Goal: Transaction & Acquisition: Purchase product/service

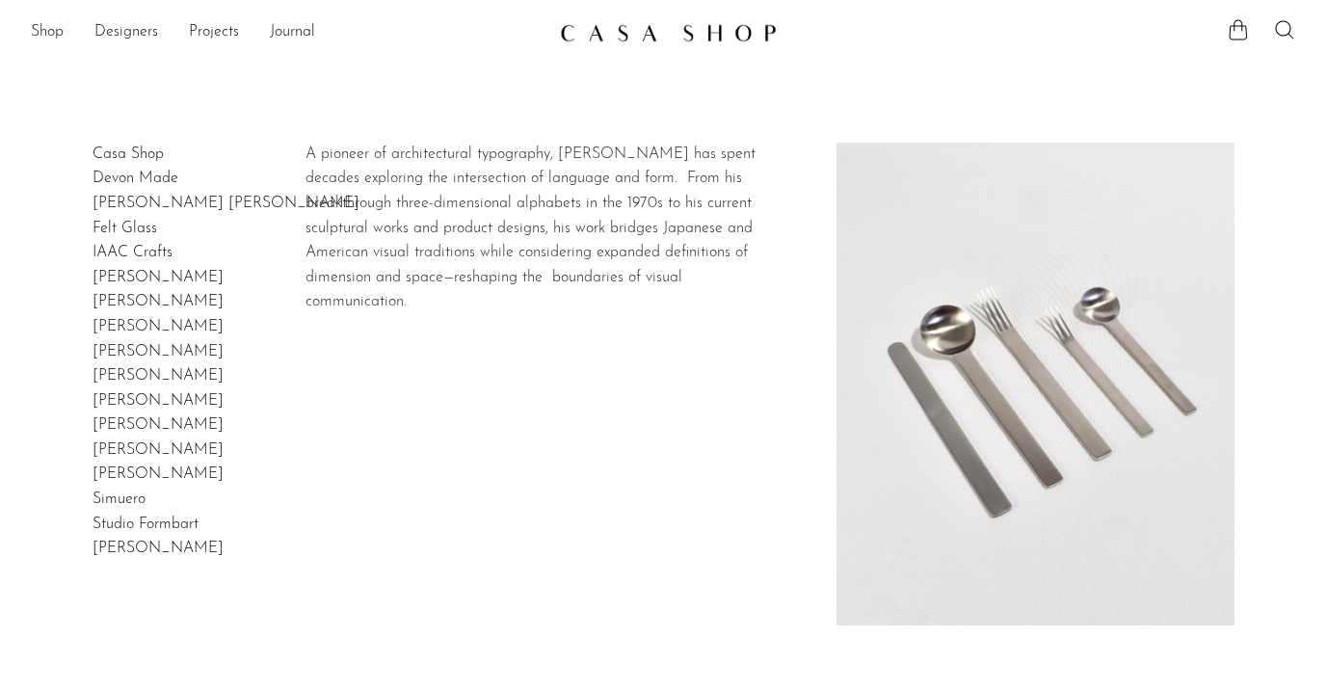
click at [158, 544] on link "Takenobu Igarashi" at bounding box center [158, 548] width 131 height 15
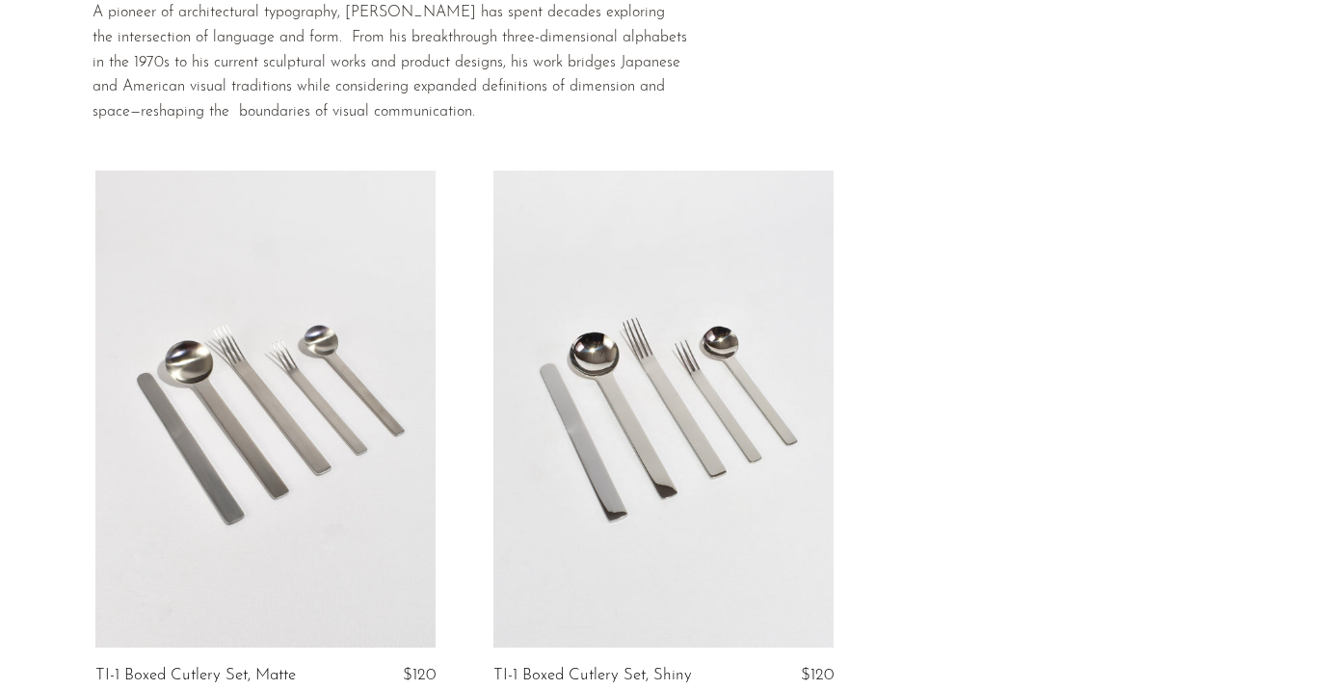
scroll to position [367, 0]
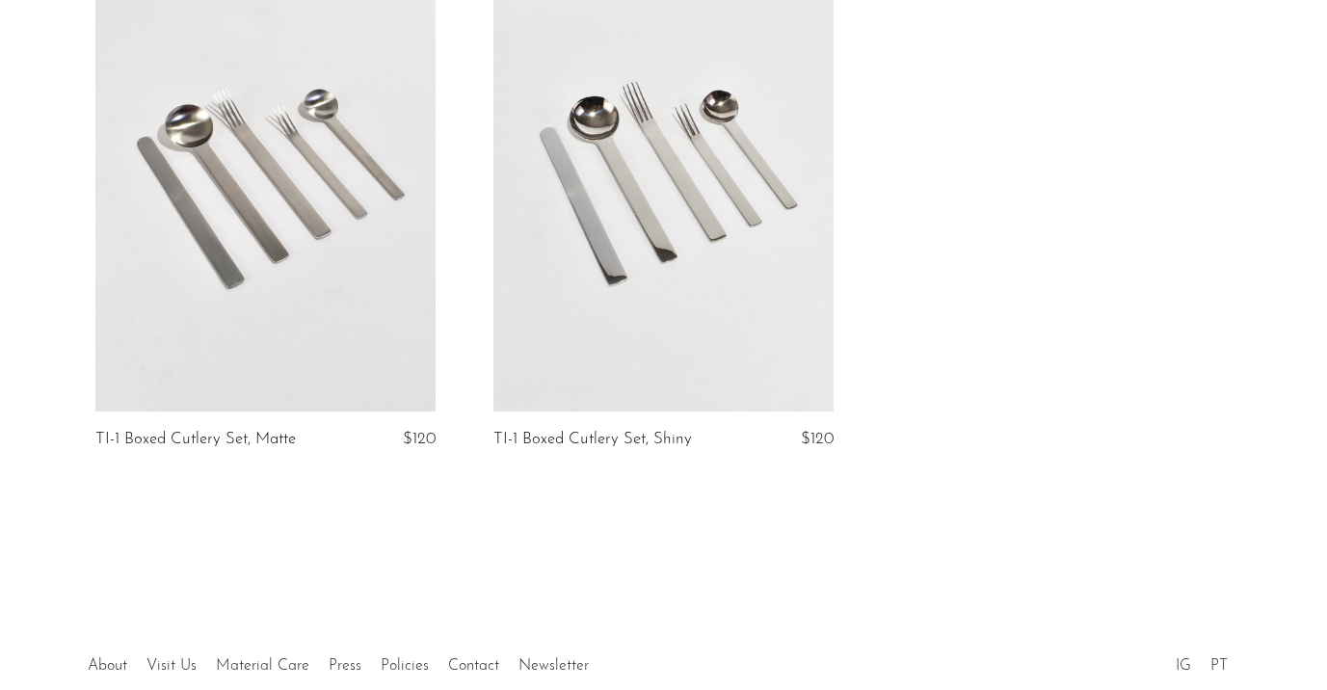
drag, startPoint x: 316, startPoint y: 441, endPoint x: 96, endPoint y: 446, distance: 219.8
click at [96, 446] on h2 "TI-1 Boxed Cutlery Set, Matte" at bounding box center [214, 439] width 238 height 17
copy link "TI-1 Boxed Cutlery Set, Matte"
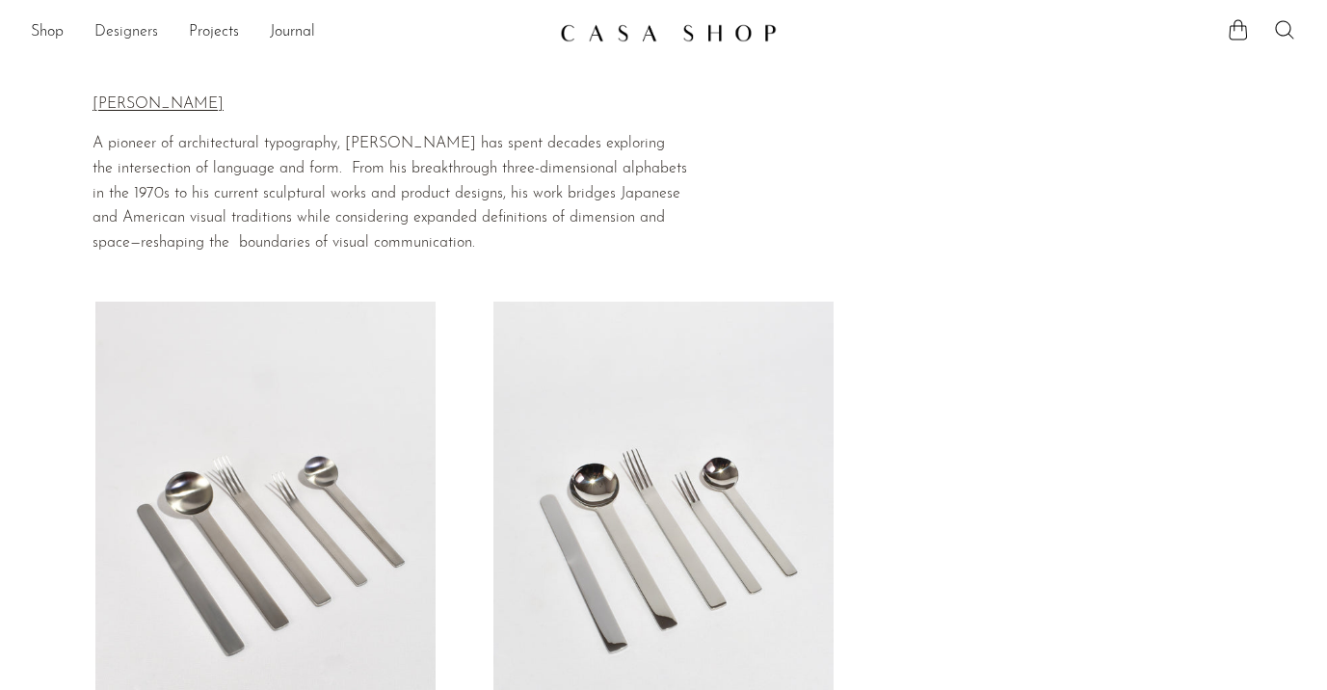
click at [101, 29] on link "Designers" at bounding box center [126, 32] width 64 height 25
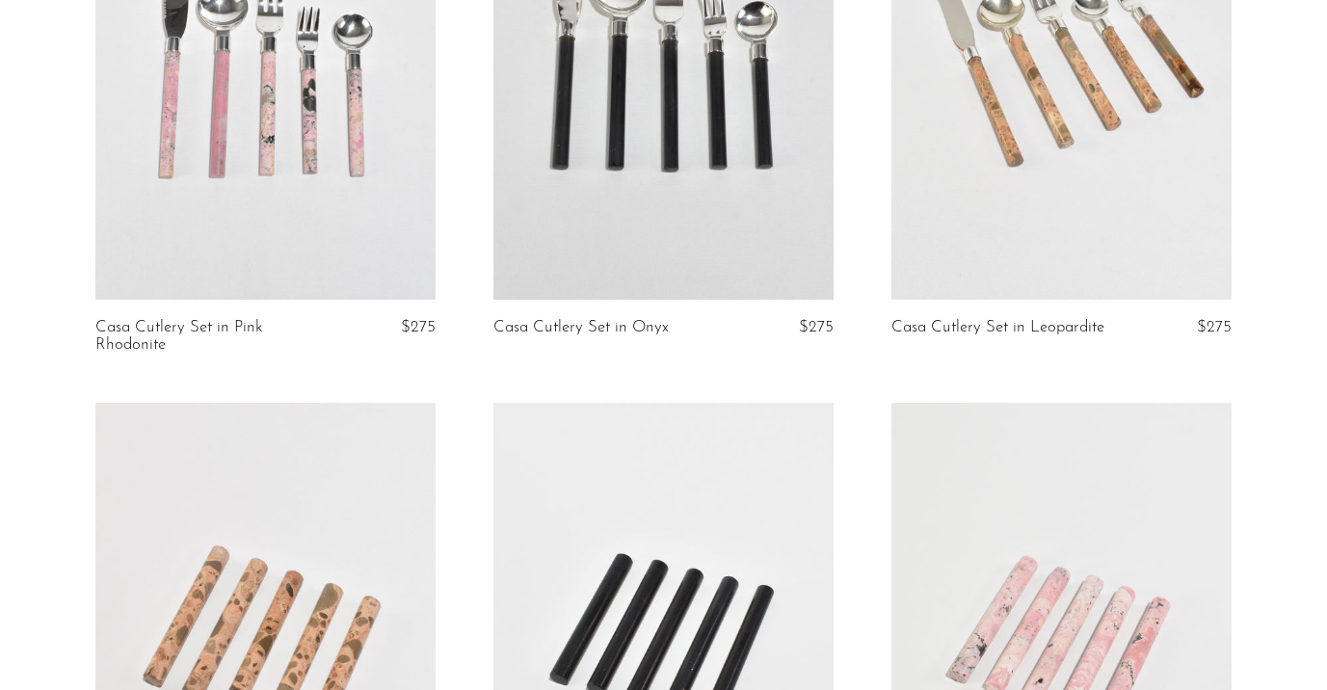
scroll to position [2034, 0]
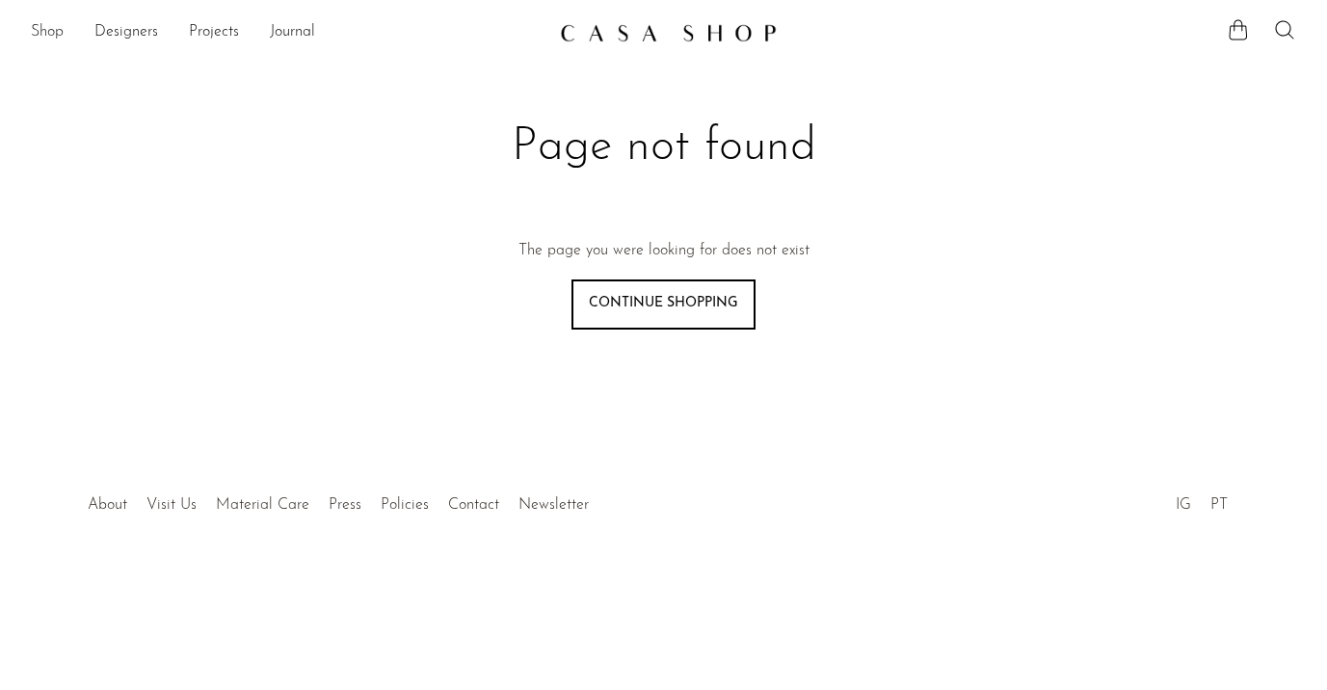
click at [51, 42] on link "Shop" at bounding box center [47, 32] width 33 height 25
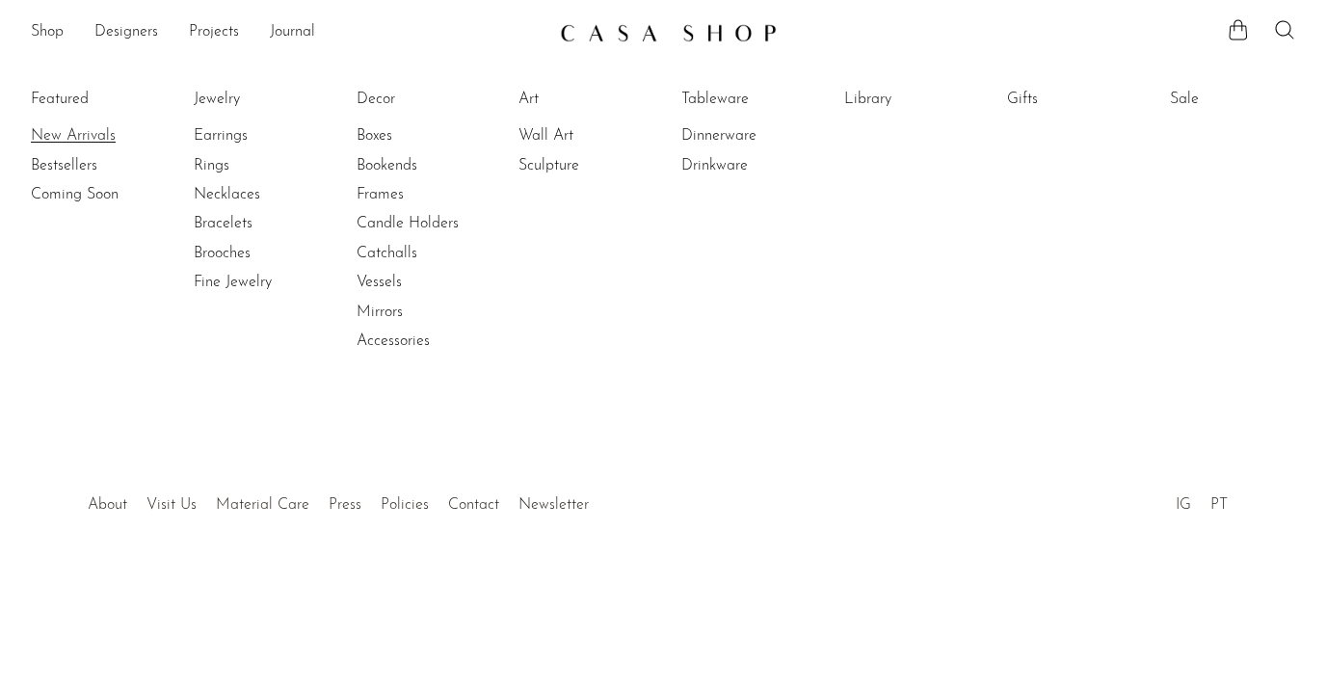
click at [67, 125] on link "New Arrivals" at bounding box center [103, 135] width 145 height 21
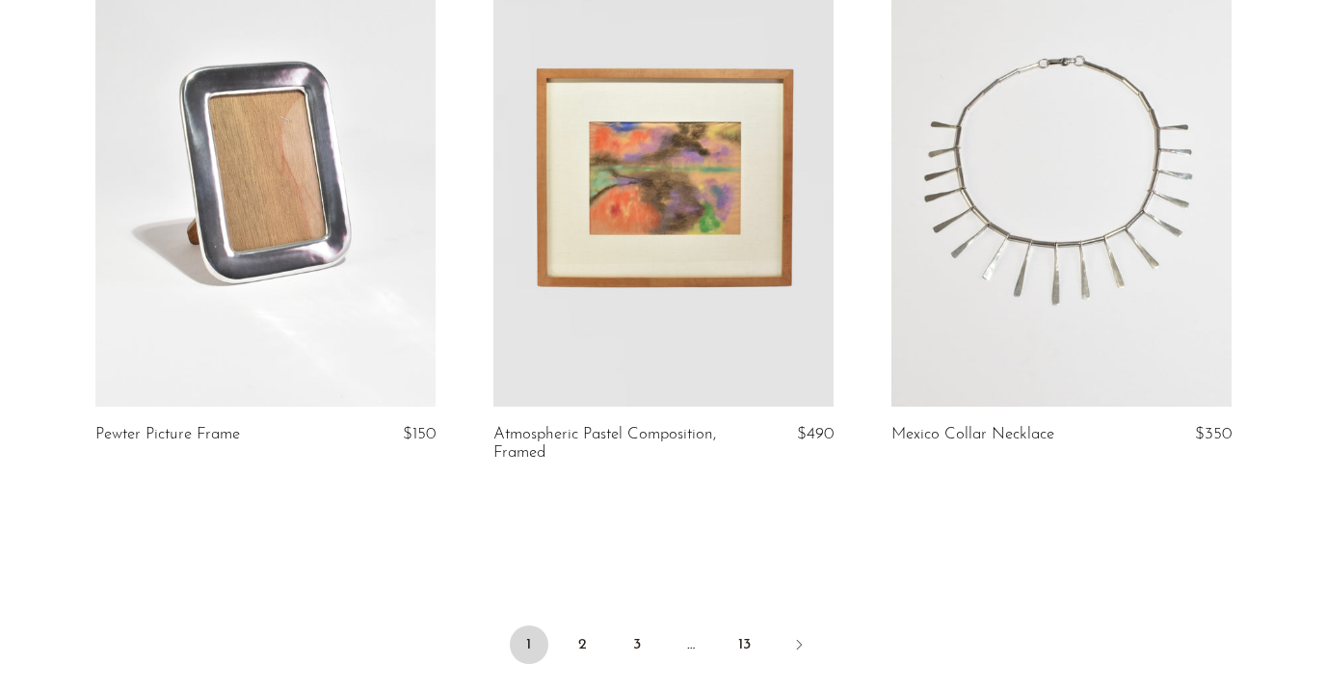
scroll to position [6728, 0]
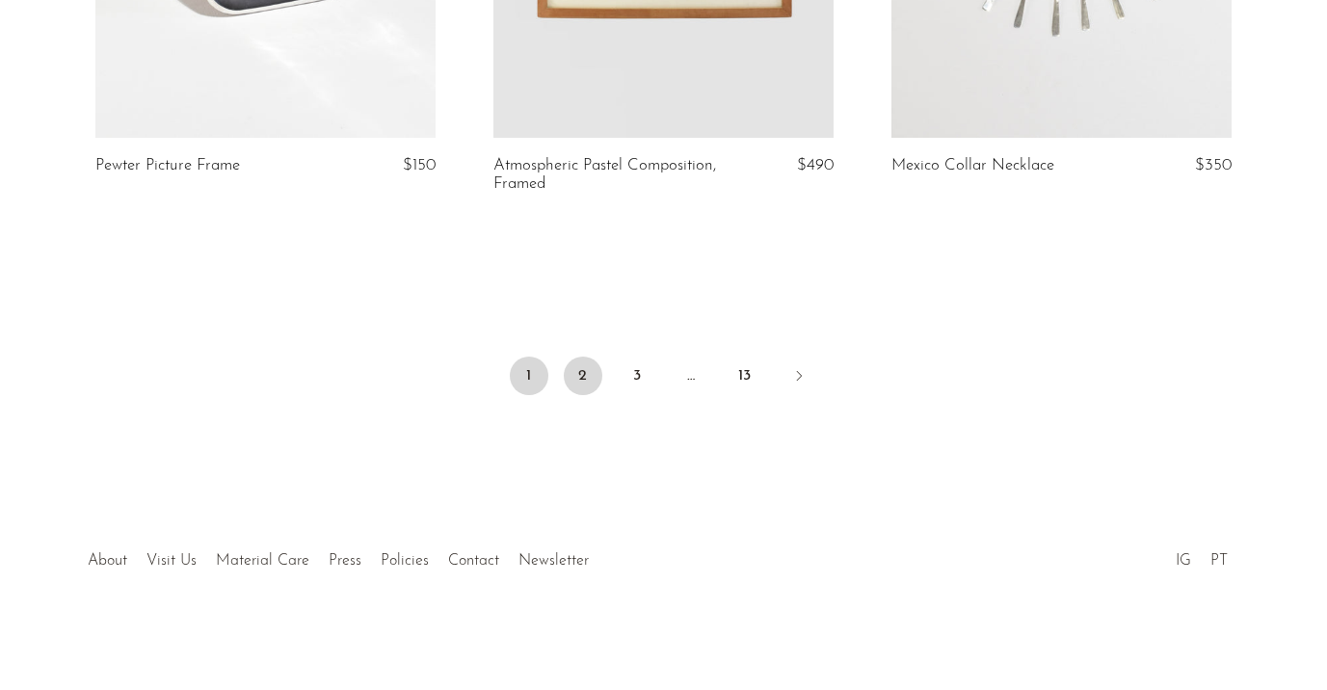
click at [580, 368] on link "2" at bounding box center [583, 376] width 39 height 39
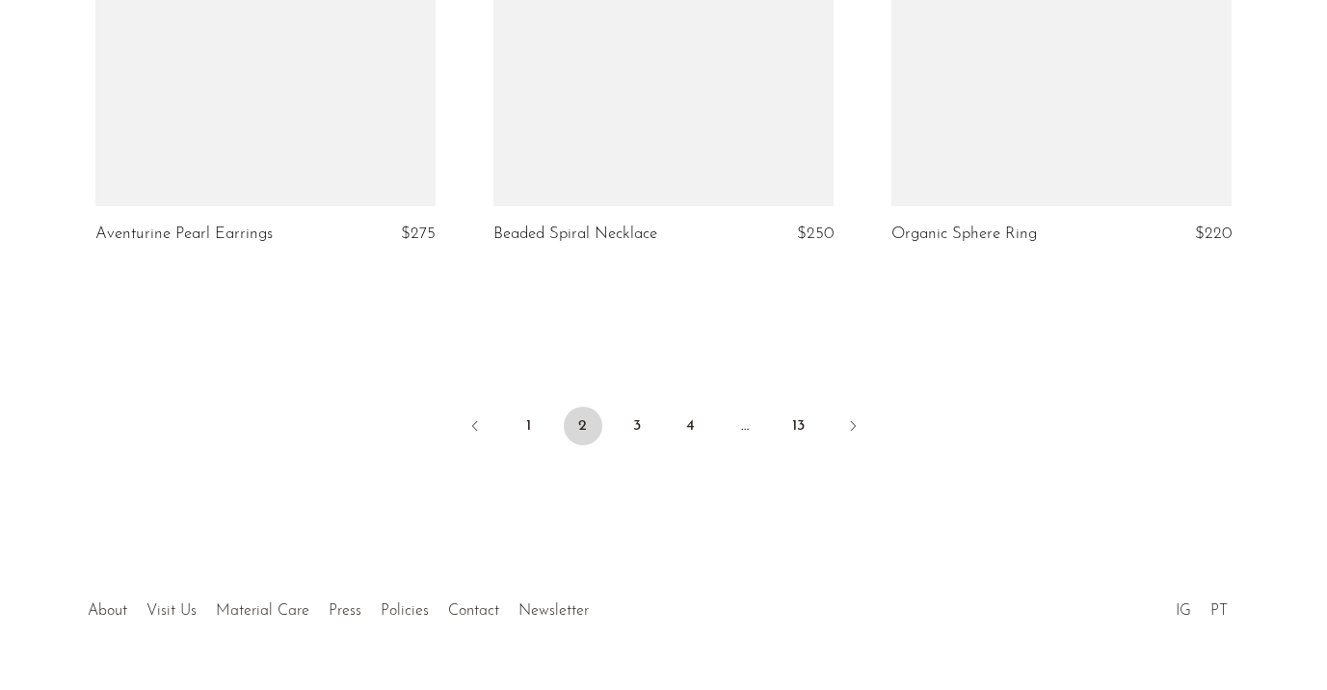
scroll to position [6763, 0]
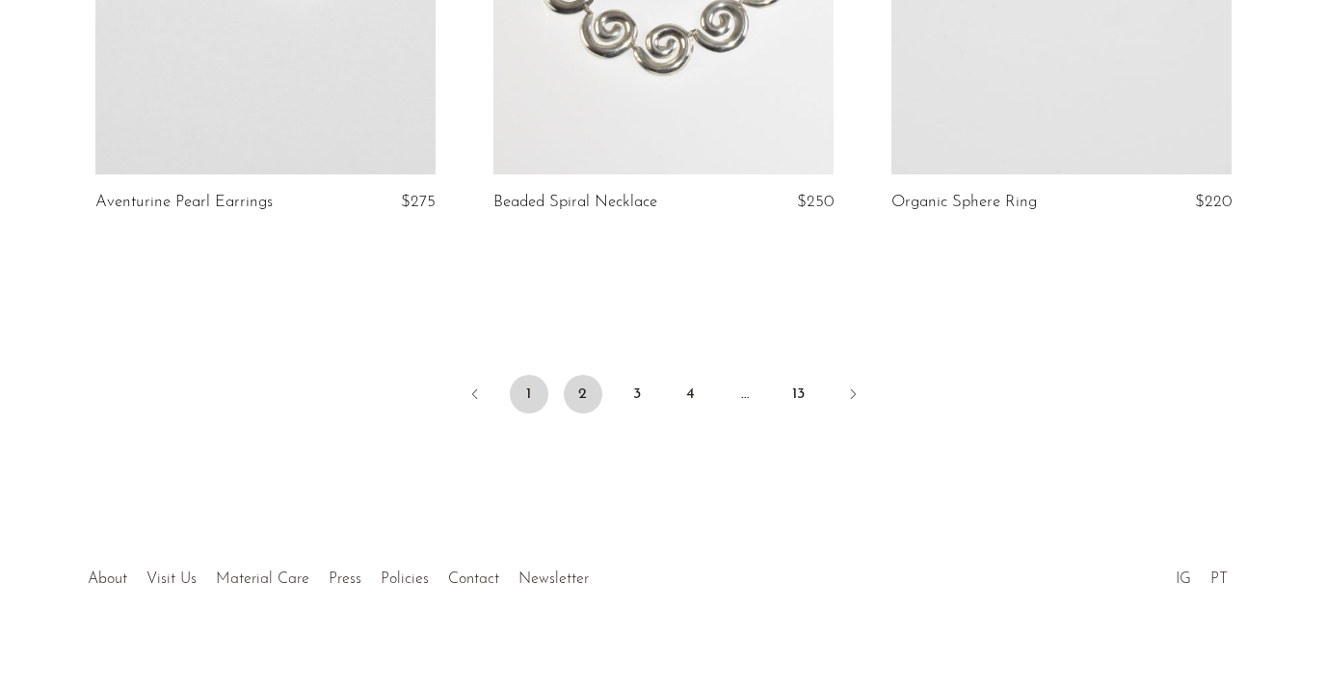
click at [530, 375] on link "1" at bounding box center [529, 394] width 39 height 39
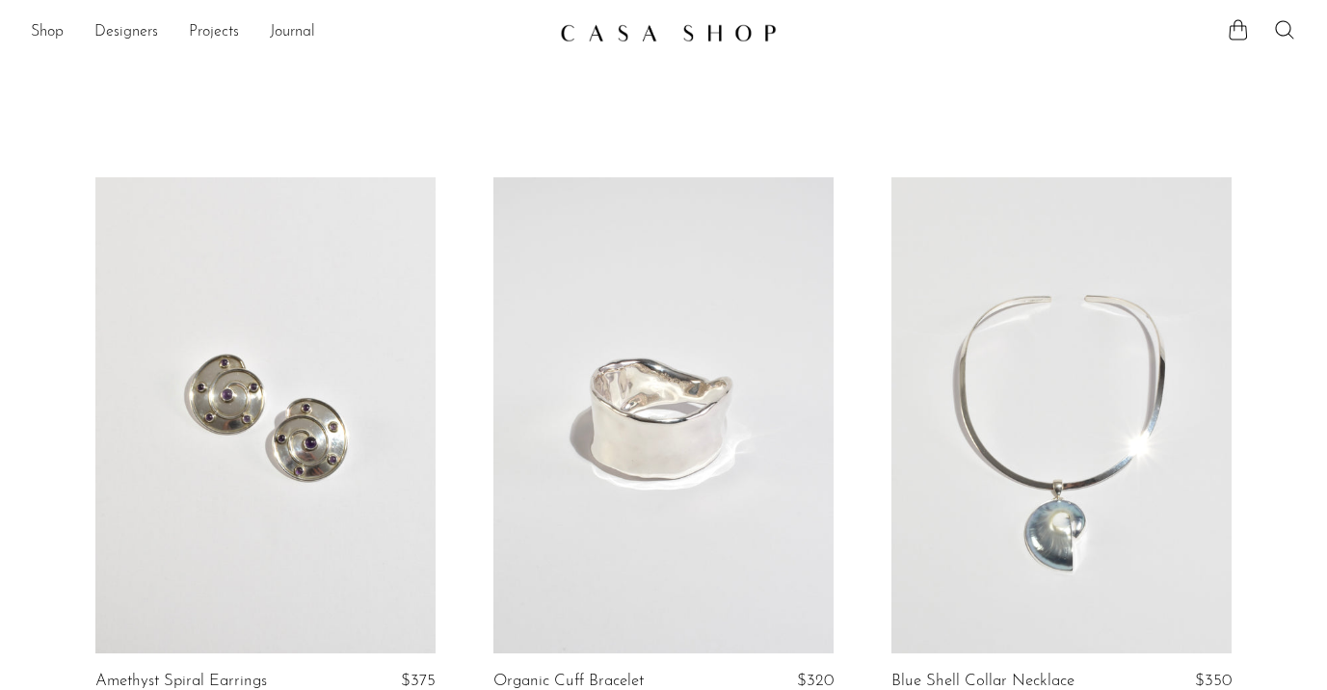
scroll to position [301, 0]
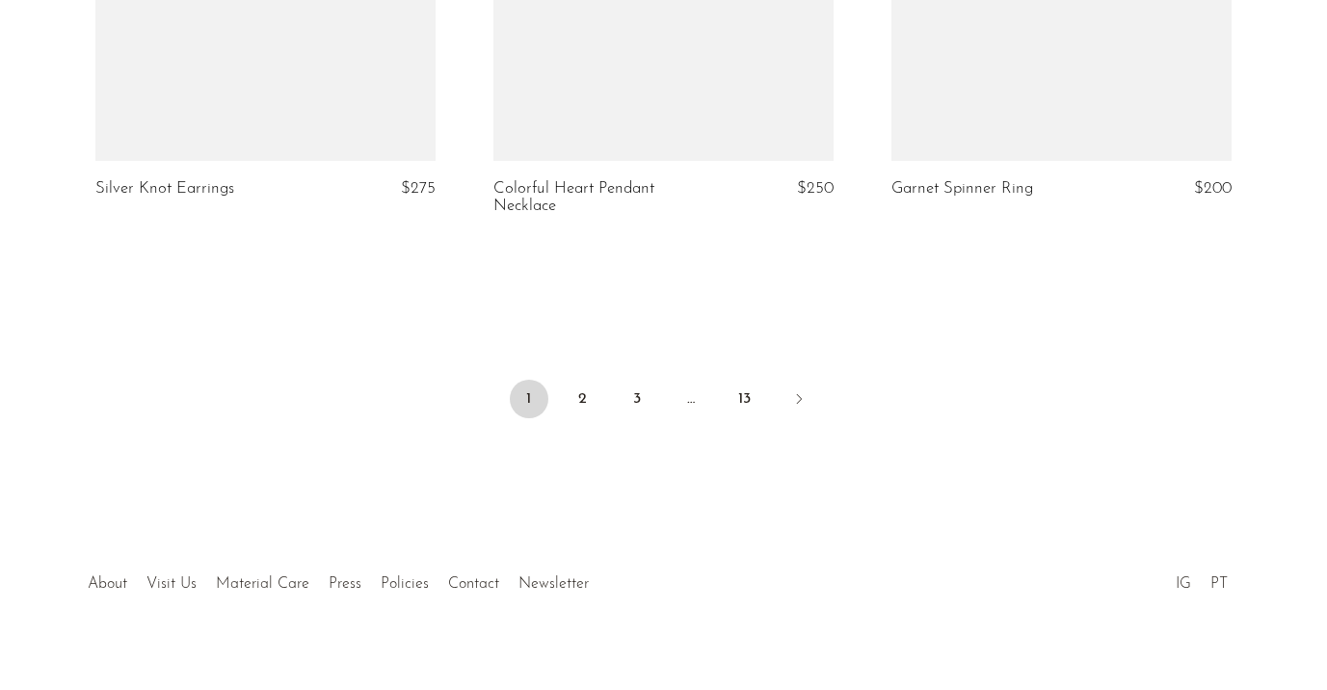
scroll to position [6746, 0]
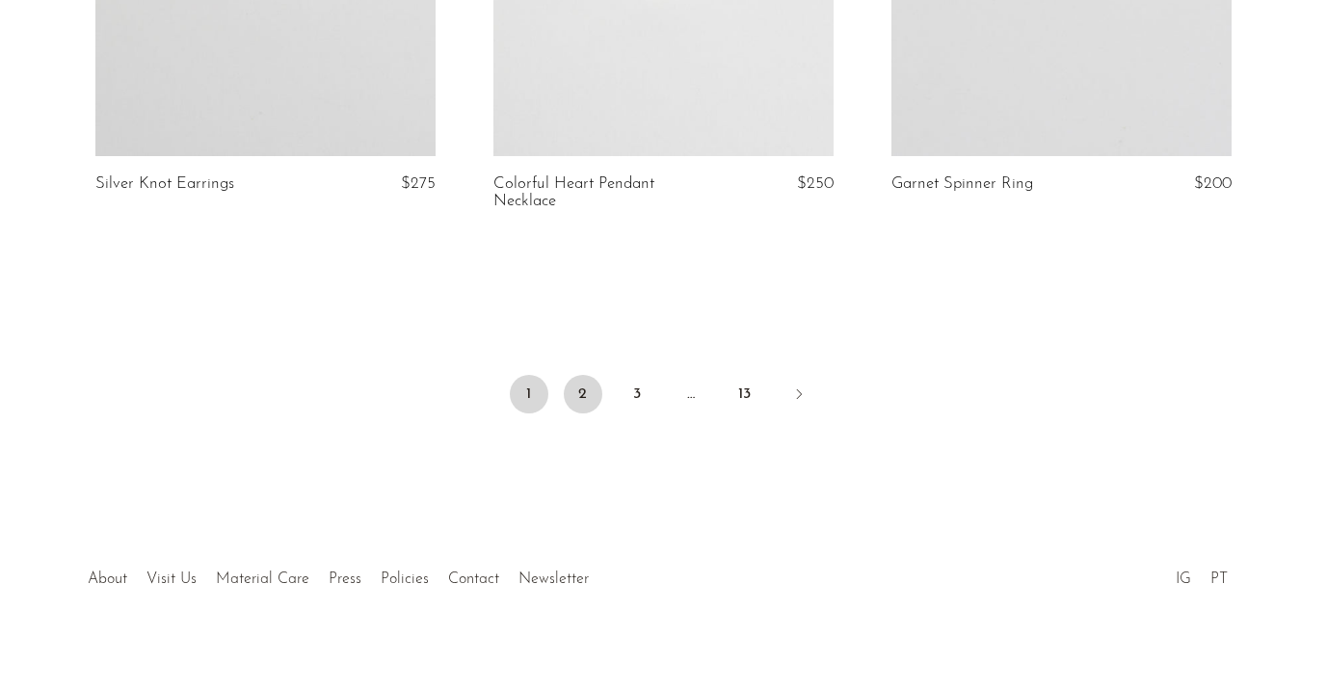
click at [568, 381] on link "2" at bounding box center [583, 394] width 39 height 39
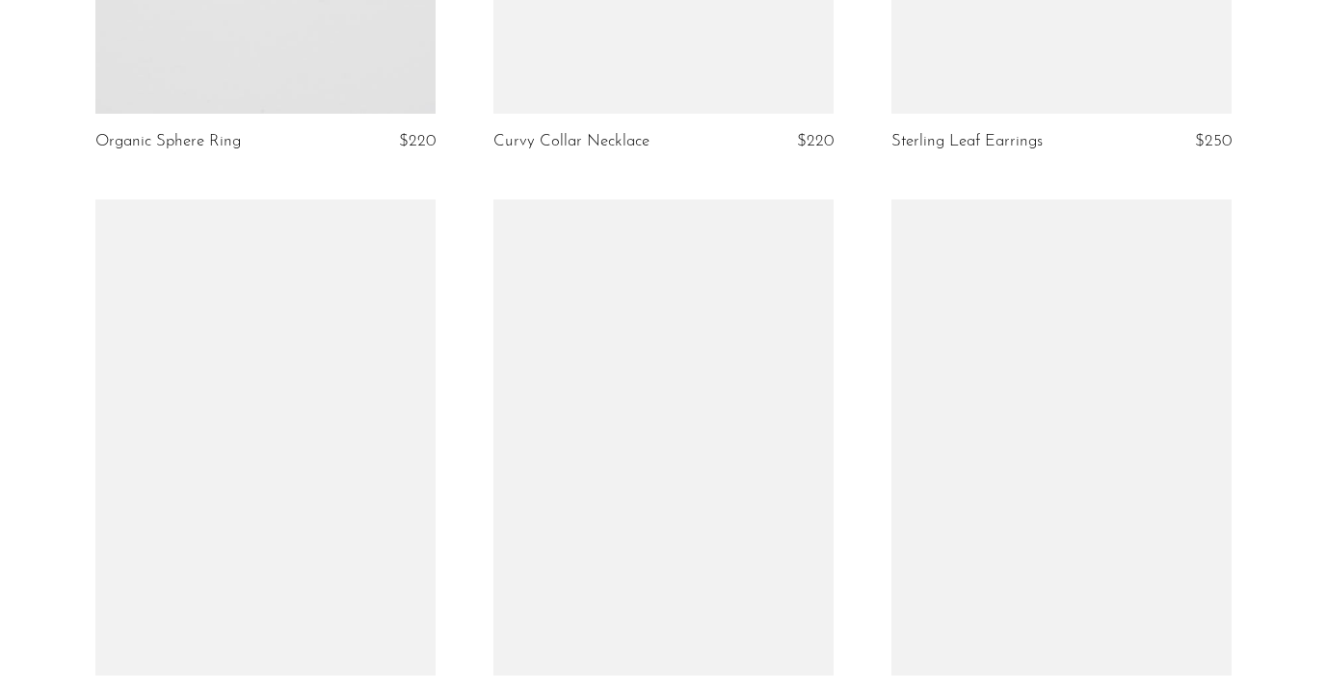
scroll to position [6746, 0]
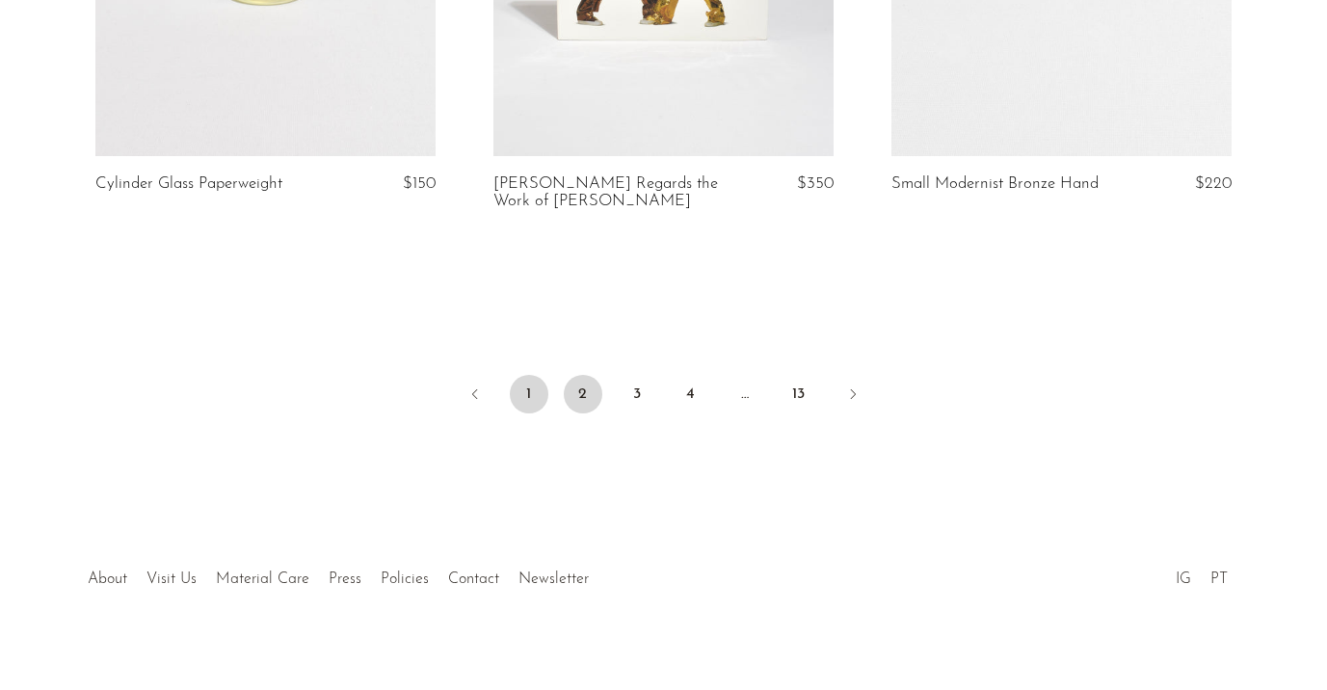
click at [540, 375] on link "1" at bounding box center [529, 394] width 39 height 39
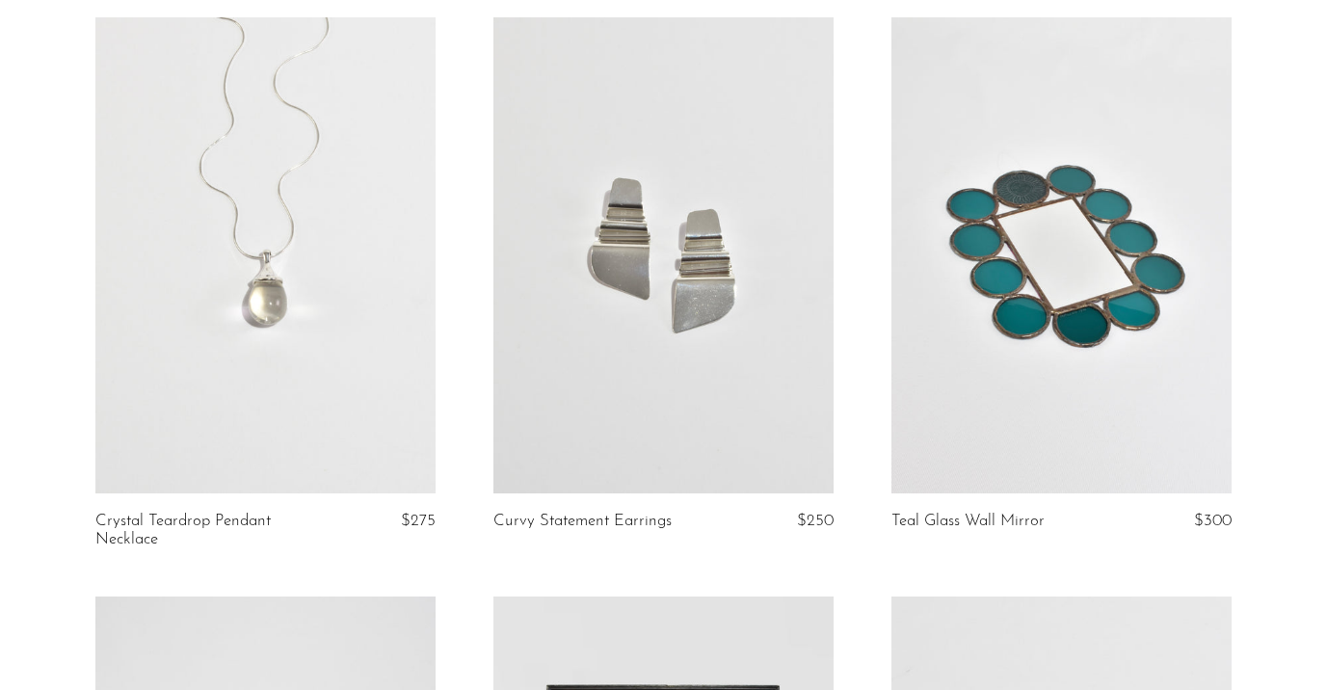
scroll to position [2042, 0]
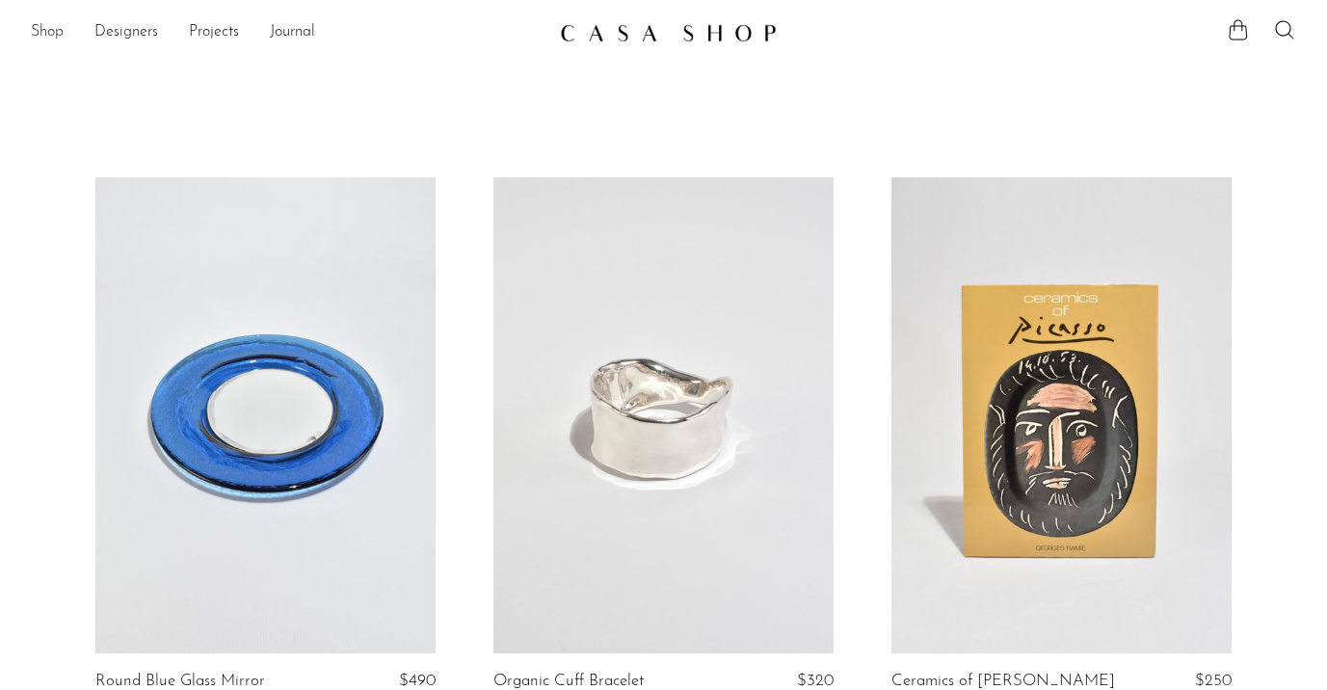
click at [45, 28] on link "Shop" at bounding box center [47, 32] width 33 height 25
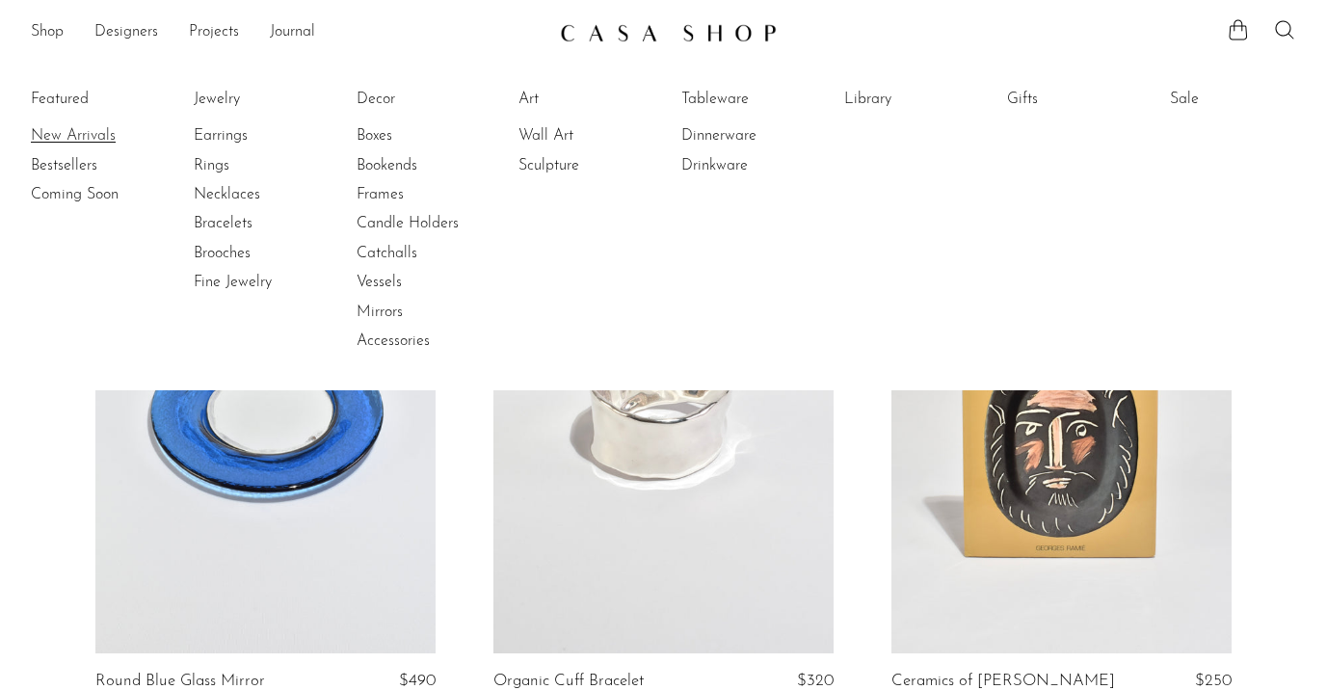
click at [66, 131] on link "New Arrivals" at bounding box center [103, 135] width 145 height 21
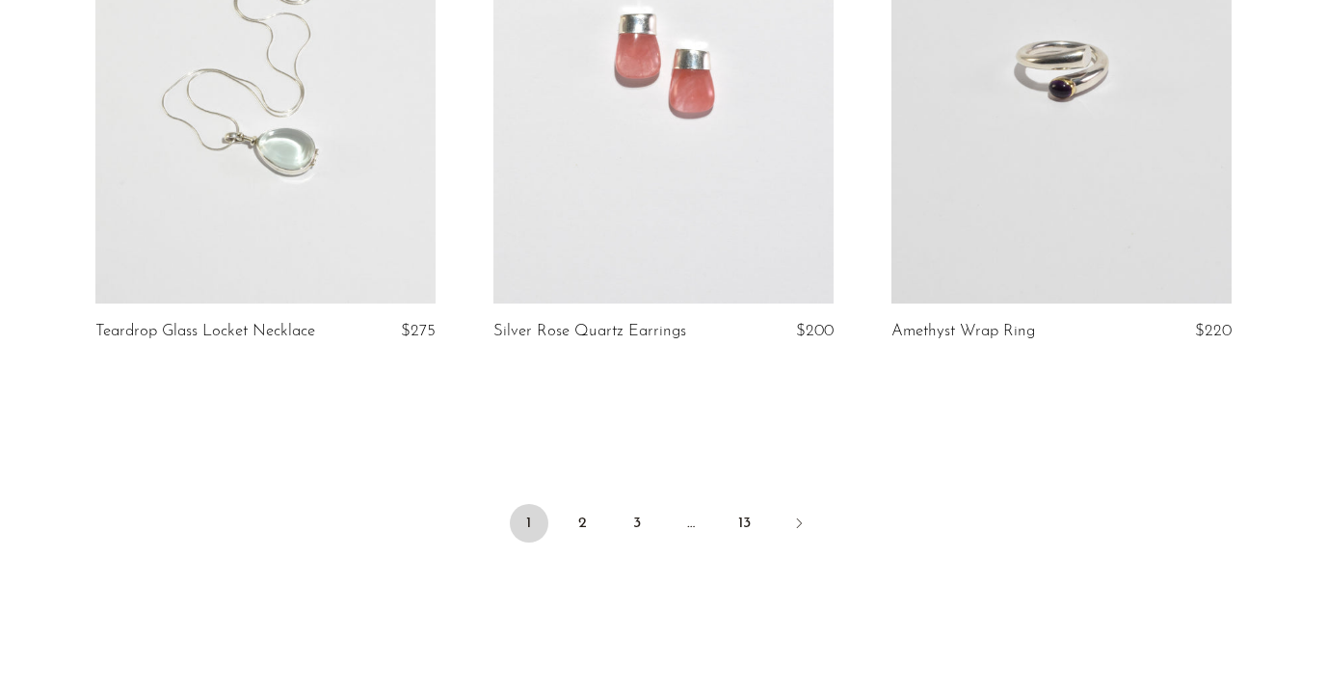
scroll to position [6728, 0]
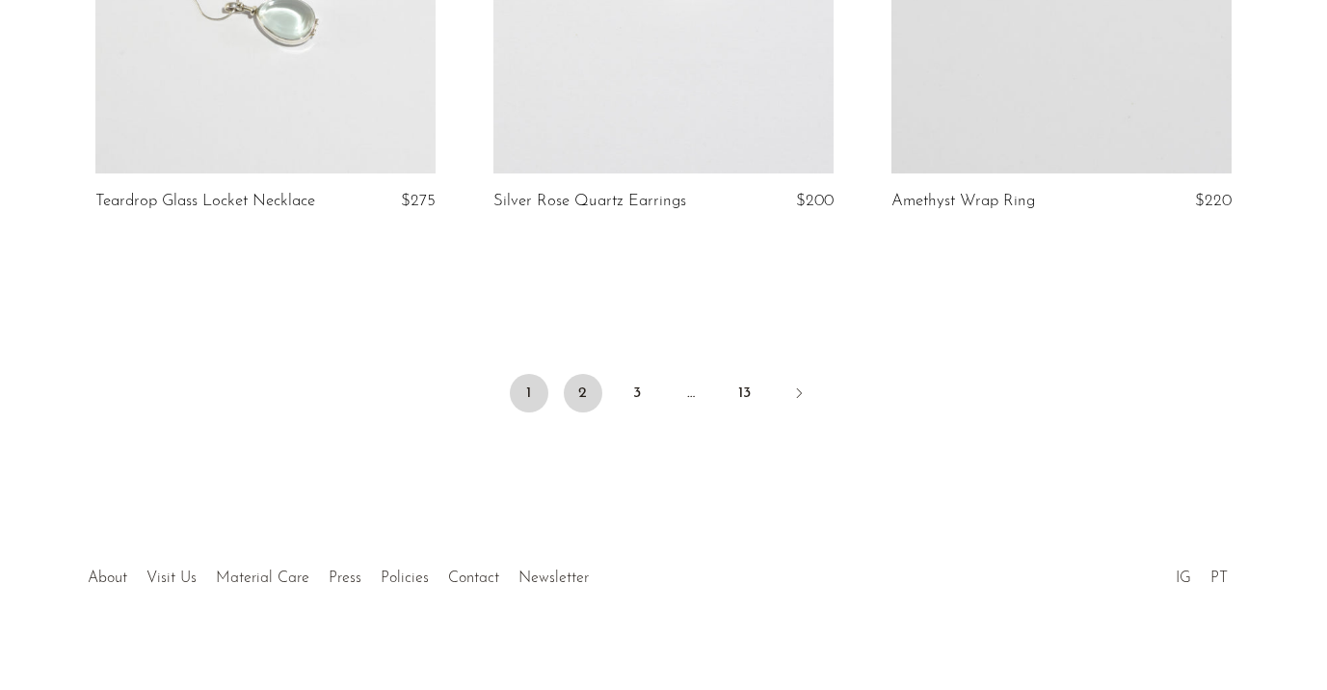
click at [577, 378] on link "2" at bounding box center [583, 393] width 39 height 39
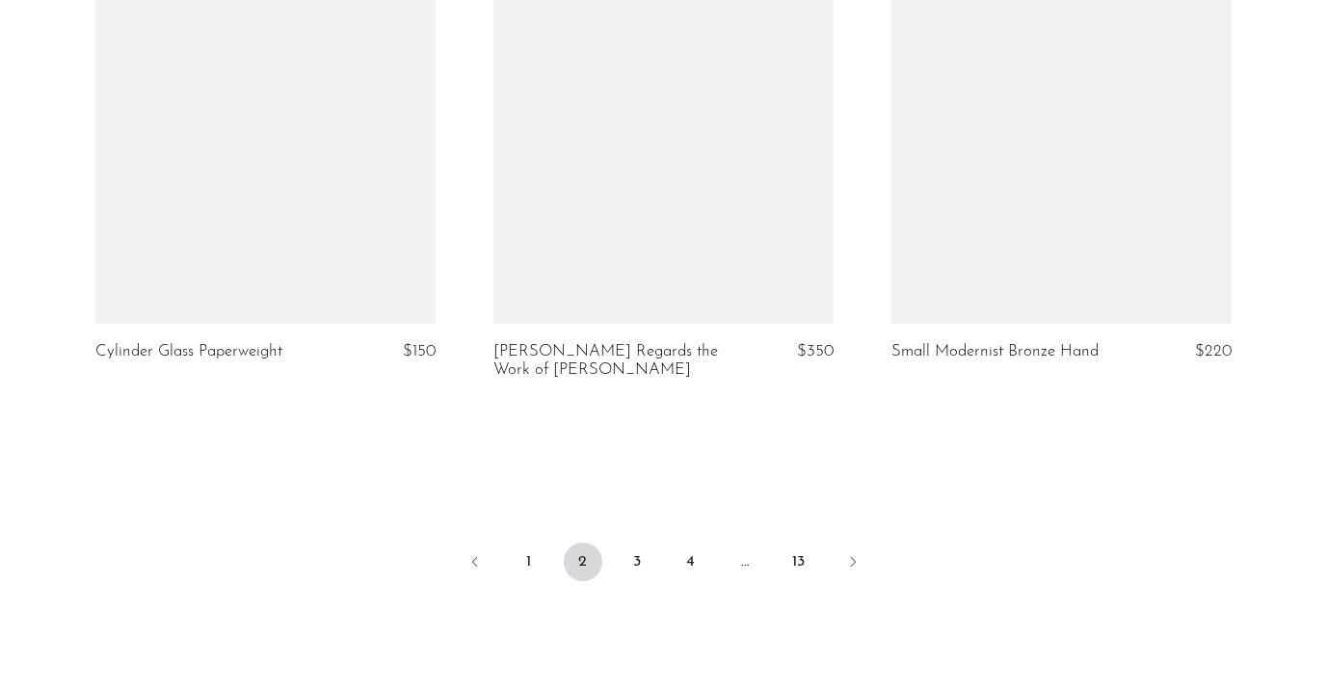
scroll to position [6763, 0]
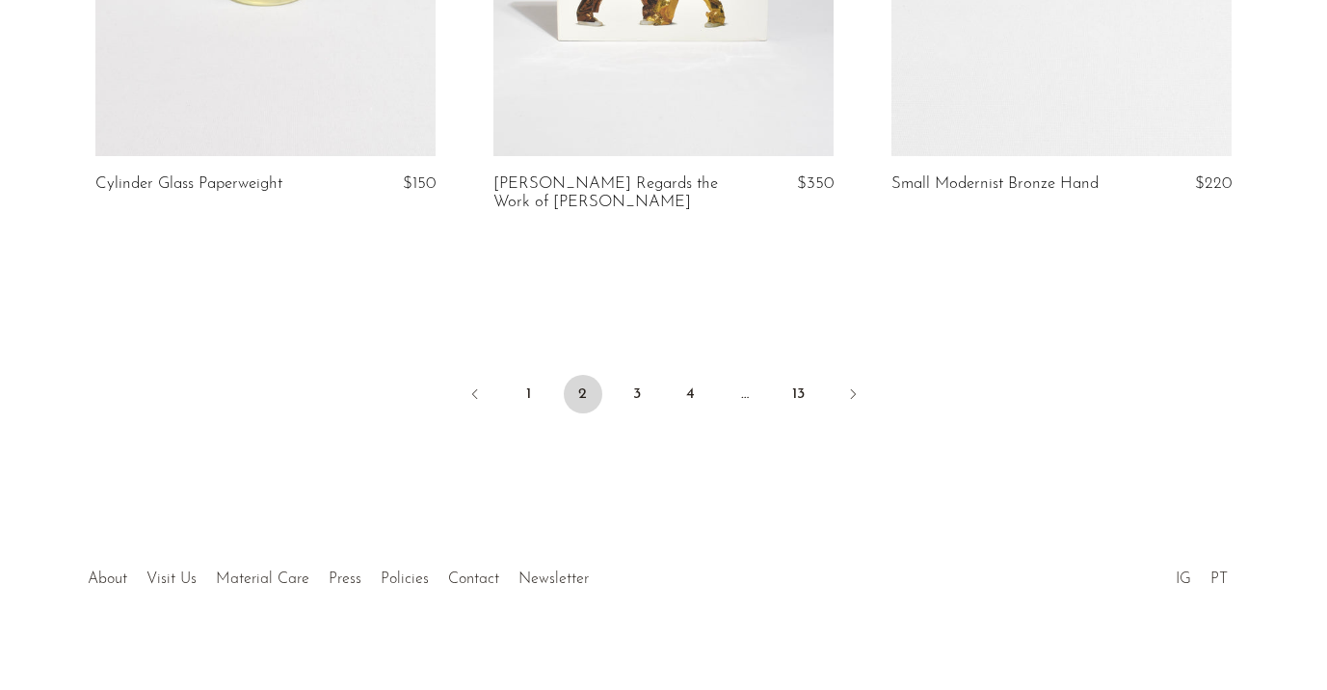
click at [777, 379] on ul "1 2 3 4 … 13" at bounding box center [664, 396] width 1234 height 58
click at [783, 377] on link "13" at bounding box center [799, 394] width 39 height 39
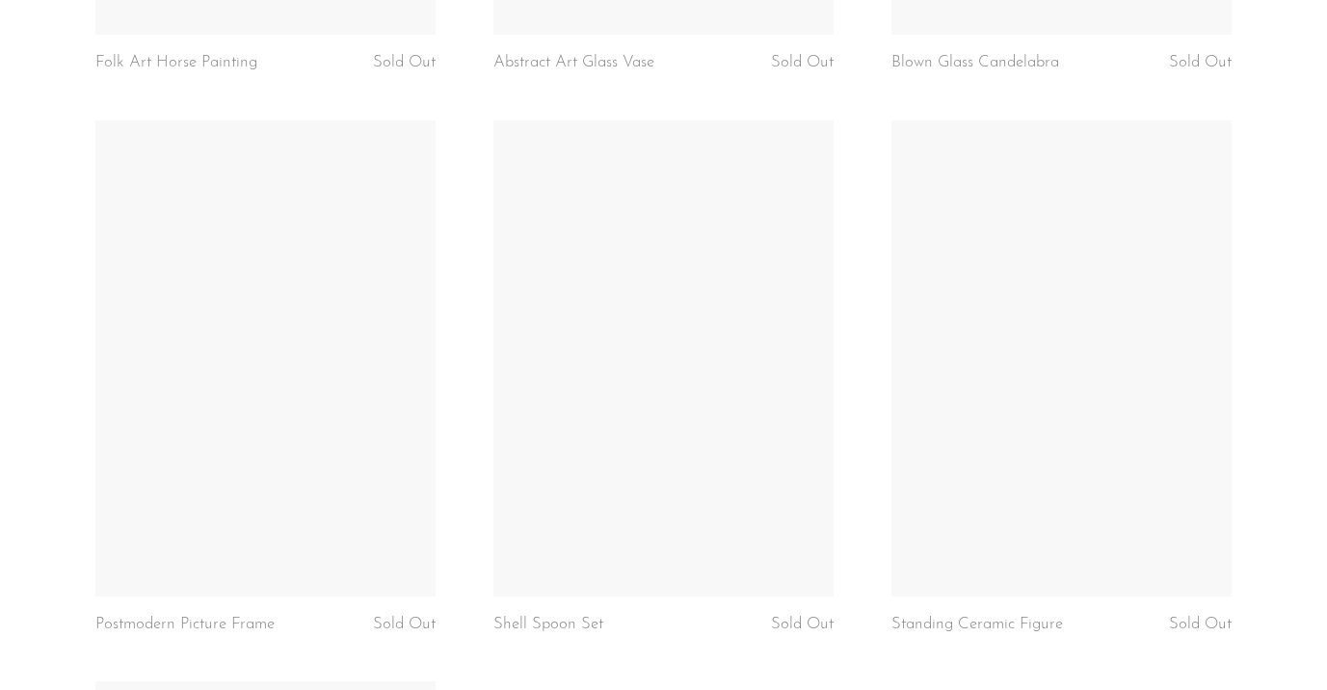
scroll to position [3445, 0]
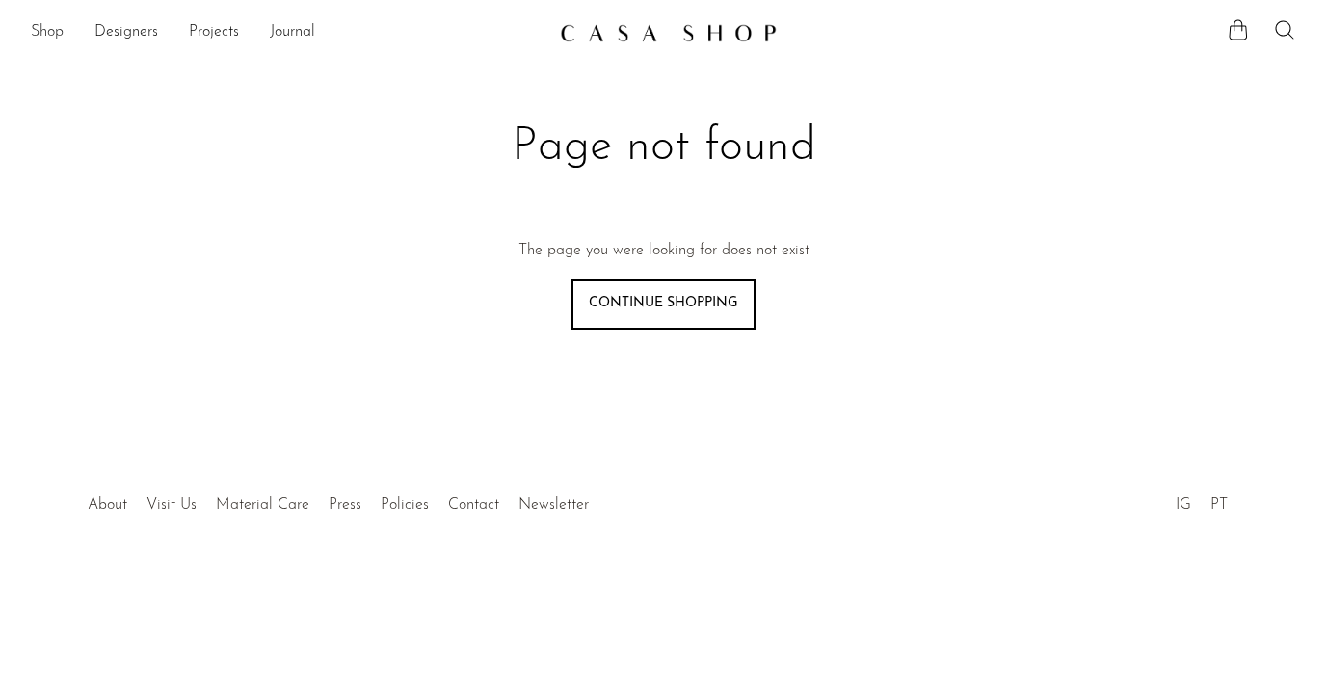
click at [43, 23] on link "Shop" at bounding box center [47, 32] width 33 height 25
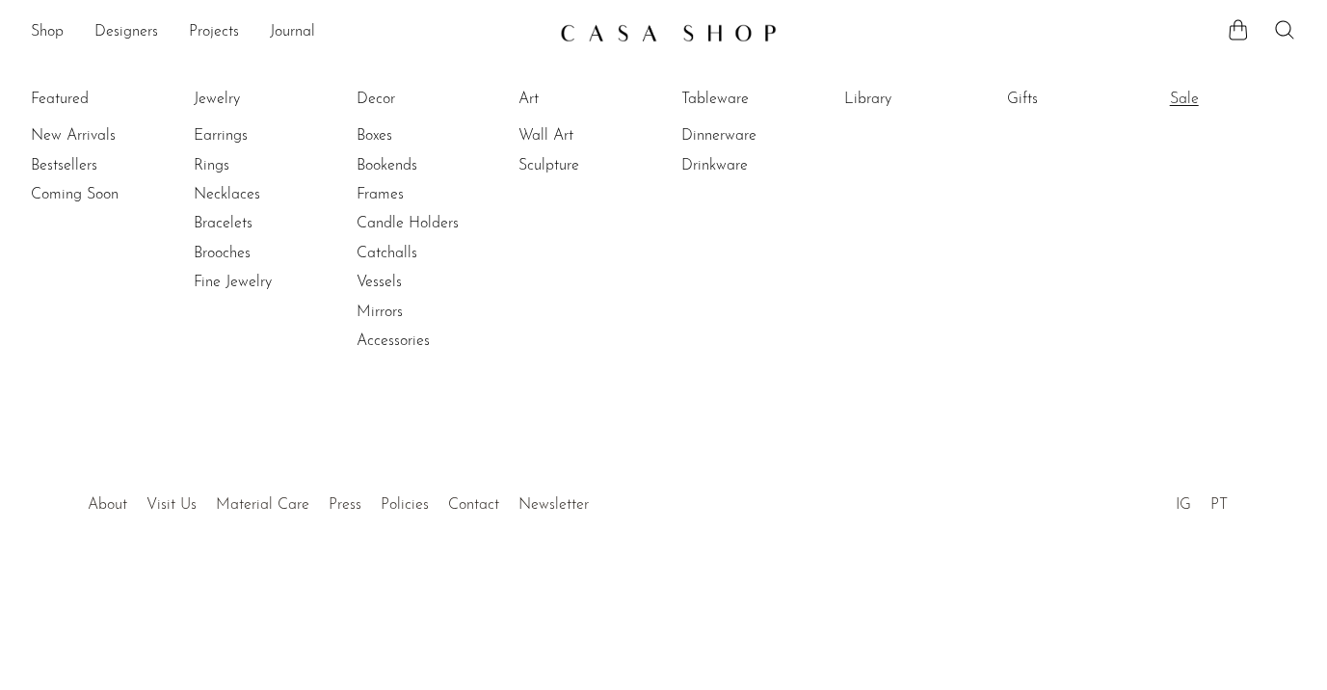
click at [1179, 93] on link "Sale" at bounding box center [1242, 99] width 145 height 21
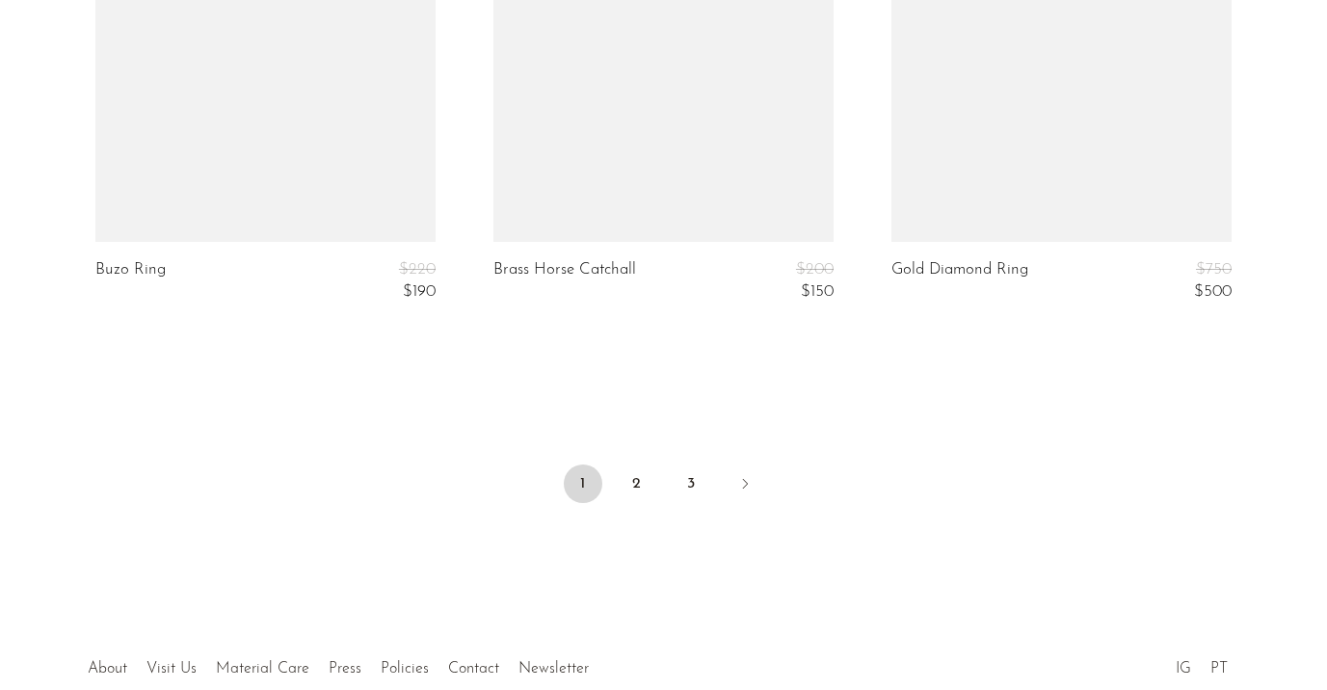
scroll to position [6874, 0]
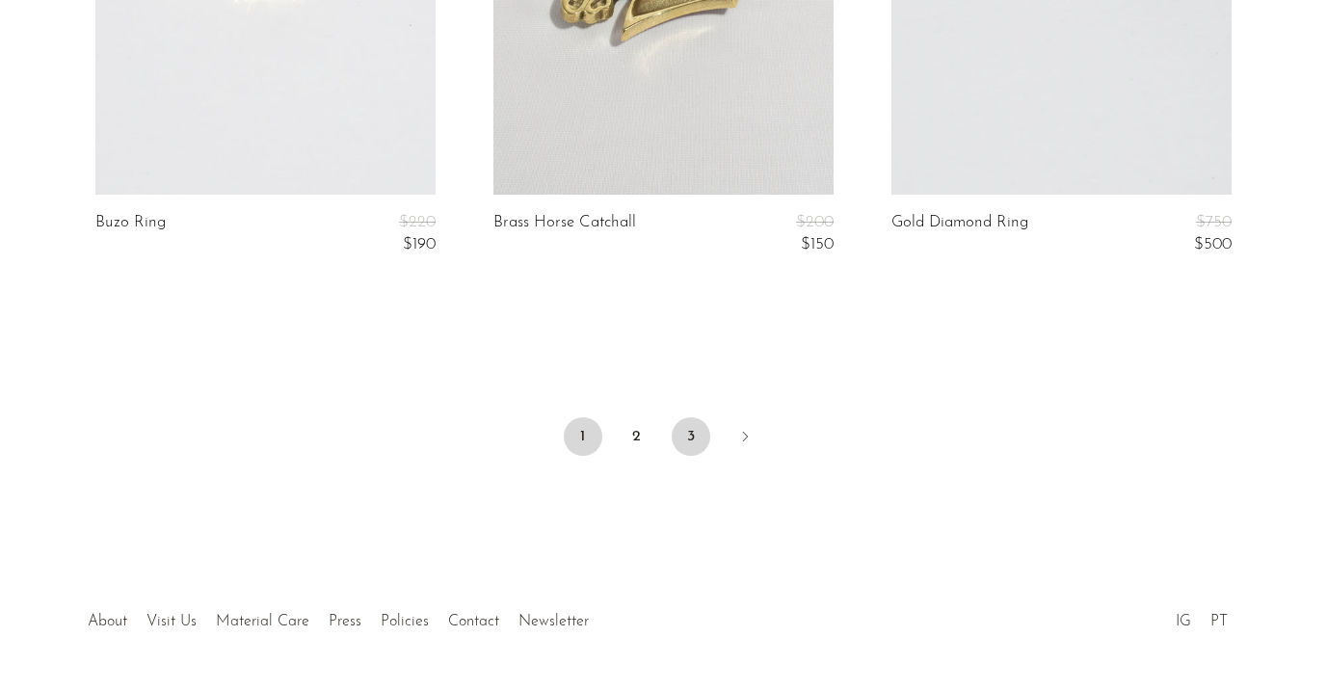
click at [695, 430] on link "3" at bounding box center [691, 436] width 39 height 39
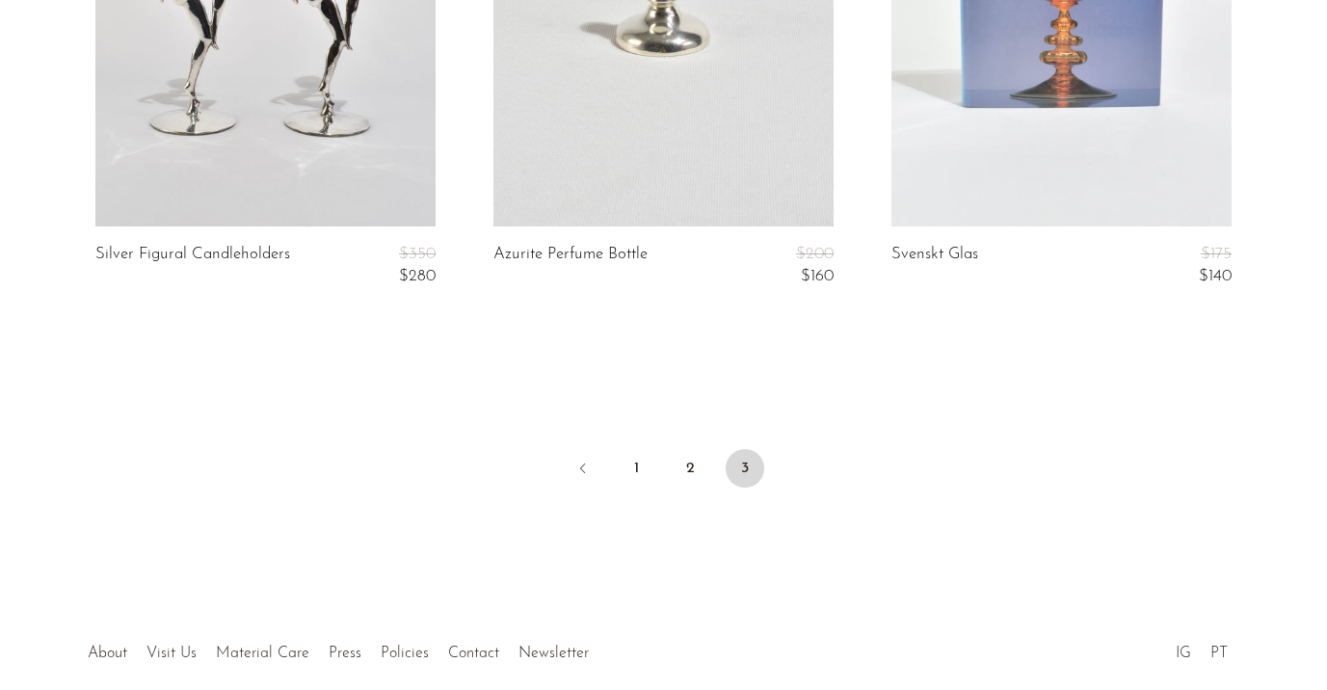
scroll to position [1102, 0]
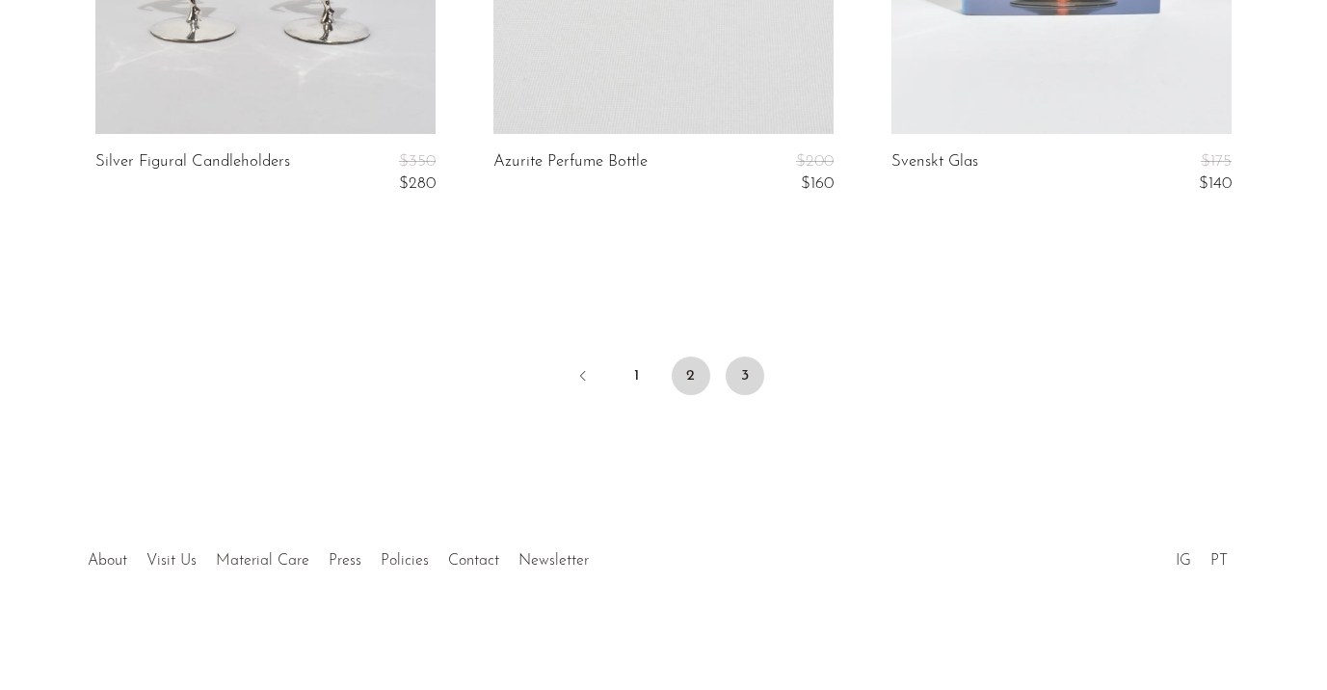
click at [695, 376] on link "2" at bounding box center [691, 376] width 39 height 39
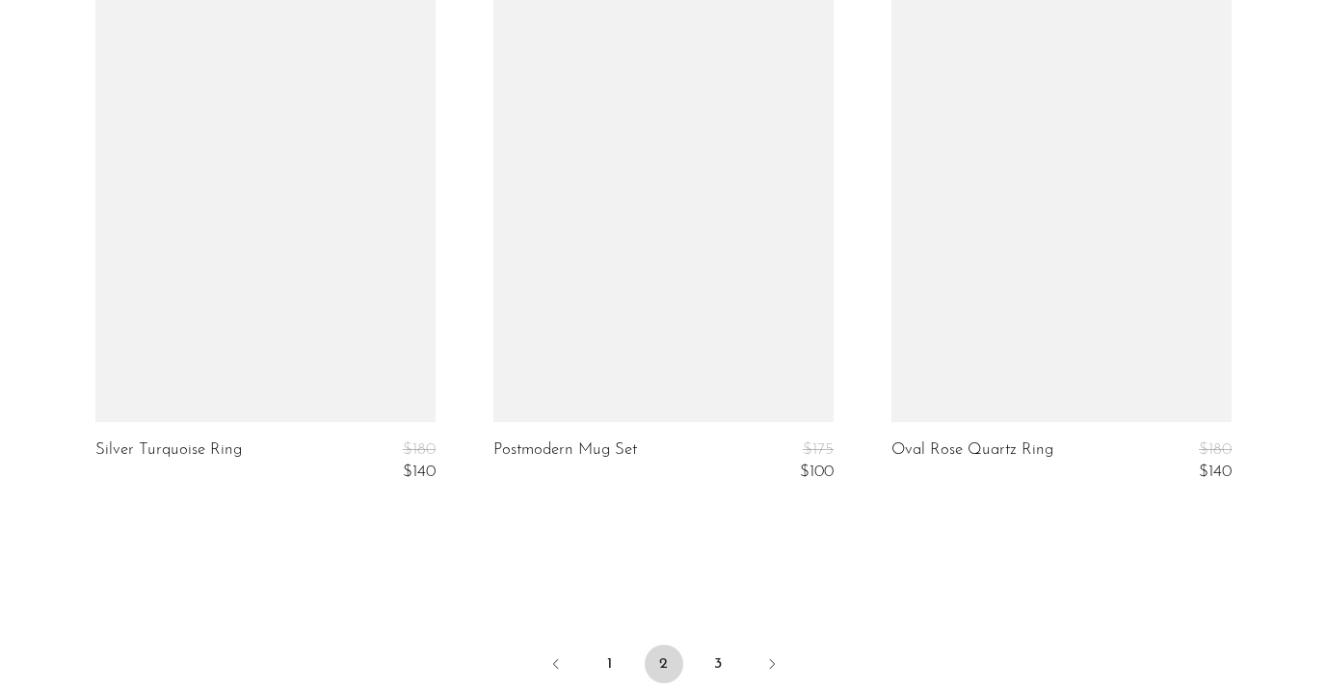
scroll to position [6935, 0]
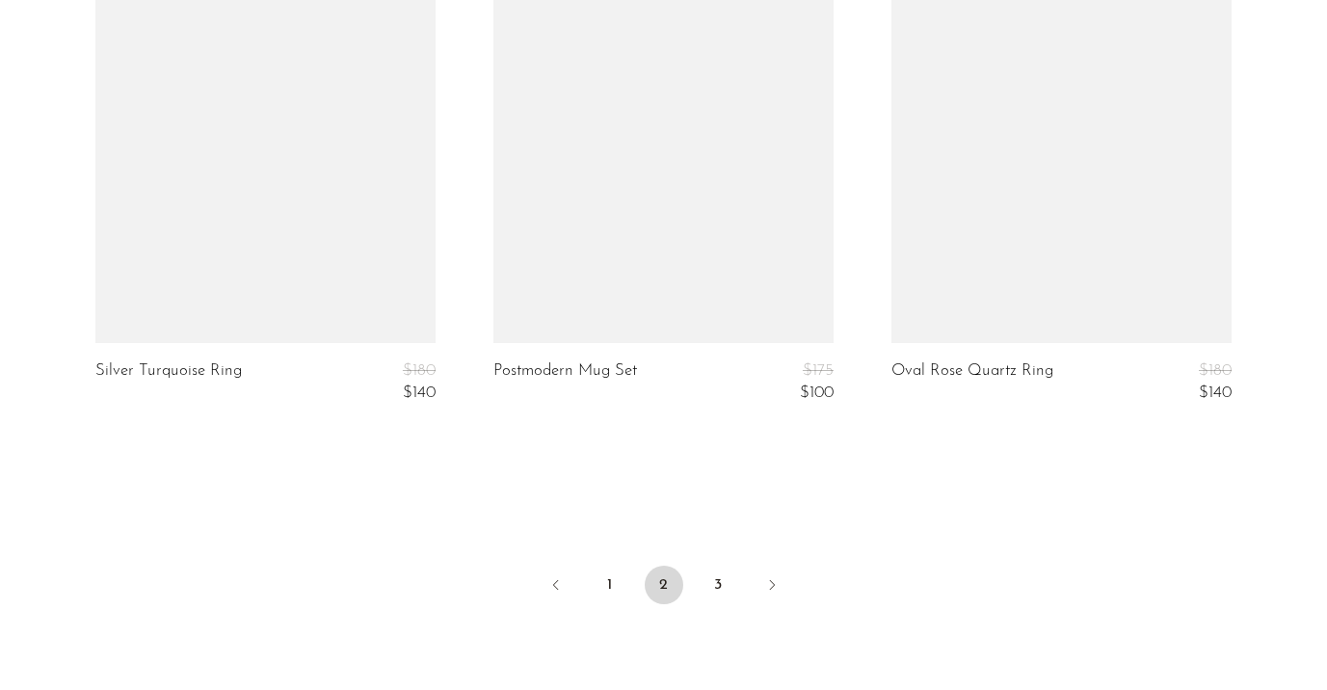
scroll to position [6935, 0]
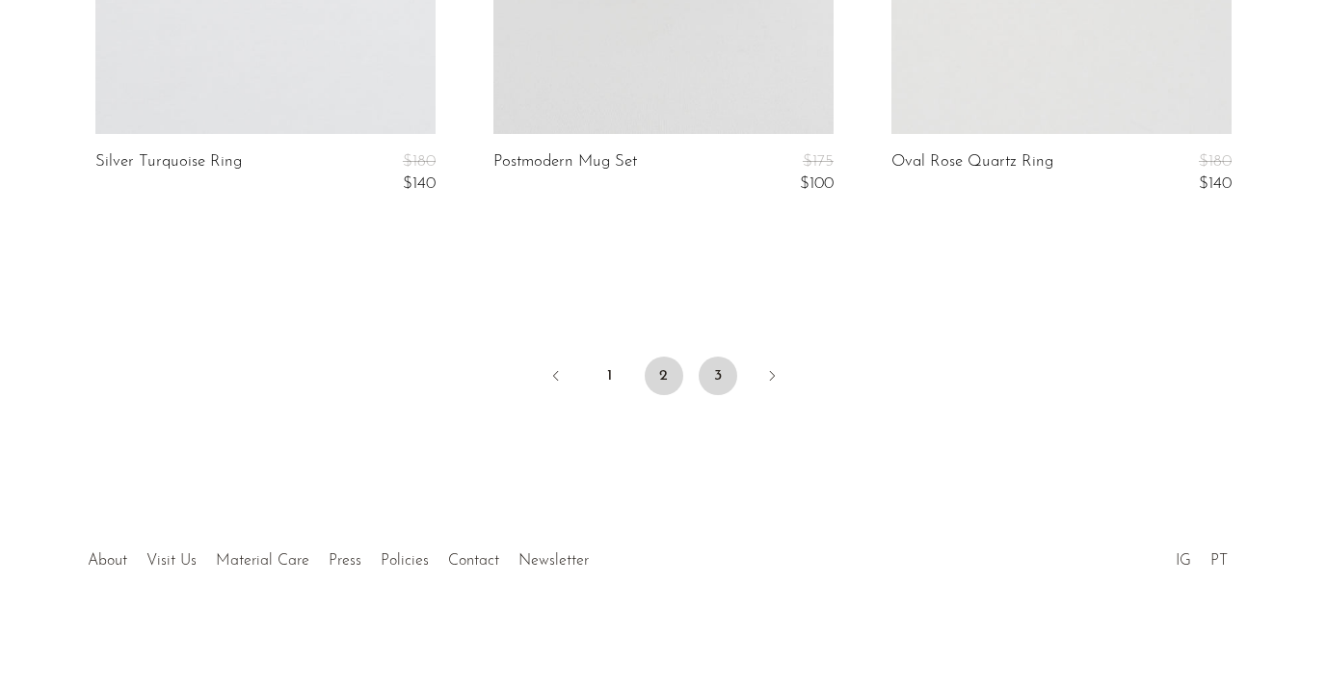
click at [721, 375] on link "3" at bounding box center [718, 376] width 39 height 39
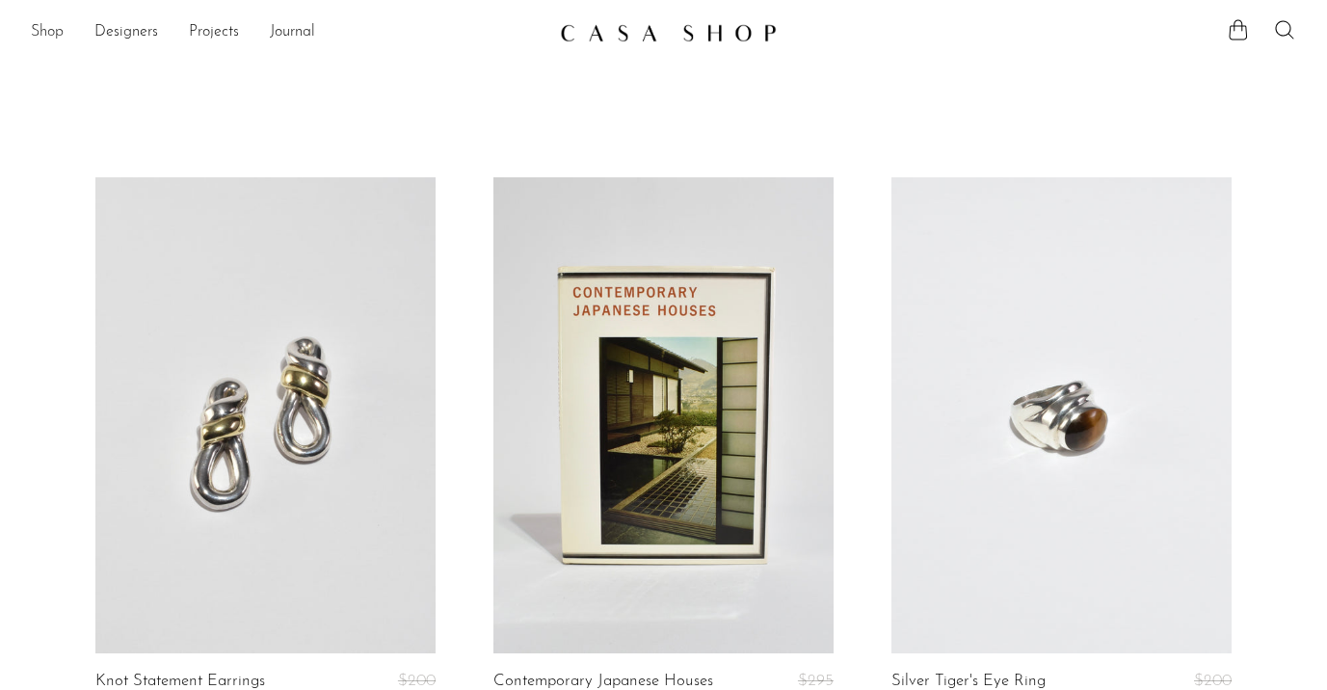
click at [40, 33] on link "Shop" at bounding box center [47, 32] width 33 height 25
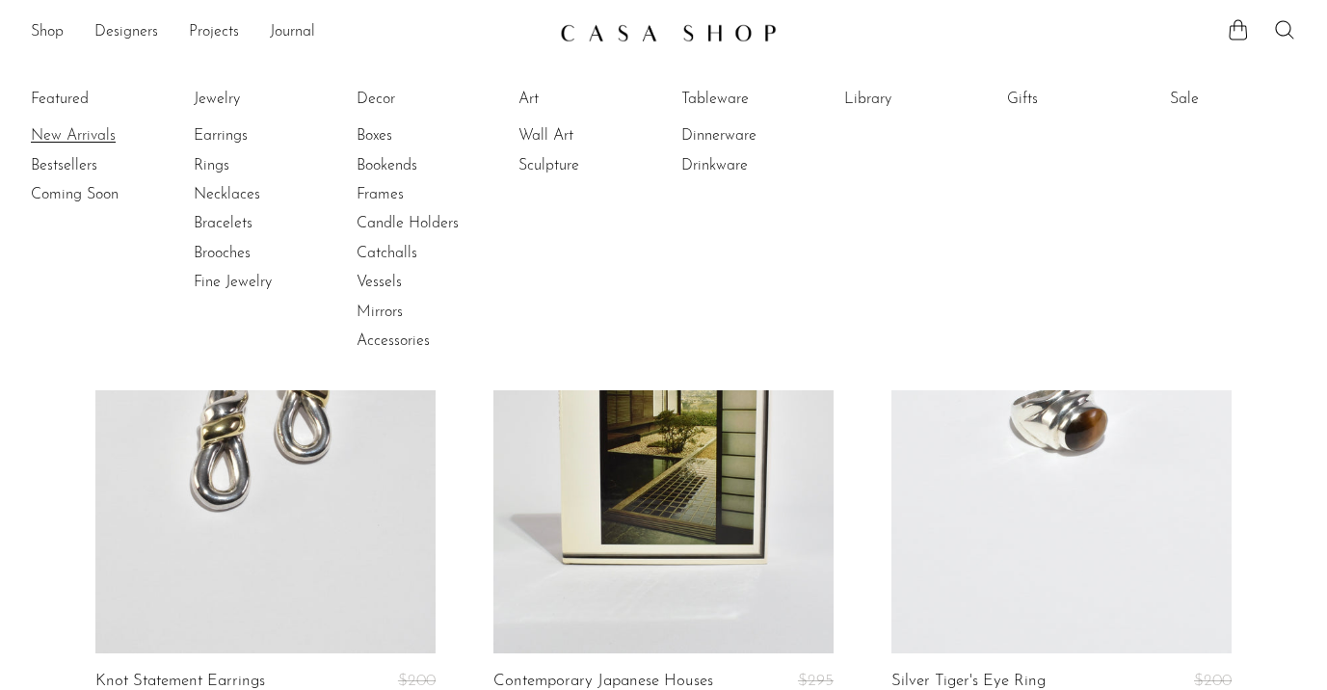
click at [81, 127] on link "New Arrivals" at bounding box center [103, 135] width 145 height 21
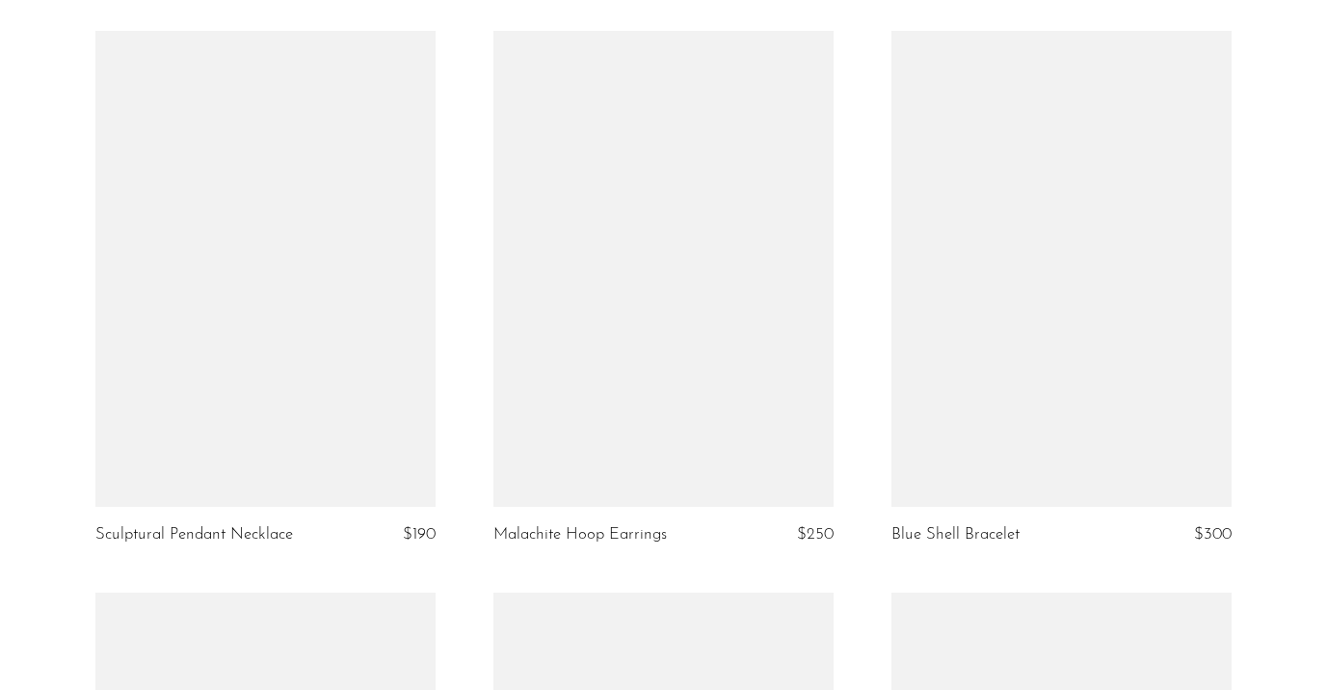
scroll to position [6728, 0]
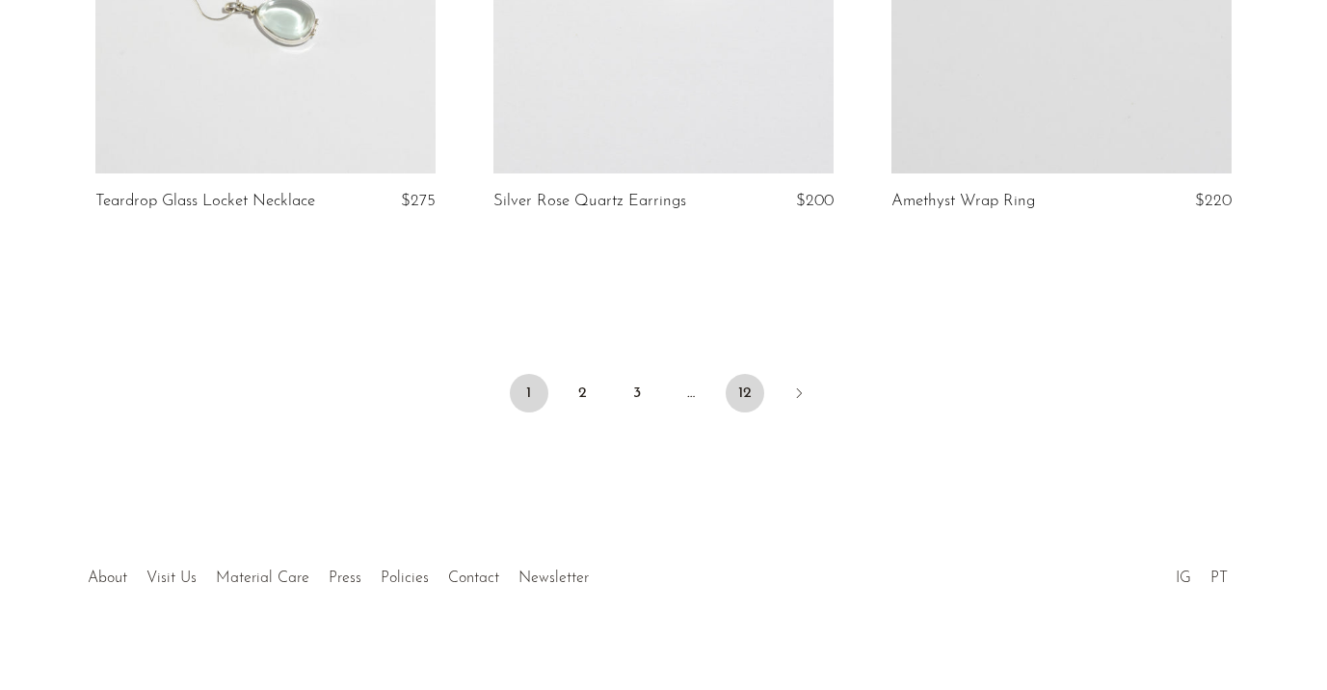
click at [745, 374] on link "12" at bounding box center [745, 393] width 39 height 39
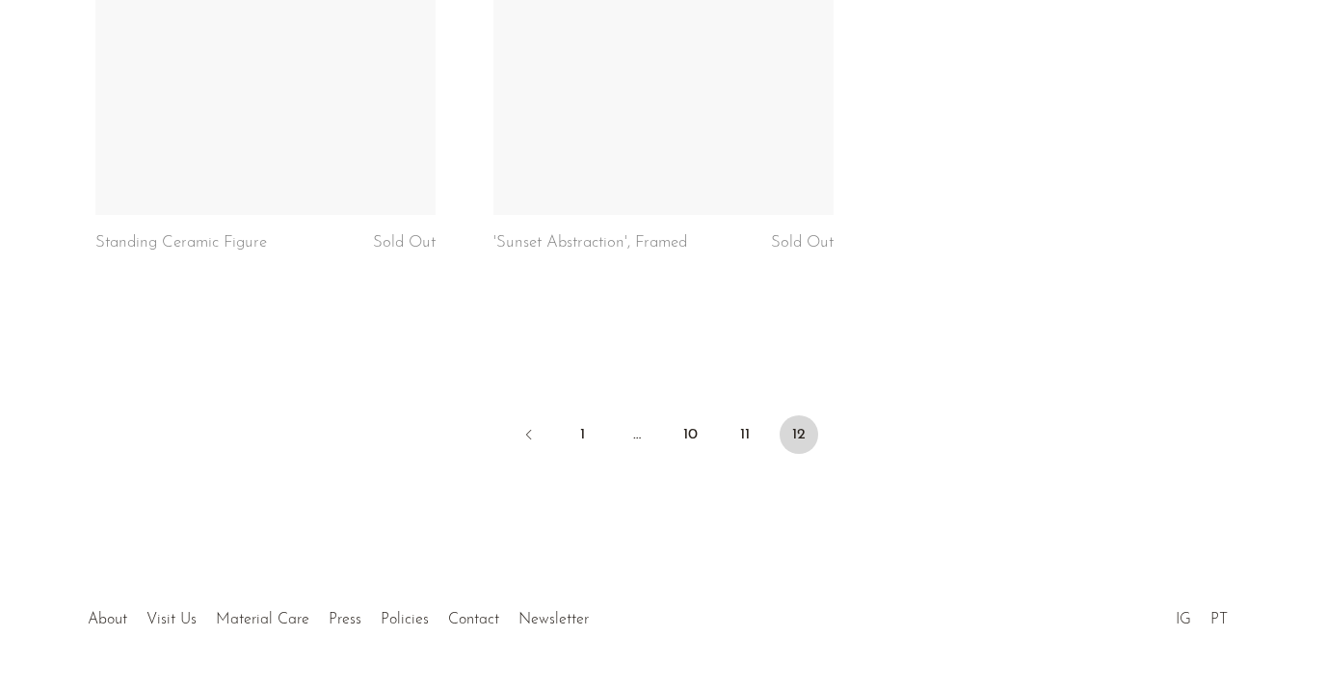
scroll to position [6693, 0]
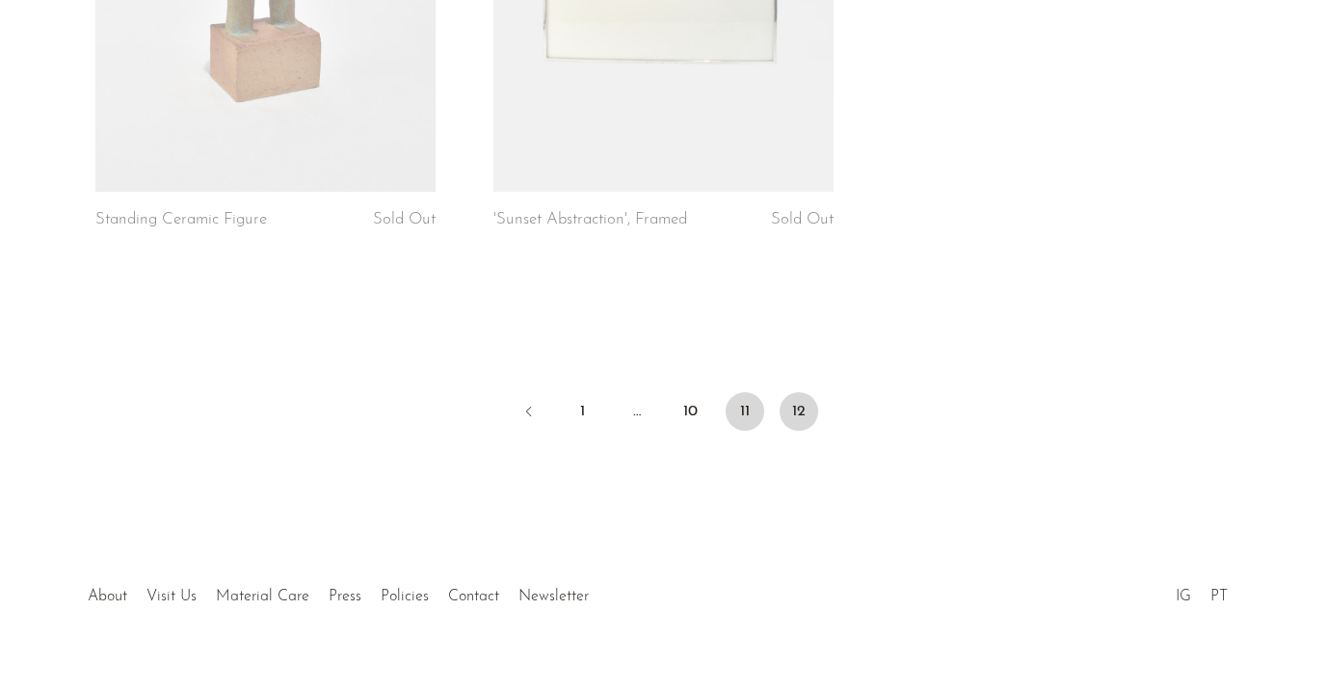
click at [747, 392] on link "11" at bounding box center [745, 411] width 39 height 39
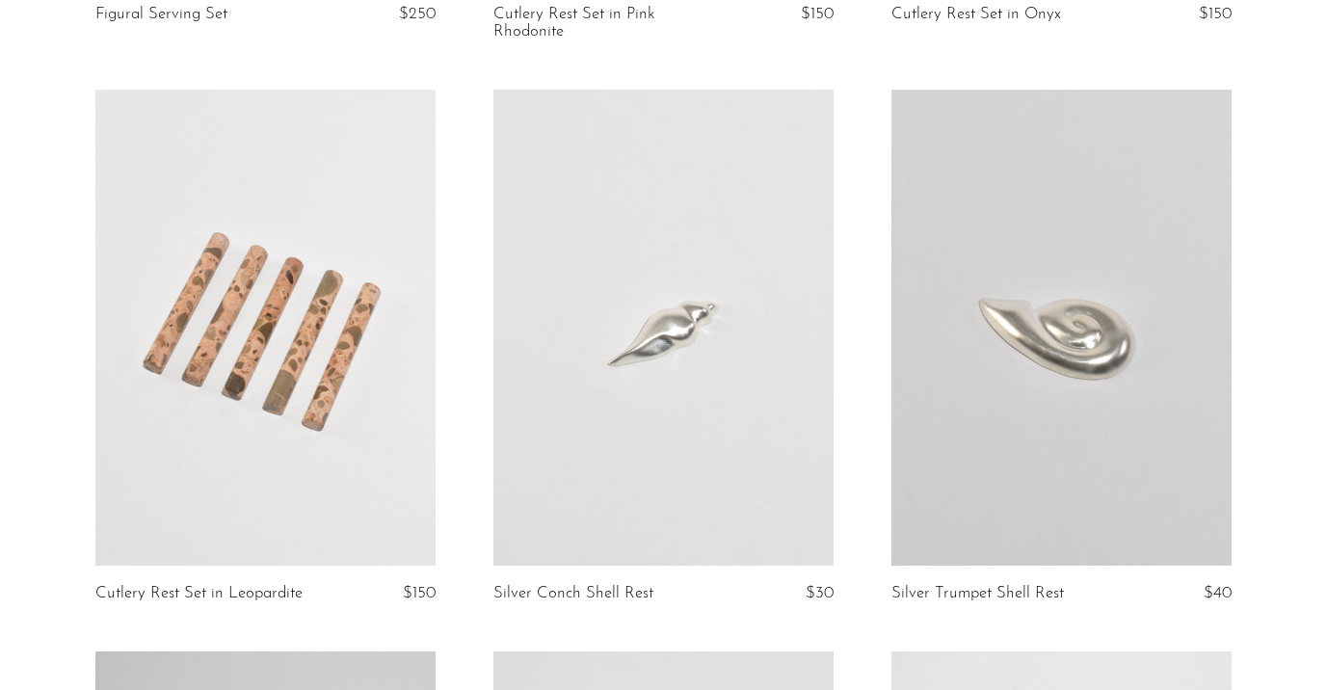
scroll to position [2954, 0]
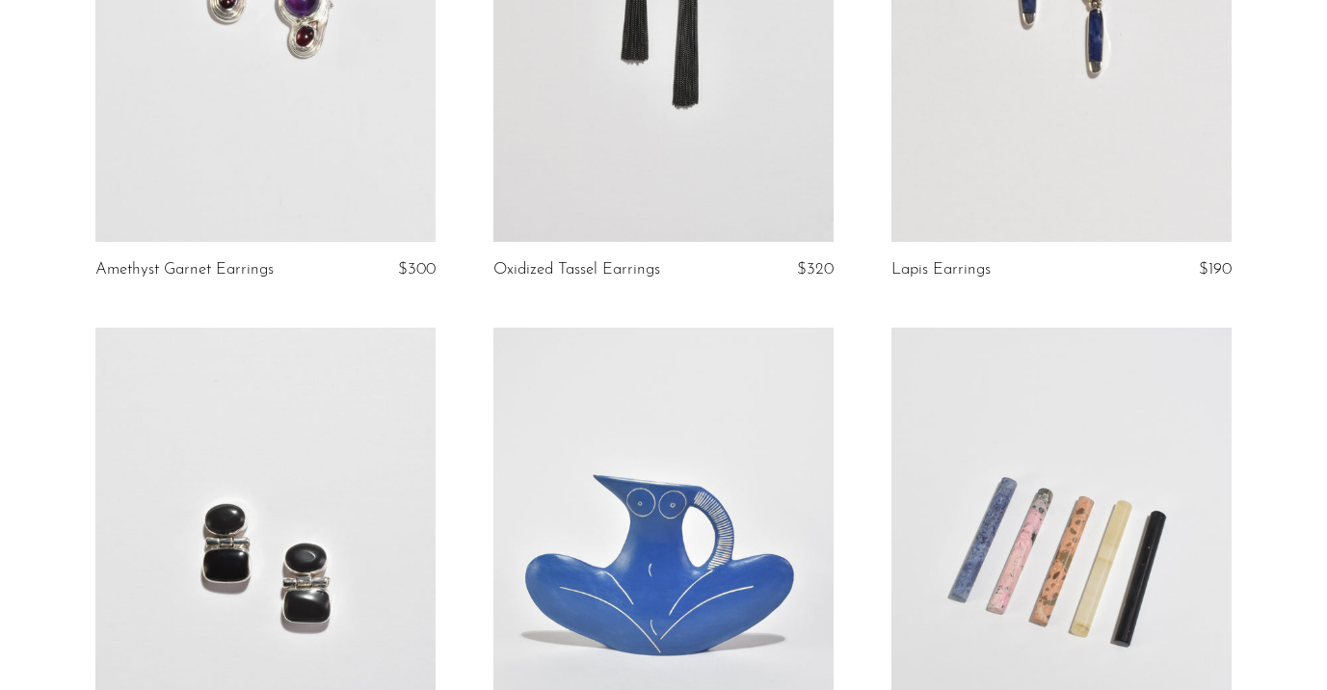
scroll to position [414, 0]
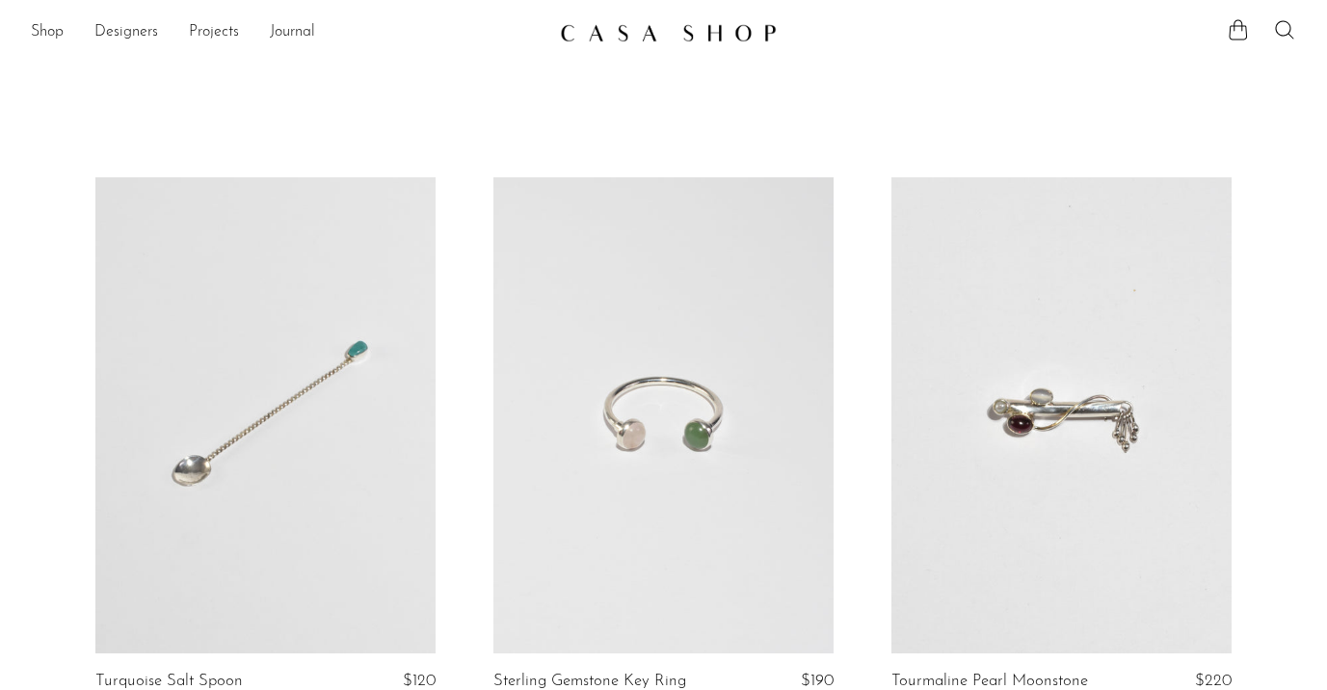
click at [848, 188] on article "Sterling Gemstone Key Ring $190" at bounding box center [663, 466] width 398 height 579
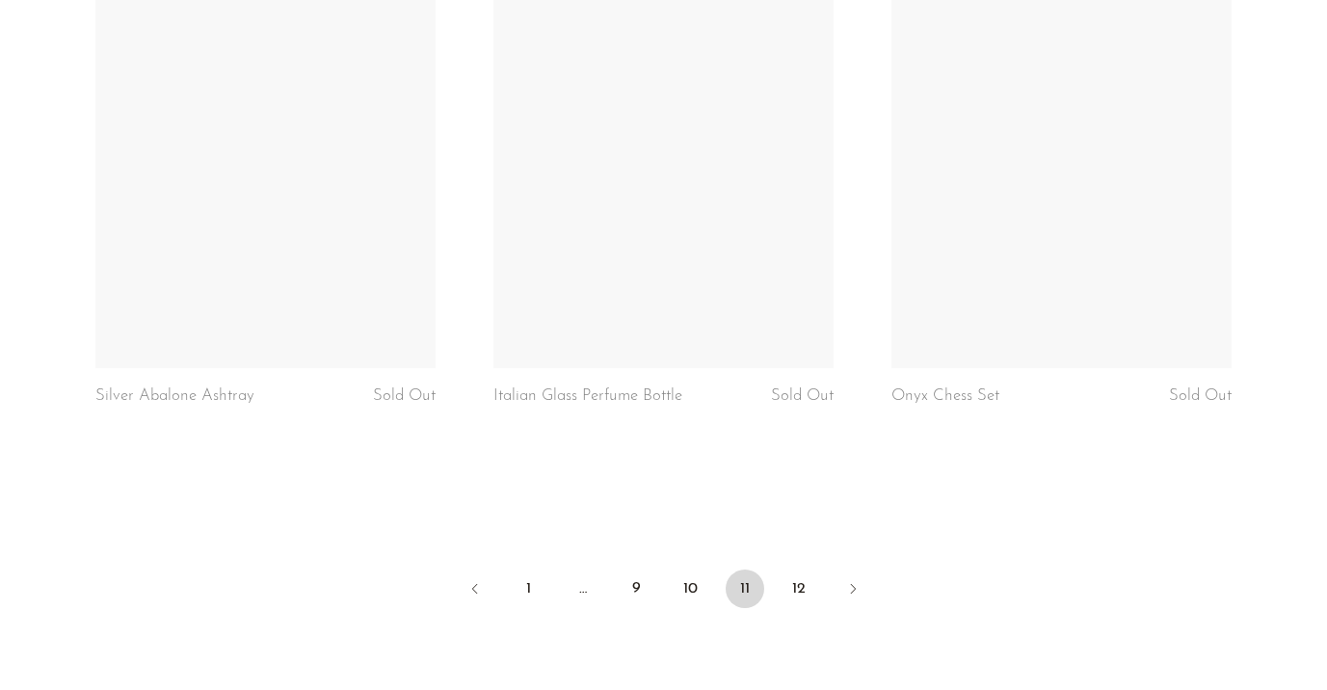
scroll to position [6750, 0]
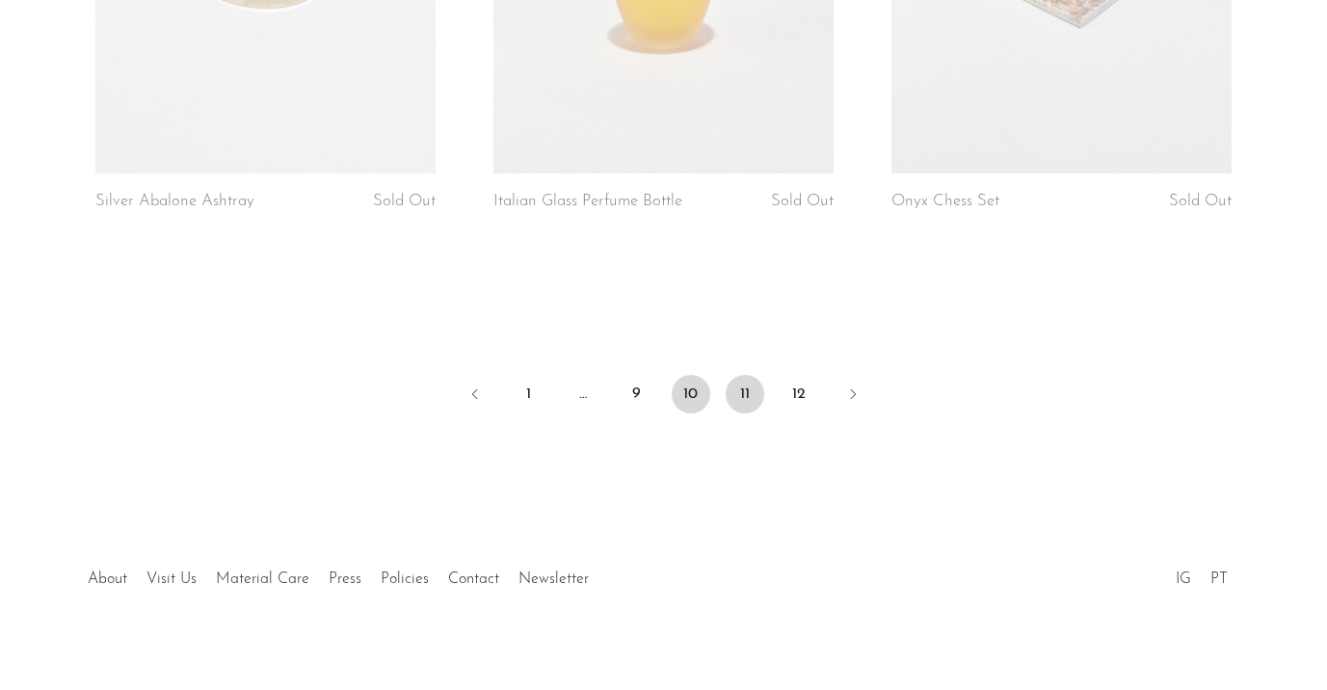
click at [703, 377] on link "10" at bounding box center [691, 394] width 39 height 39
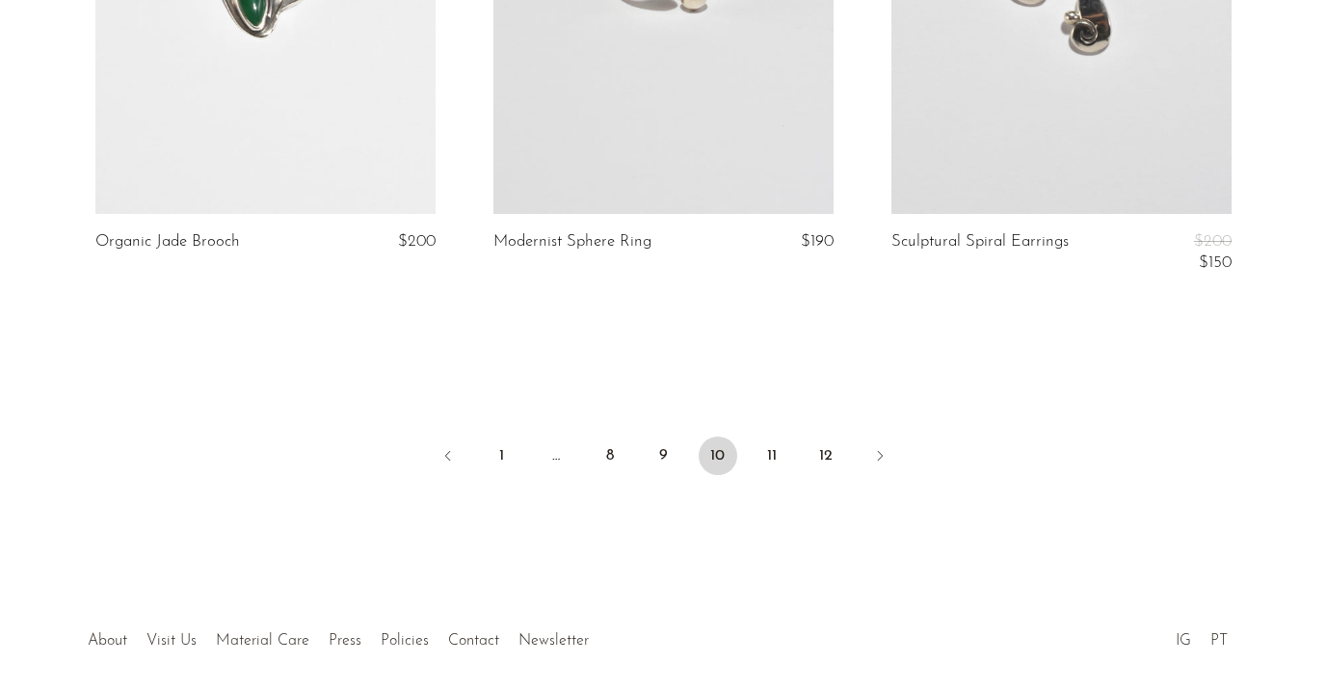
scroll to position [6714, 0]
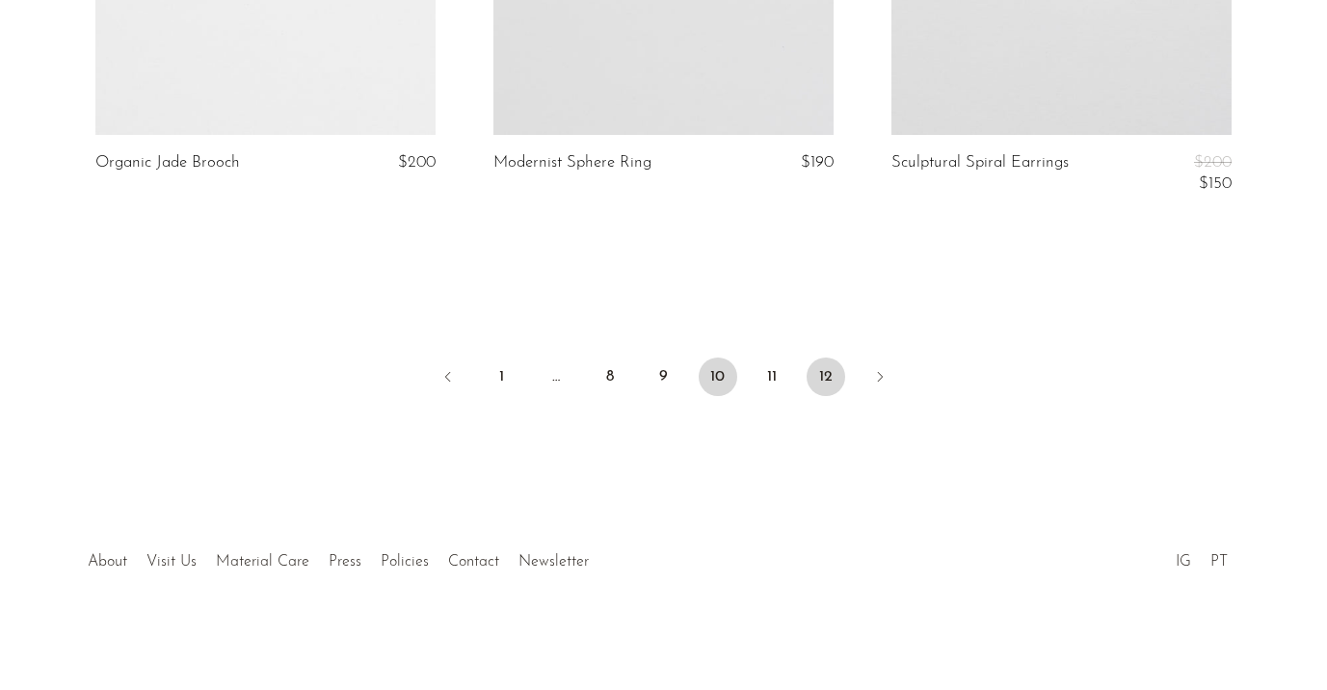
click at [829, 360] on link "12" at bounding box center [826, 377] width 39 height 39
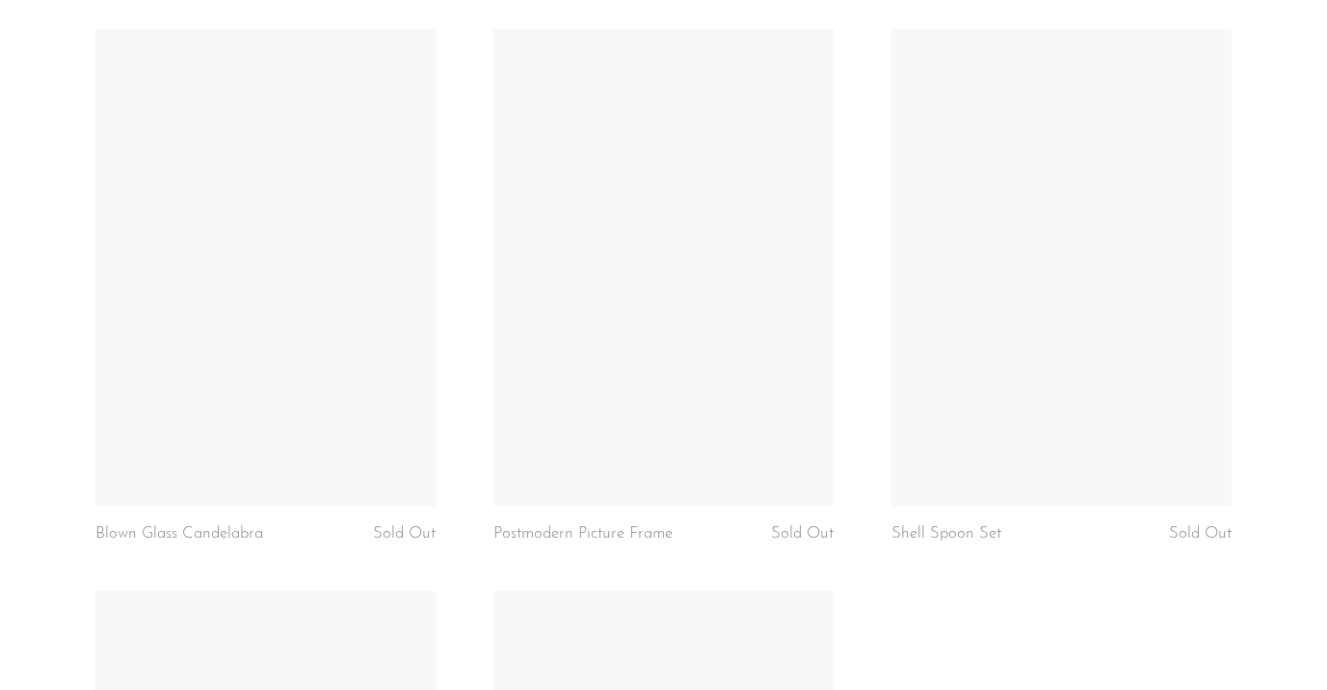
scroll to position [2744, 0]
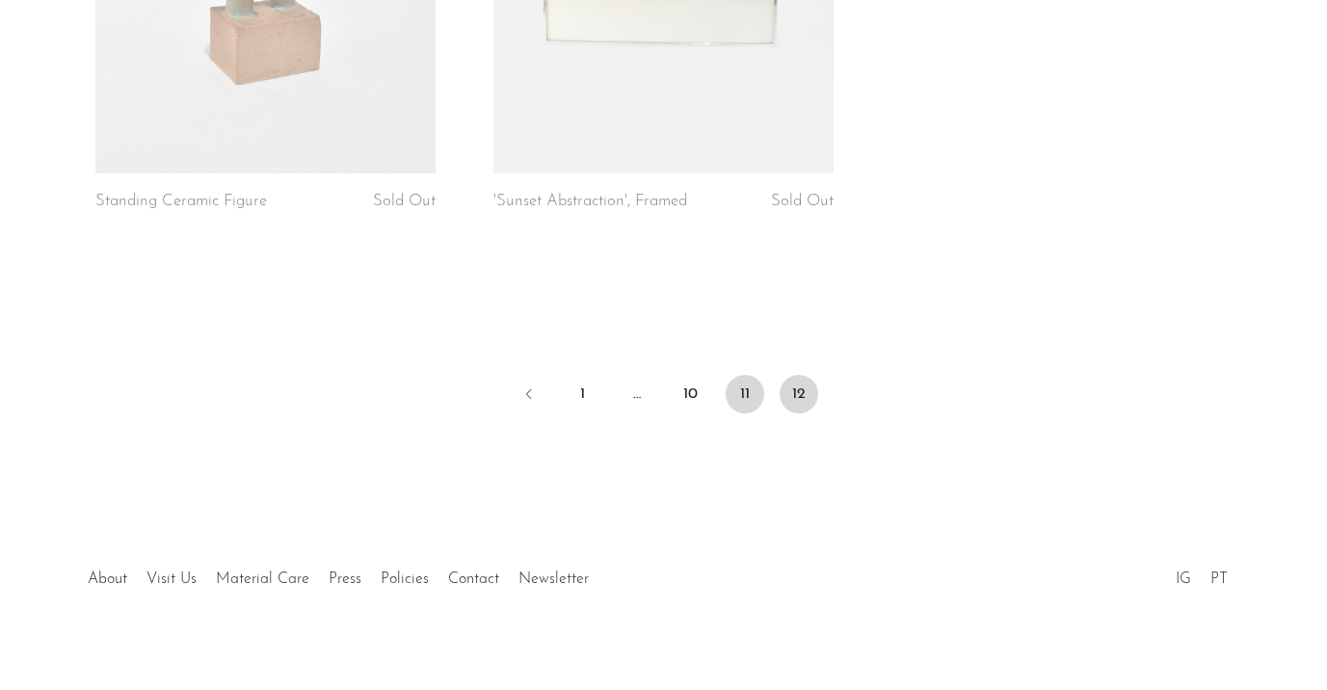
click at [734, 375] on link "11" at bounding box center [745, 394] width 39 height 39
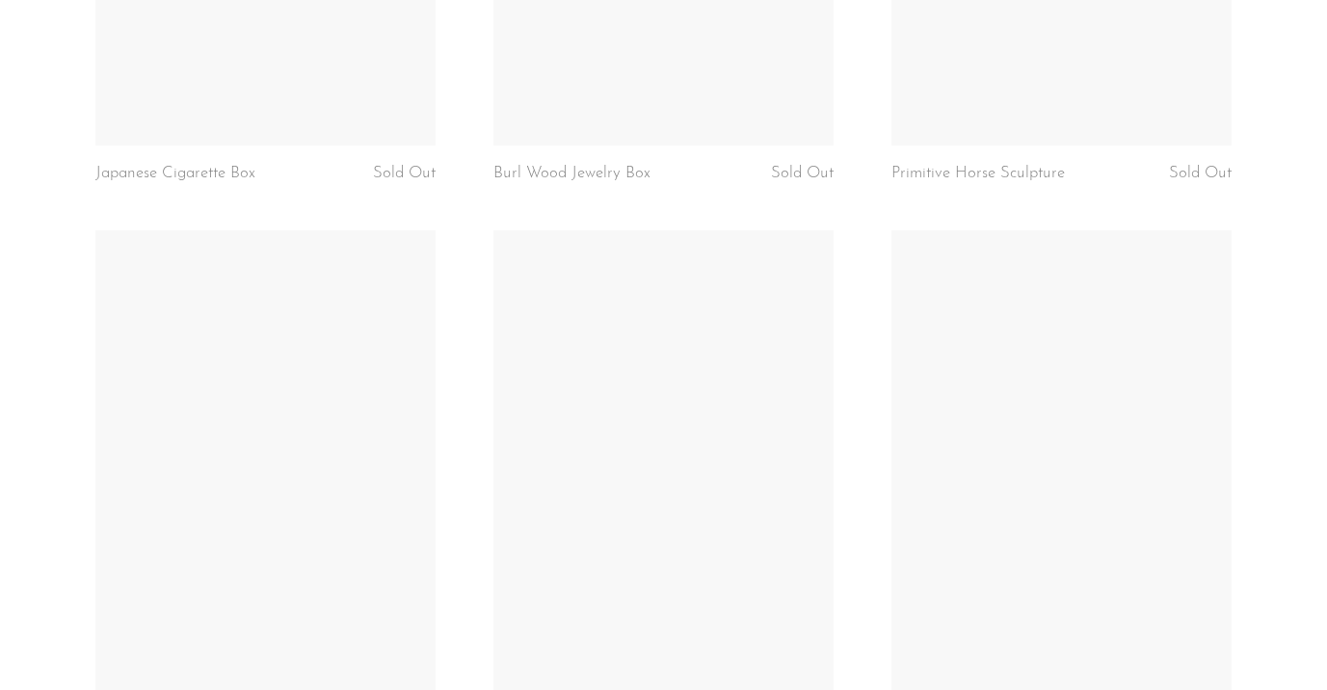
scroll to position [6693, 0]
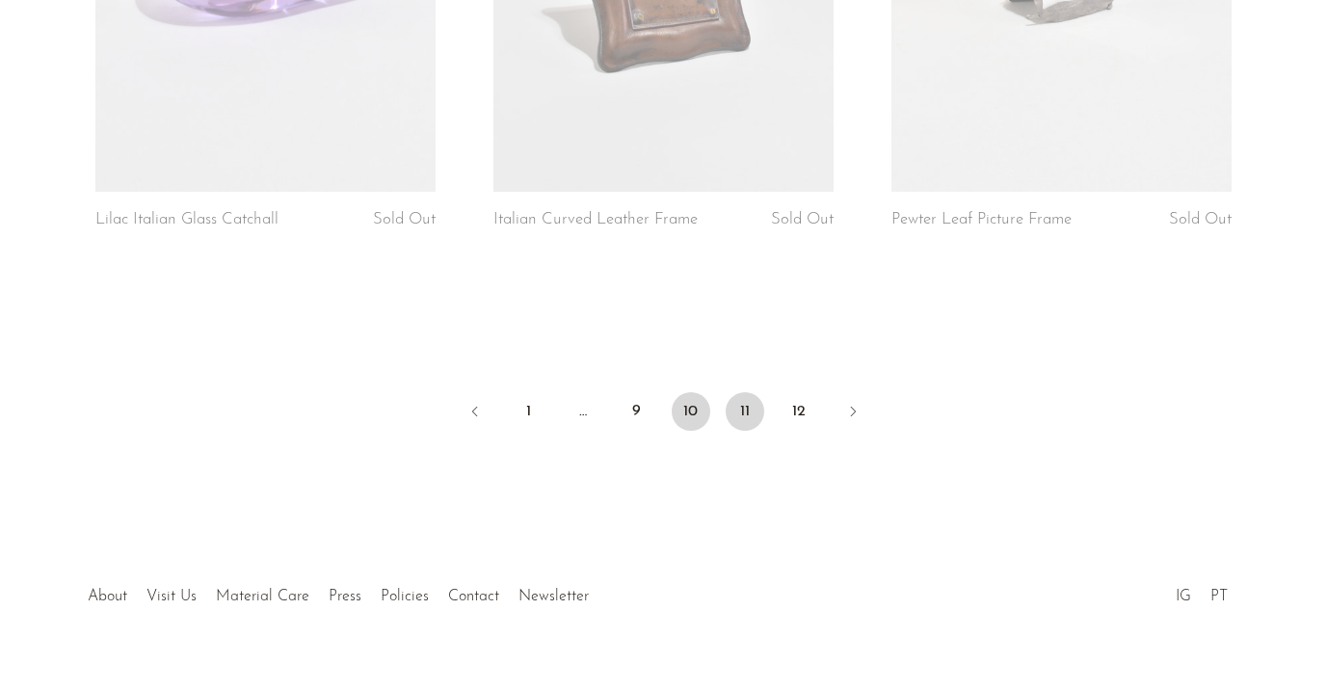
click at [703, 392] on link "10" at bounding box center [691, 411] width 39 height 39
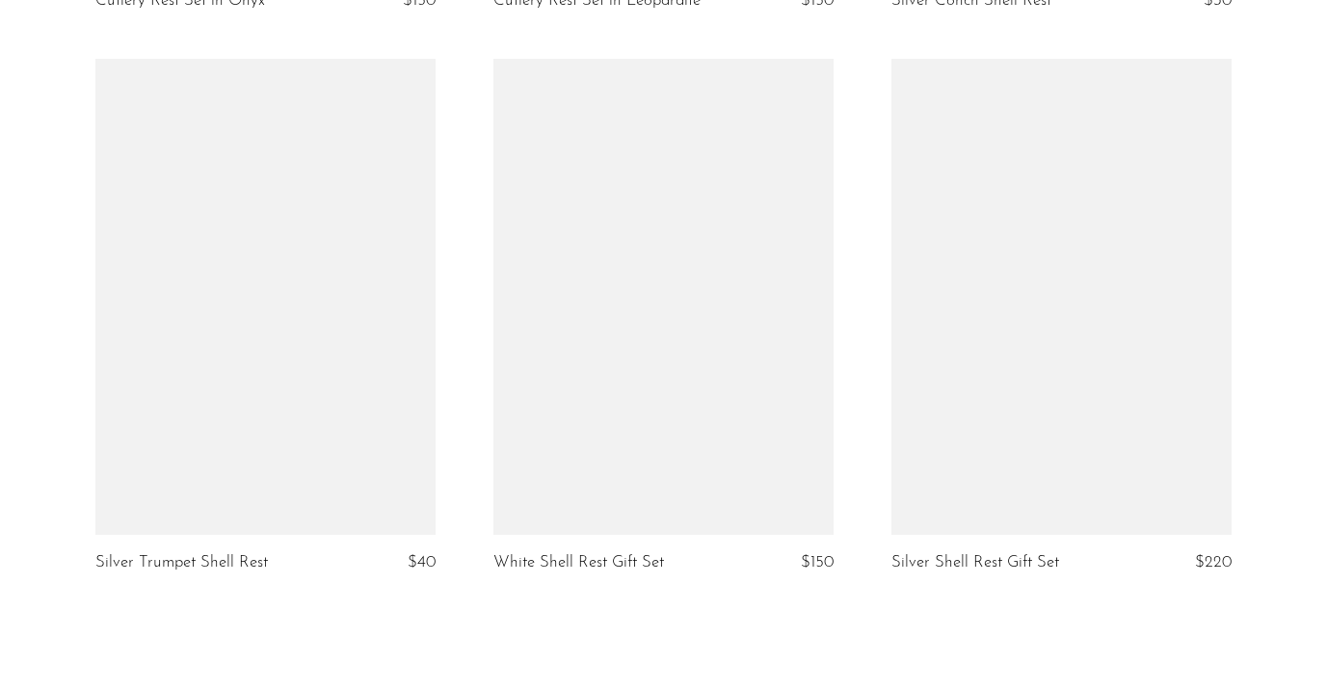
scroll to position [6750, 0]
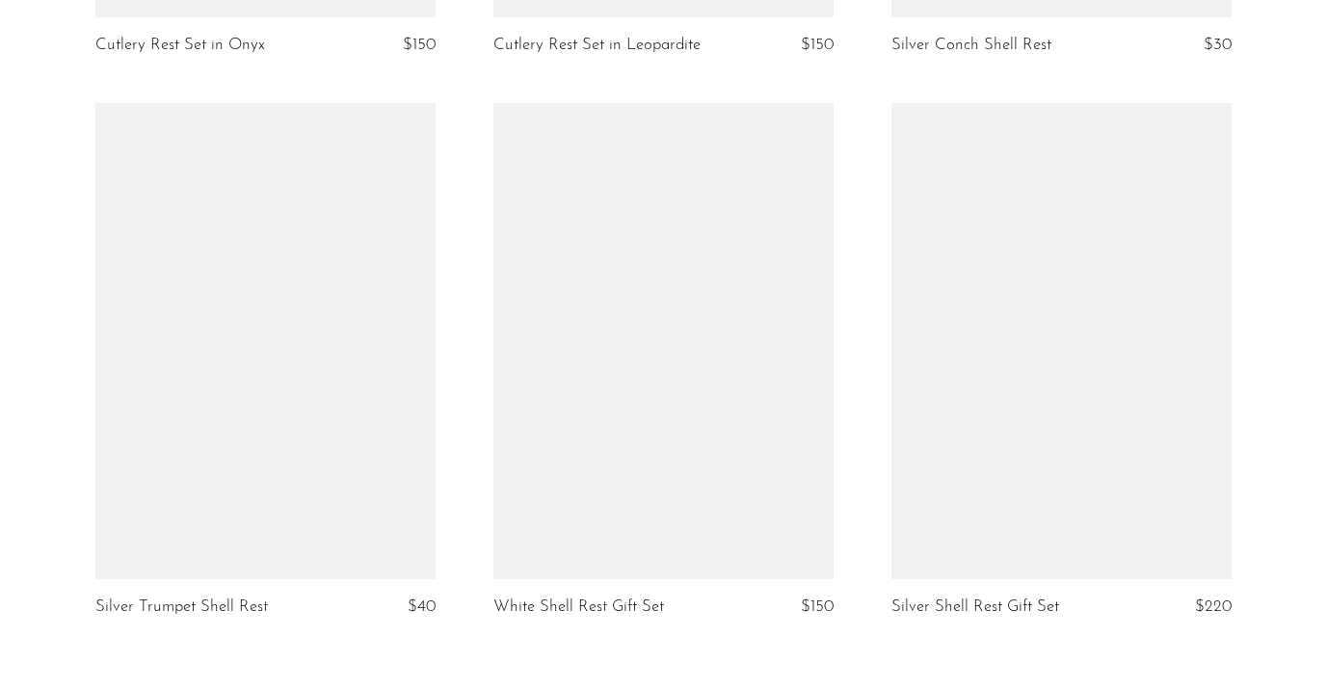
scroll to position [6746, 0]
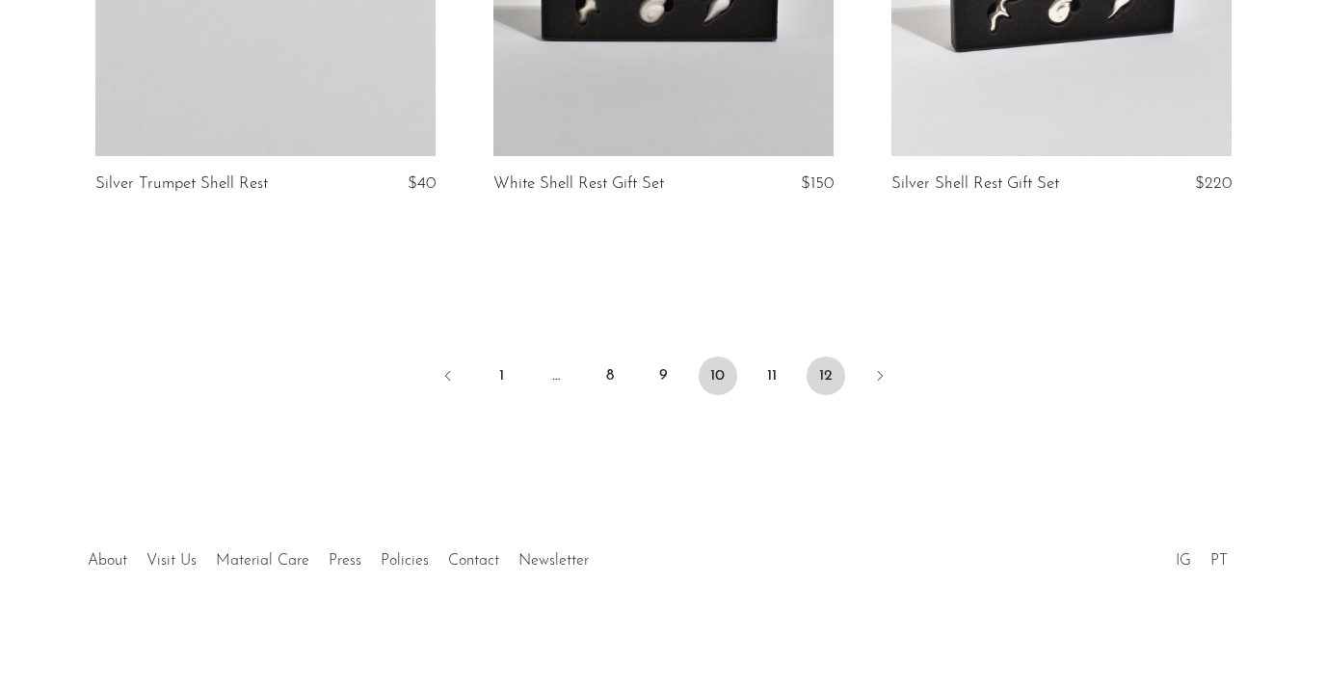
click at [835, 363] on link "12" at bounding box center [826, 376] width 39 height 39
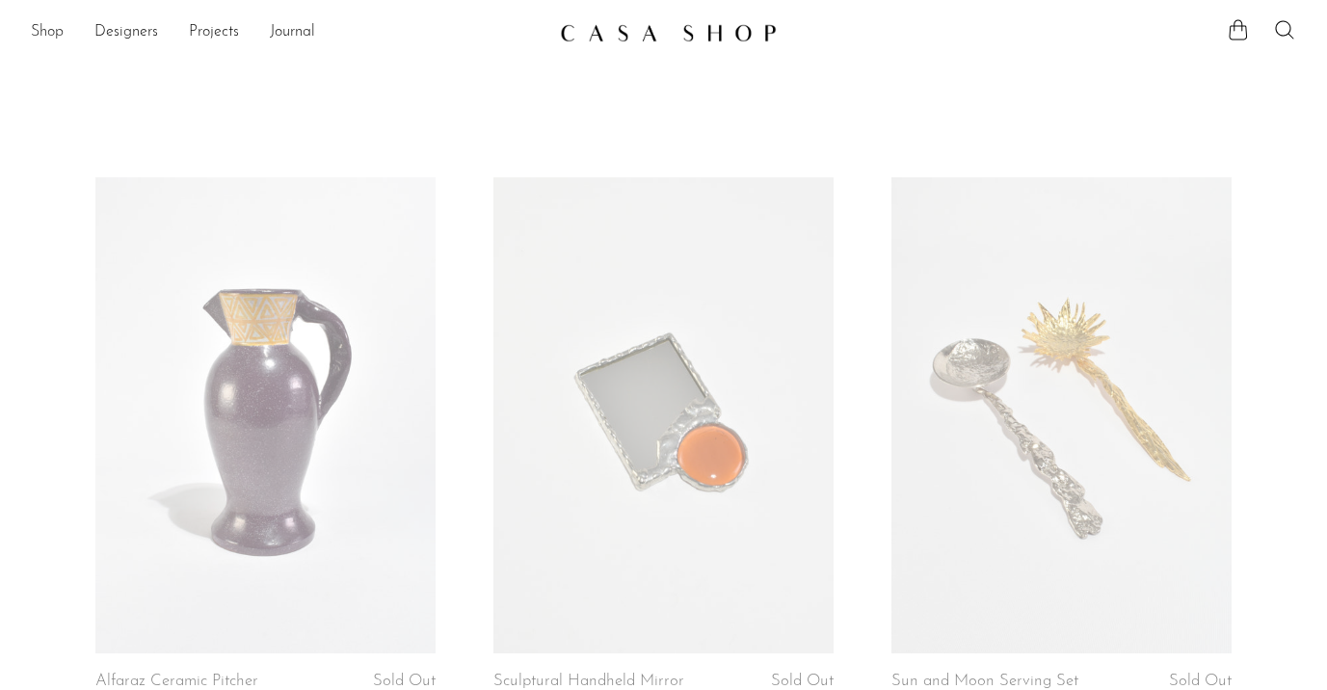
click at [45, 31] on link "Shop" at bounding box center [47, 32] width 33 height 25
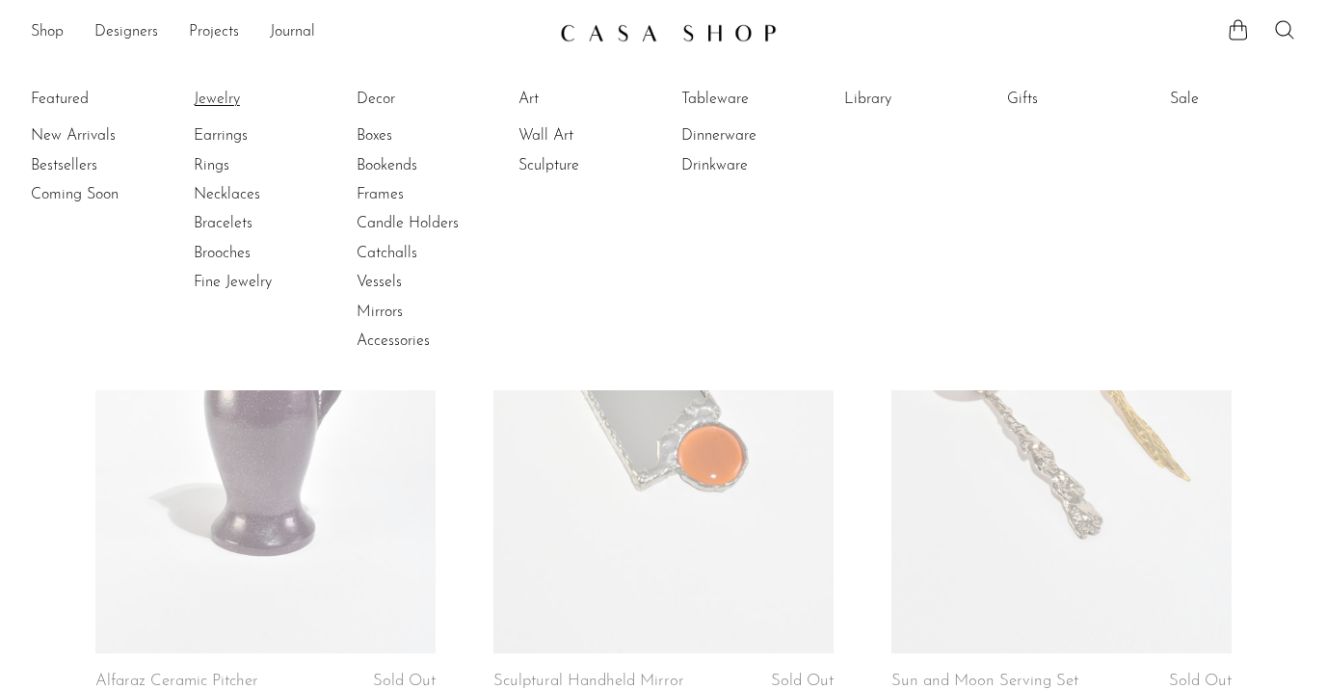
click at [213, 94] on link "Jewelry" at bounding box center [266, 99] width 145 height 21
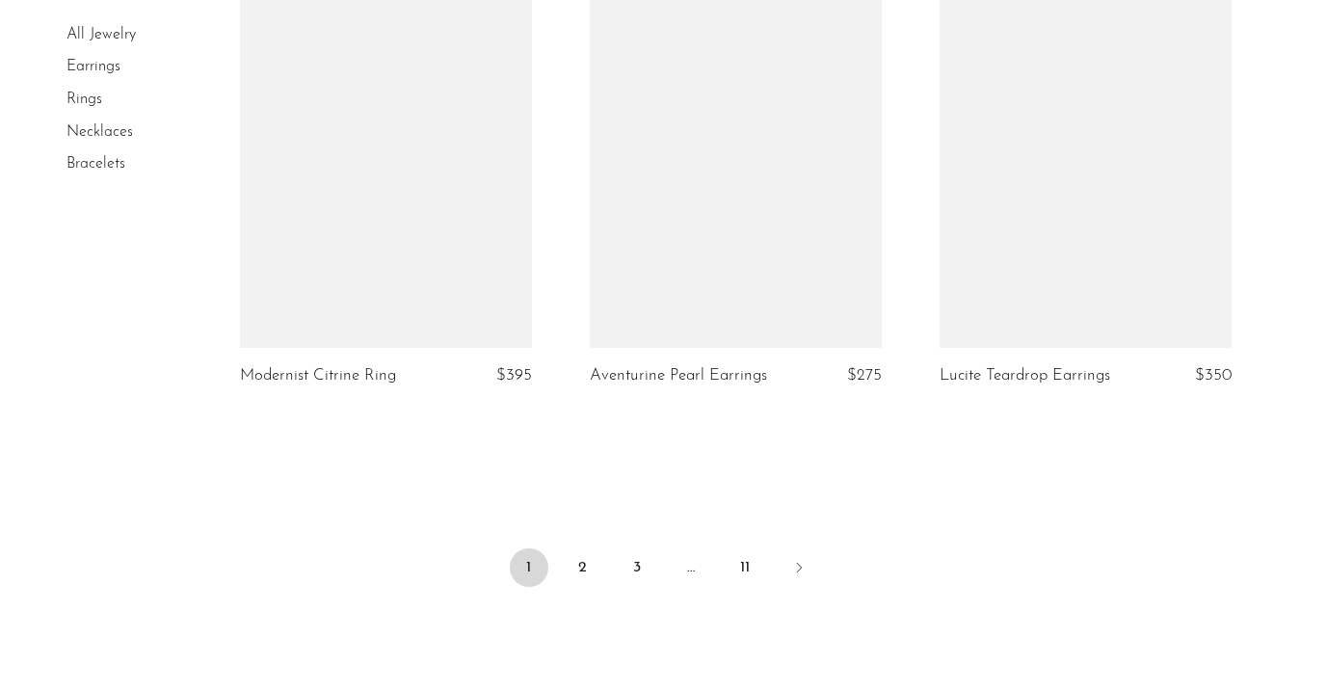
scroll to position [5990, 0]
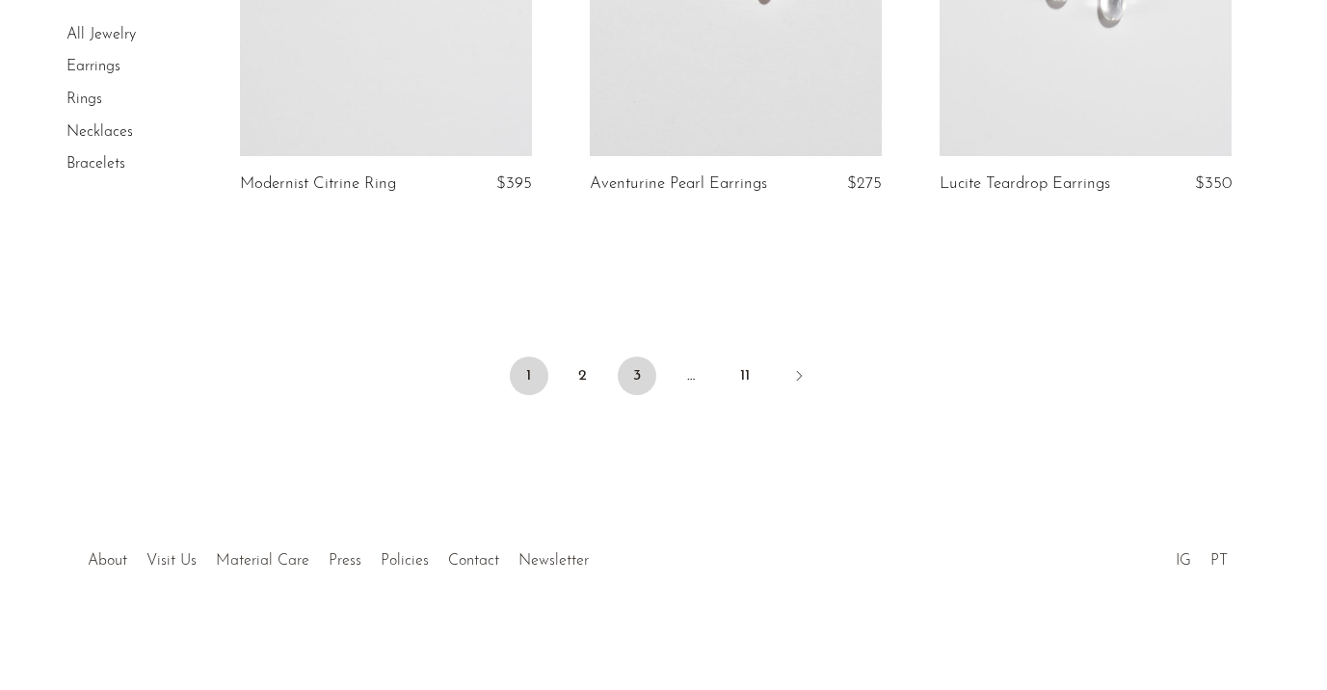
click at [644, 388] on link "3" at bounding box center [637, 376] width 39 height 39
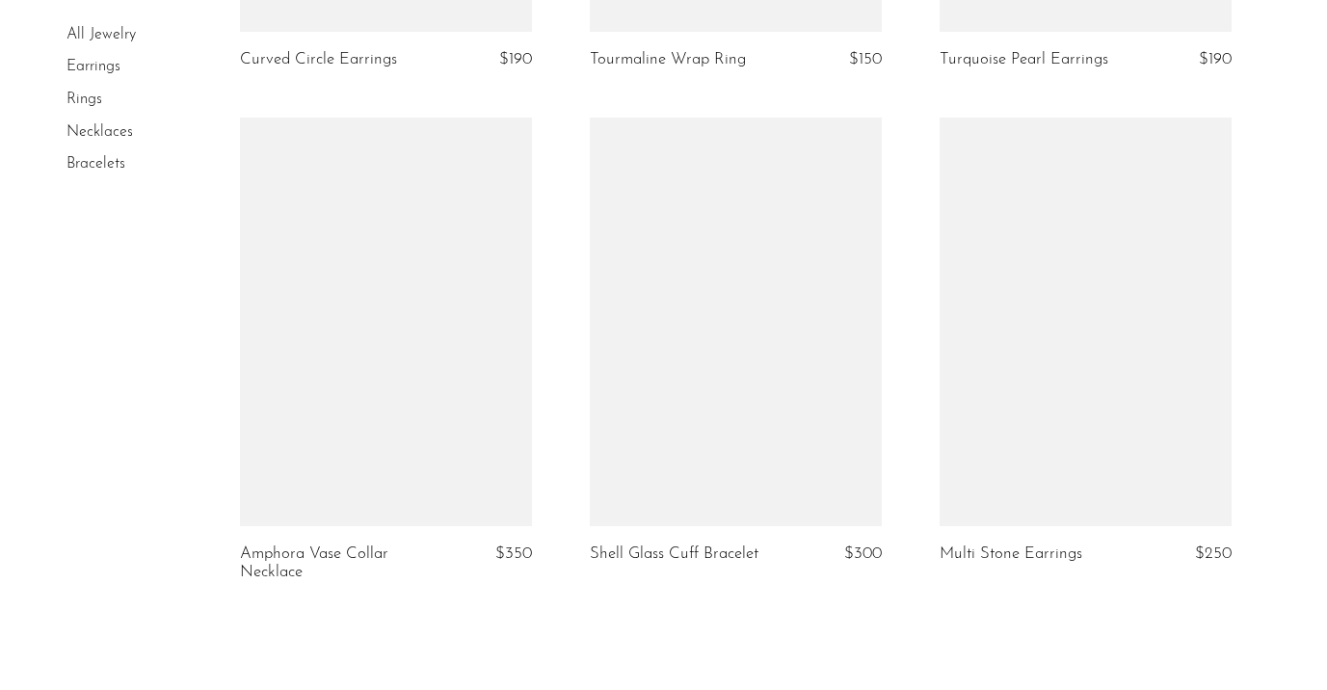
scroll to position [5972, 0]
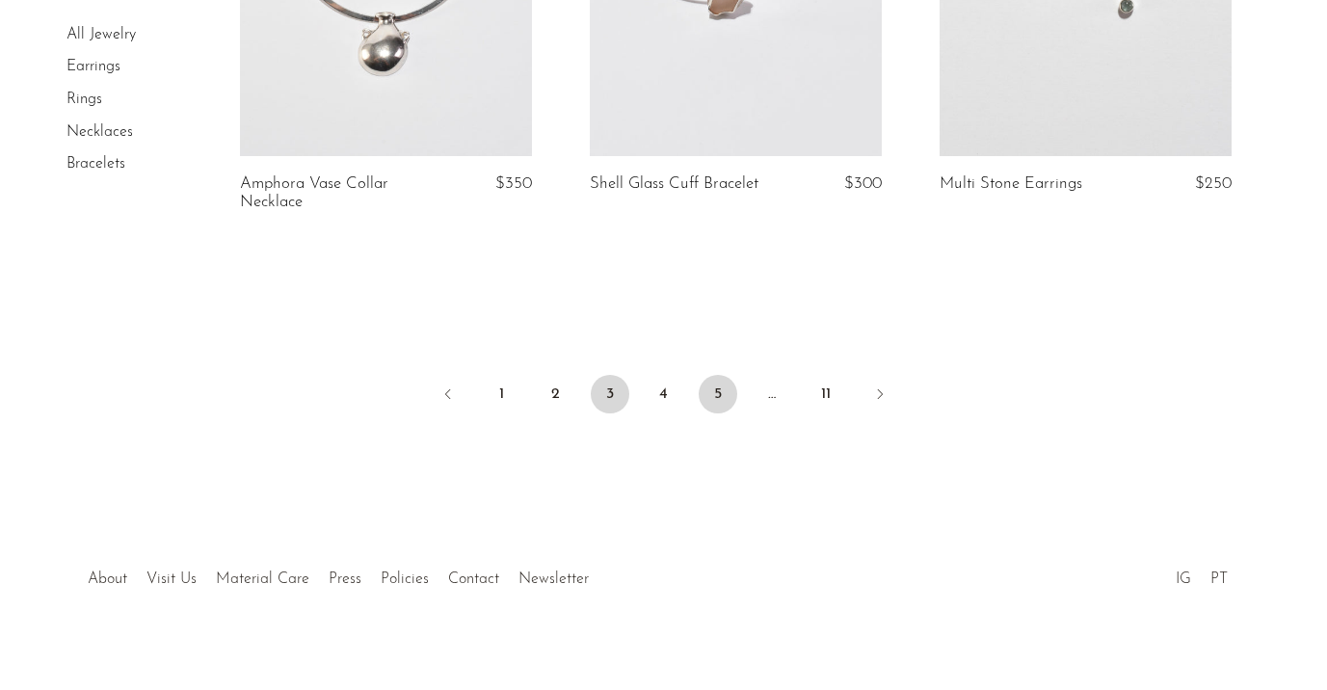
click at [713, 375] on link "5" at bounding box center [718, 394] width 39 height 39
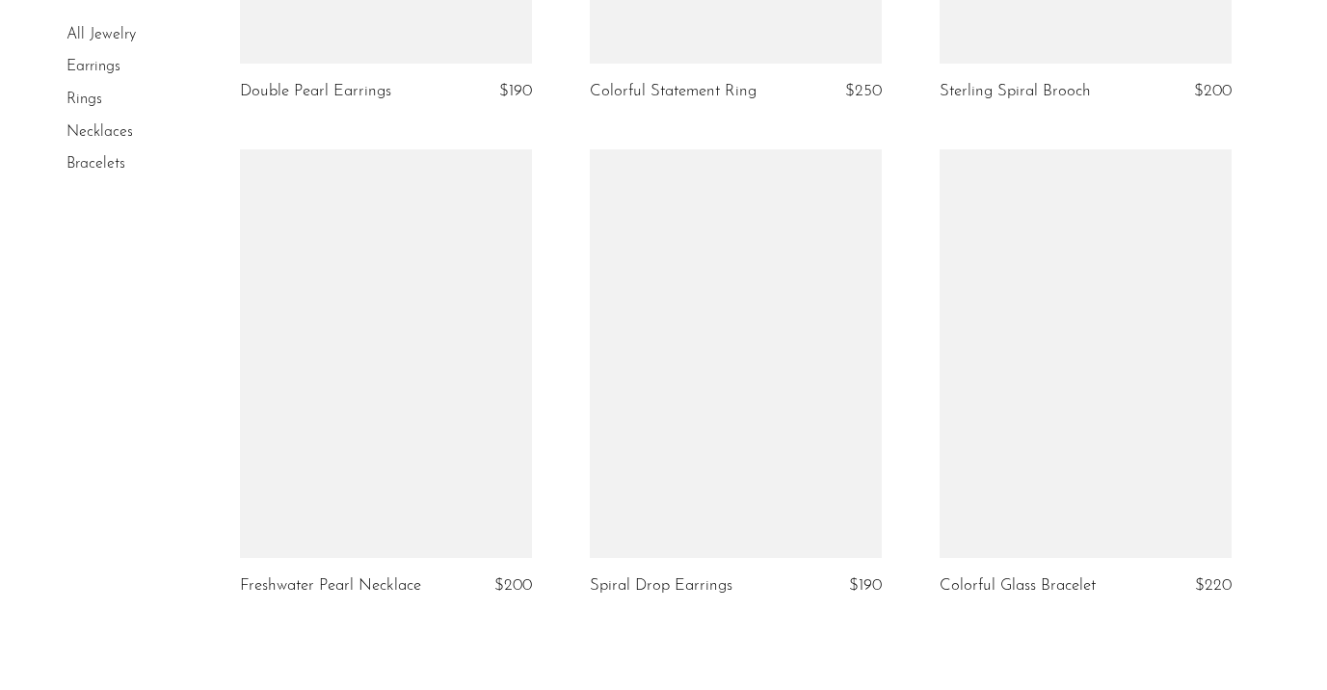
scroll to position [5955, 0]
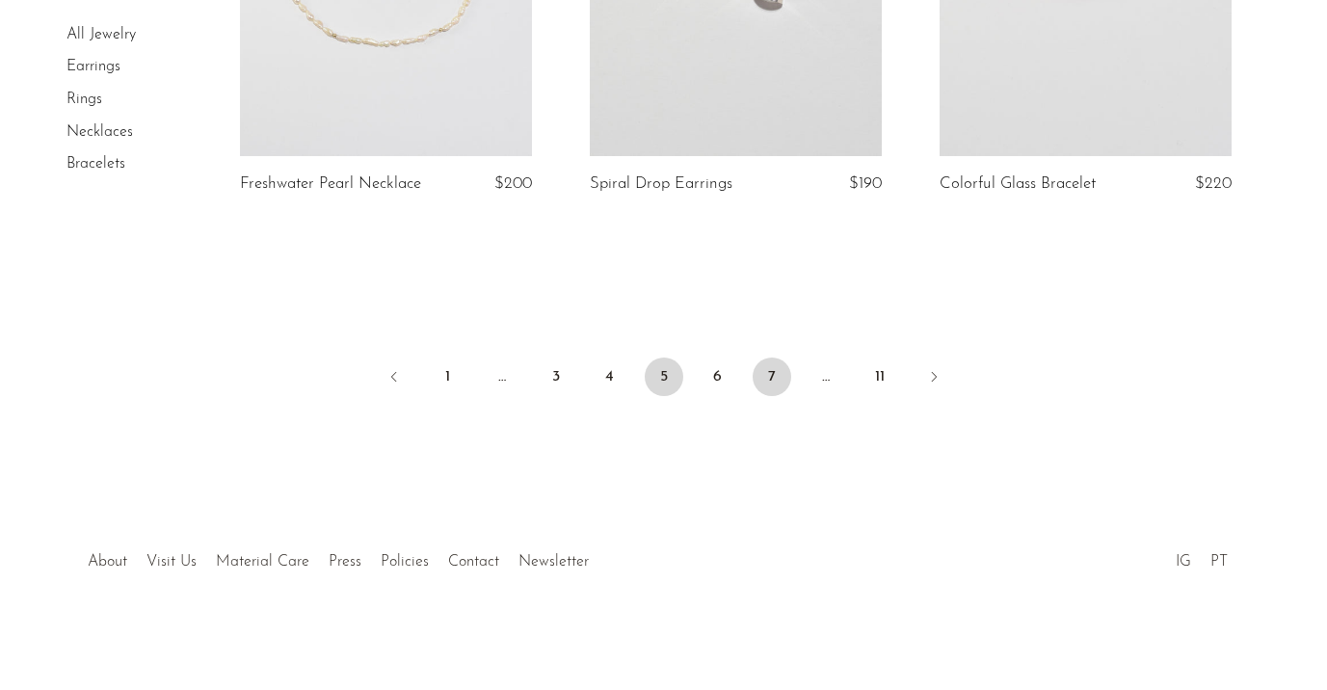
click at [775, 379] on link "7" at bounding box center [772, 377] width 39 height 39
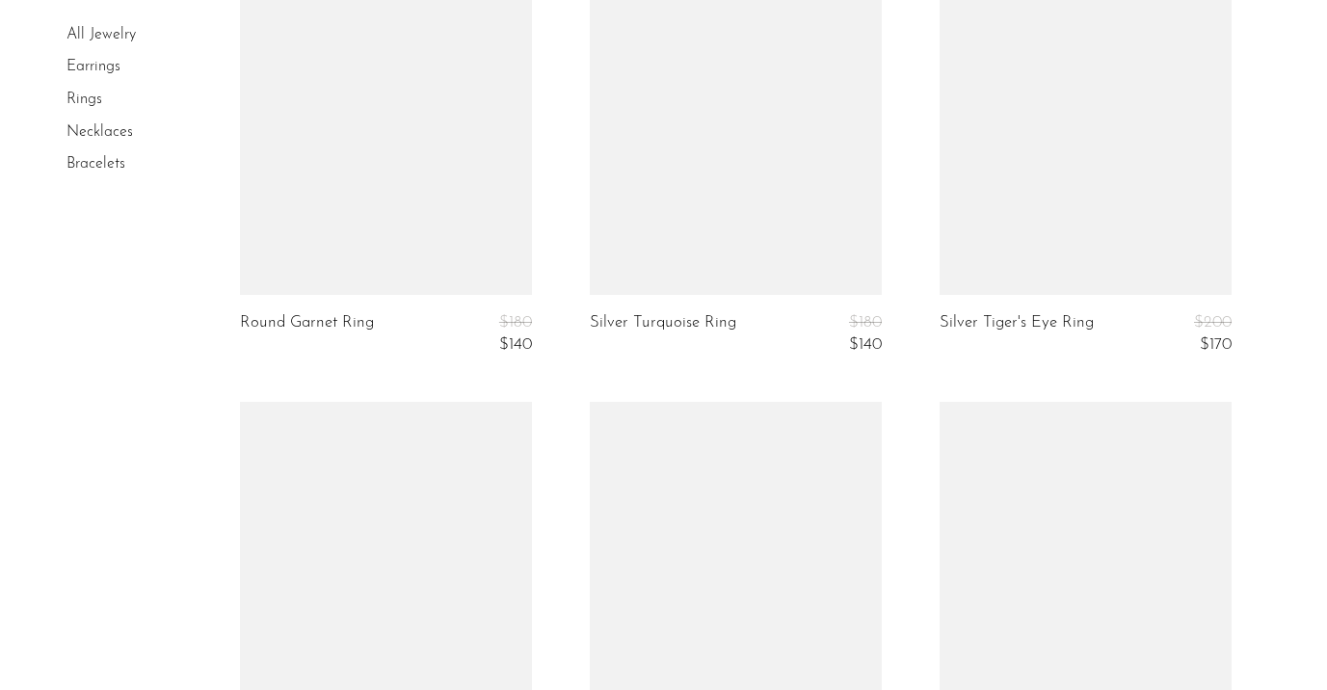
scroll to position [6078, 0]
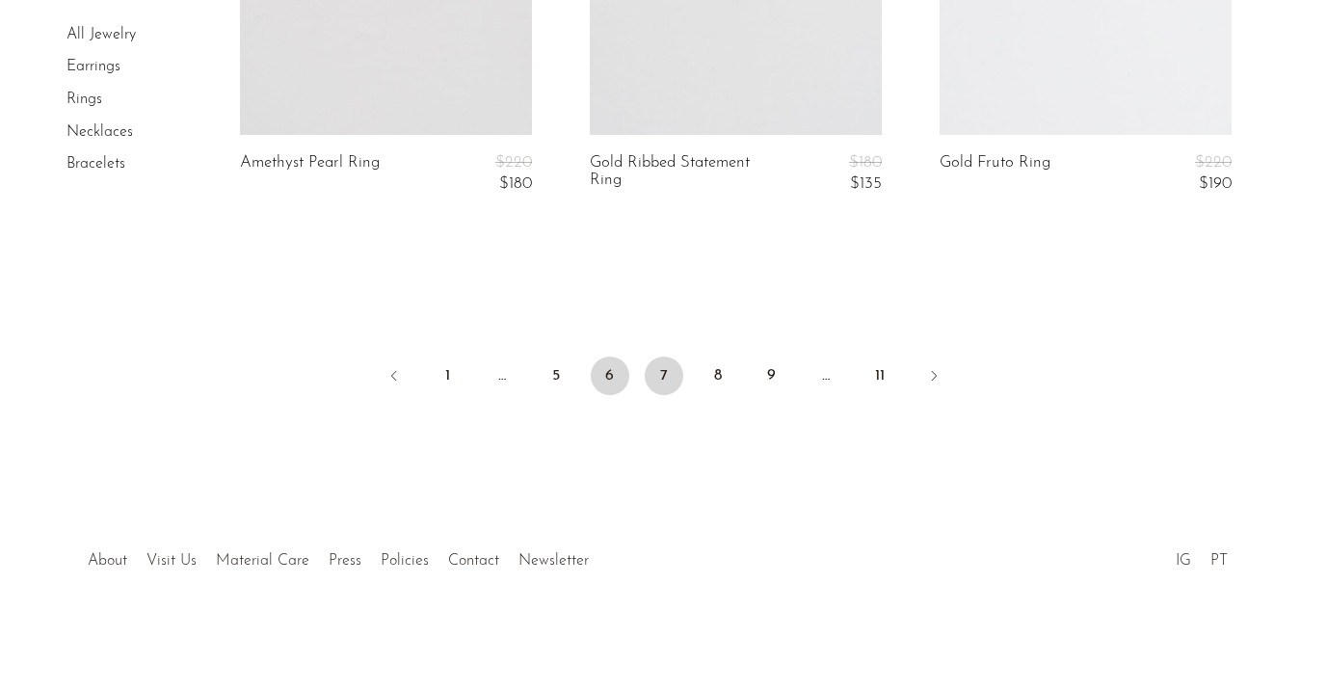
click at [597, 368] on link "6" at bounding box center [610, 376] width 39 height 39
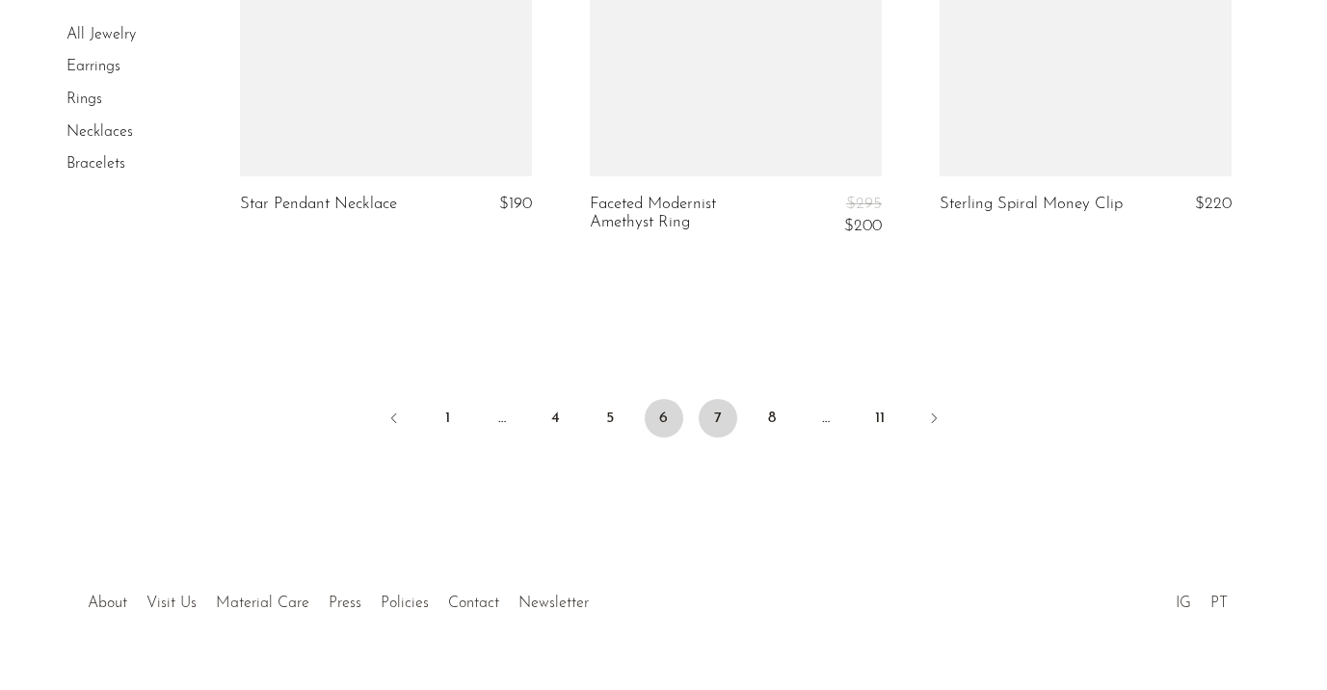
scroll to position [6008, 0]
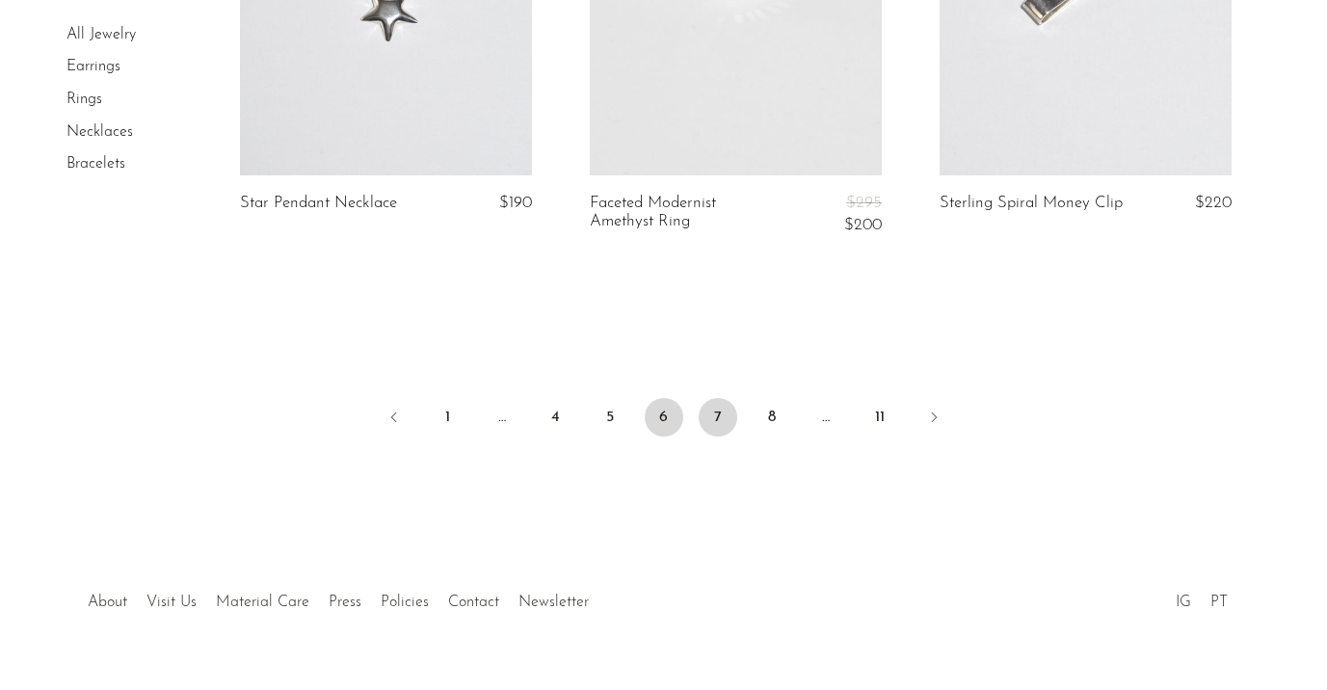
click at [720, 427] on link "7" at bounding box center [718, 417] width 39 height 39
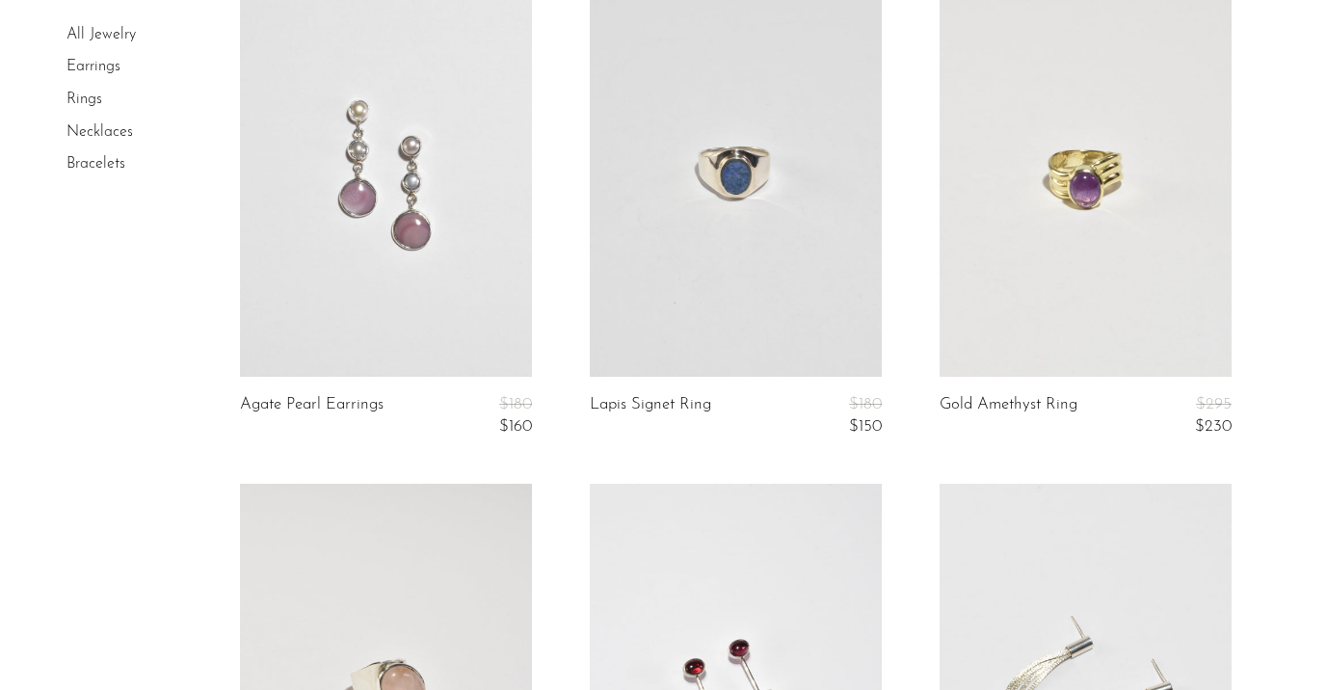
scroll to position [2742, 0]
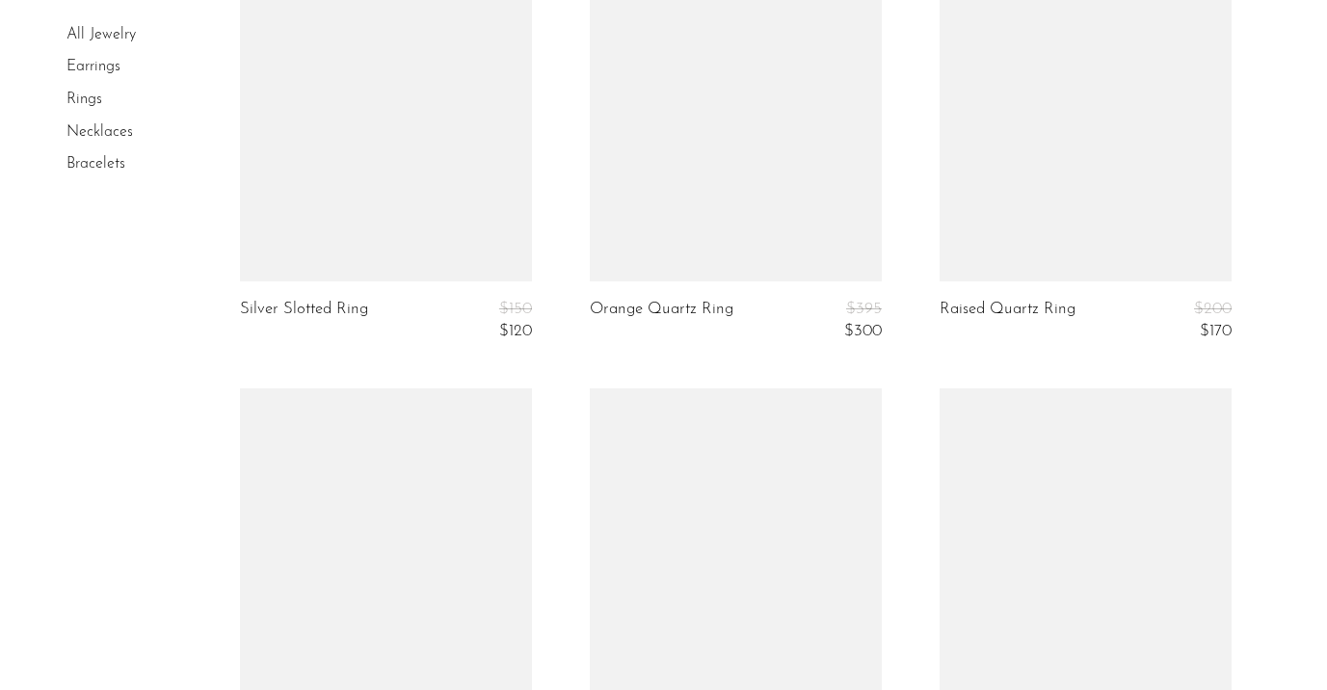
scroll to position [5859, 0]
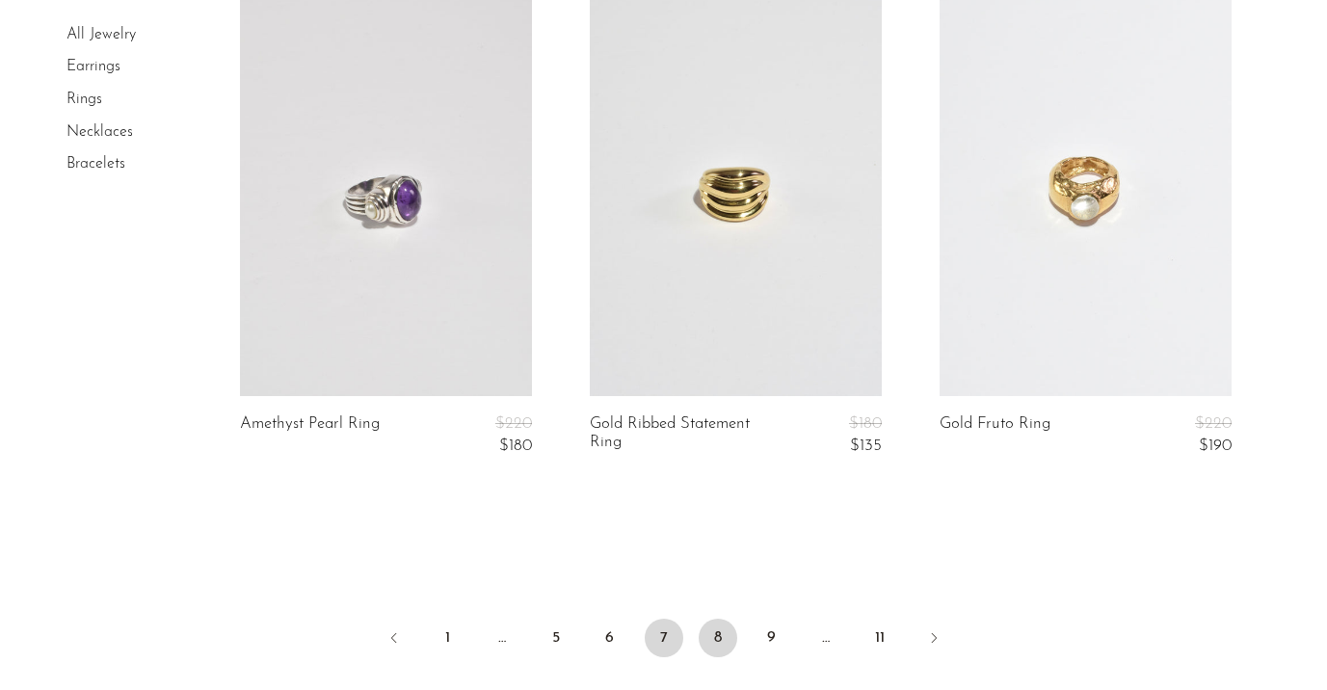
click at [715, 652] on link "8" at bounding box center [718, 638] width 39 height 39
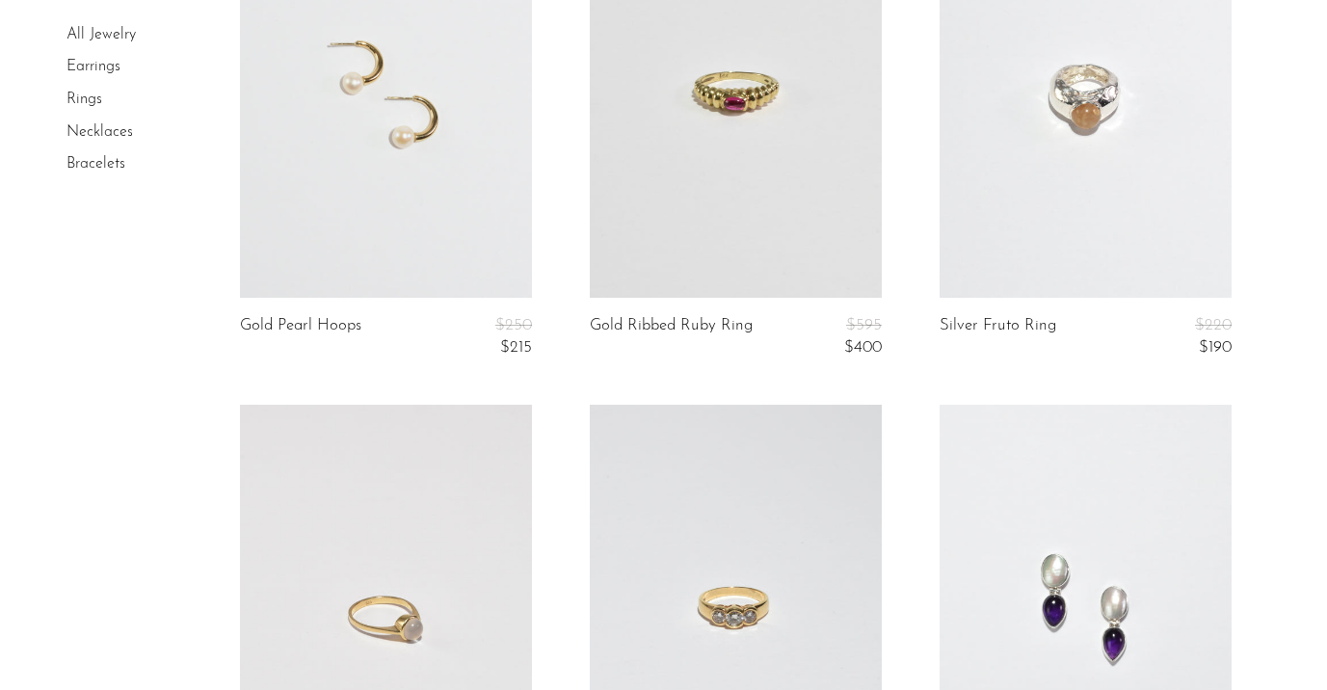
scroll to position [778, 0]
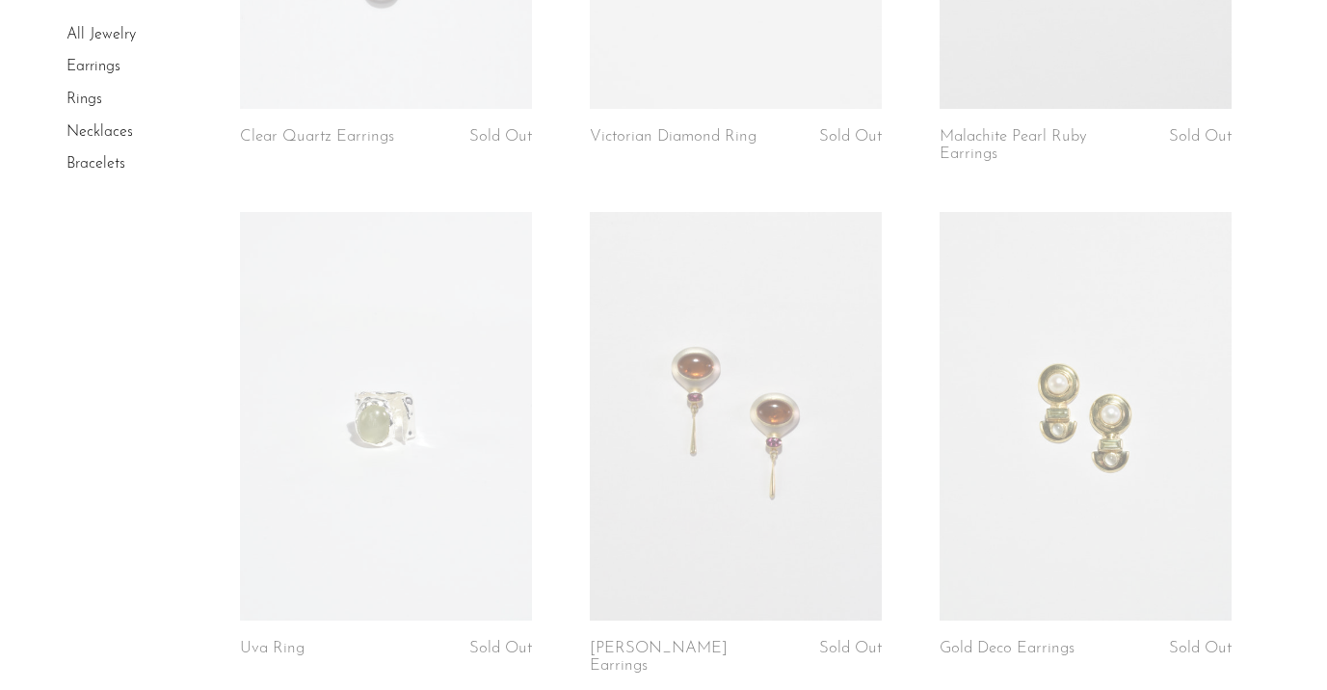
scroll to position [5944, 0]
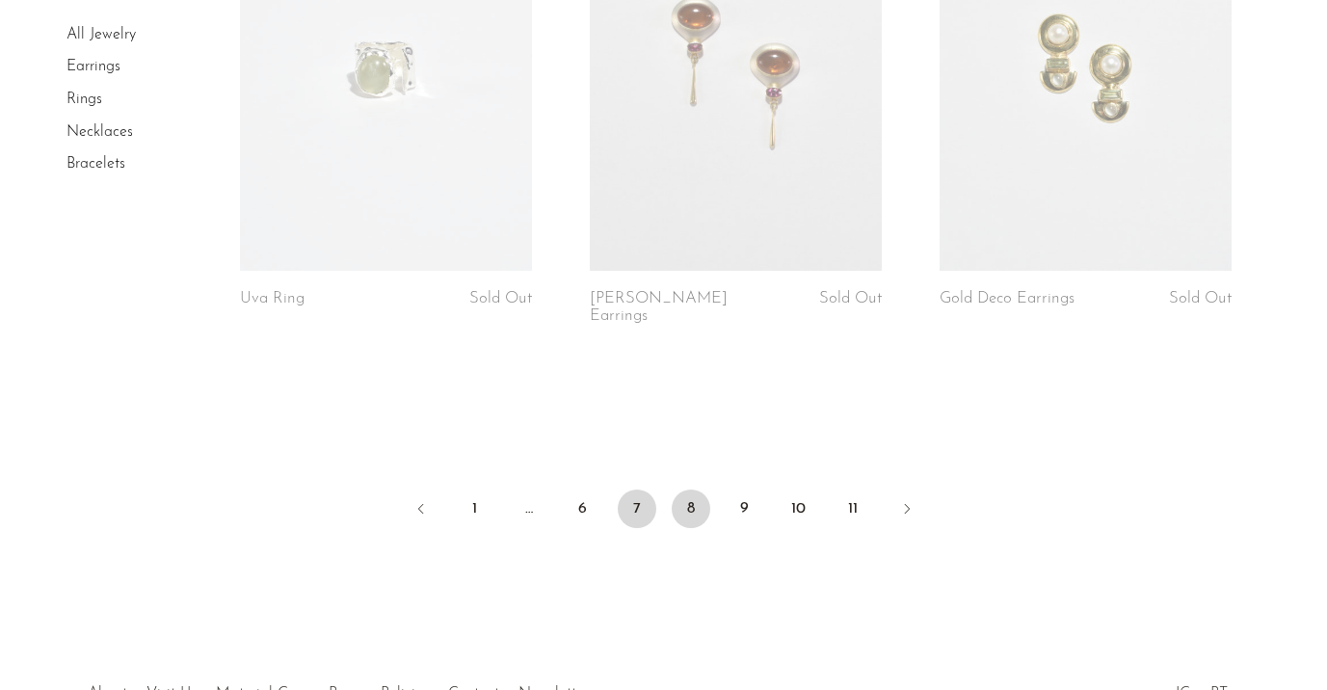
click at [652, 490] on link "7" at bounding box center [637, 509] width 39 height 39
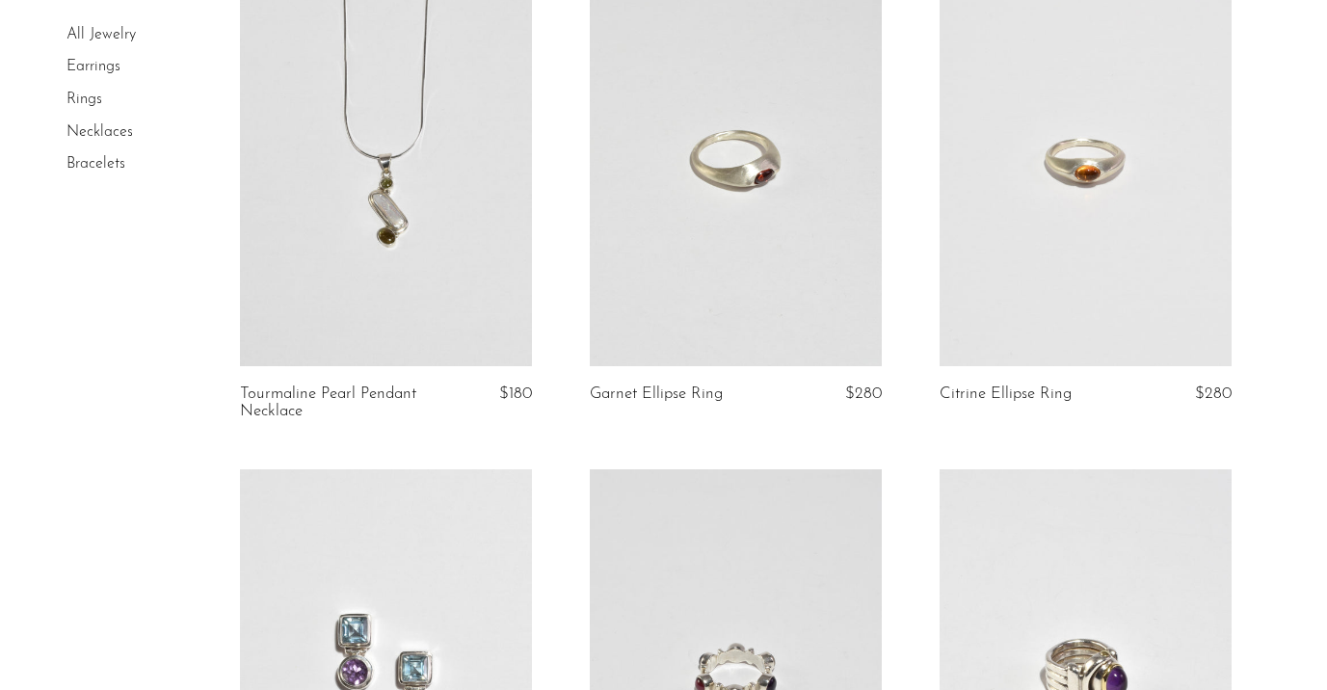
scroll to position [1769, 0]
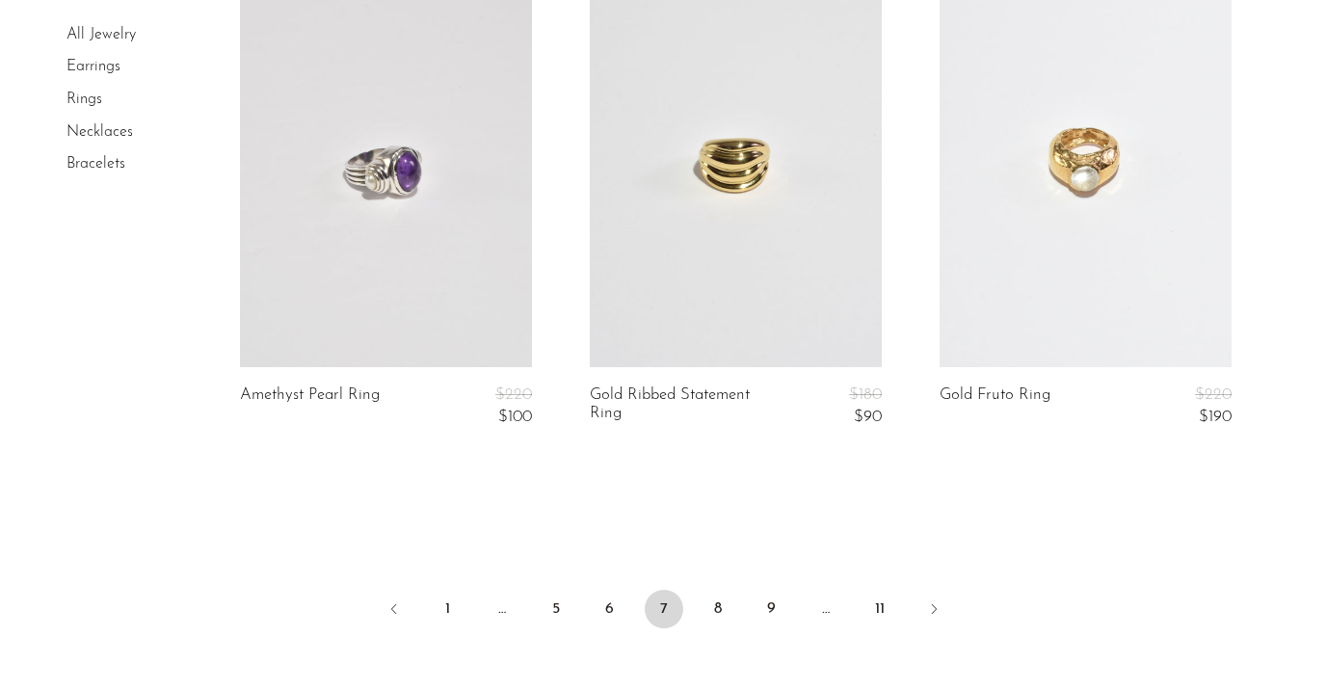
scroll to position [6125, 0]
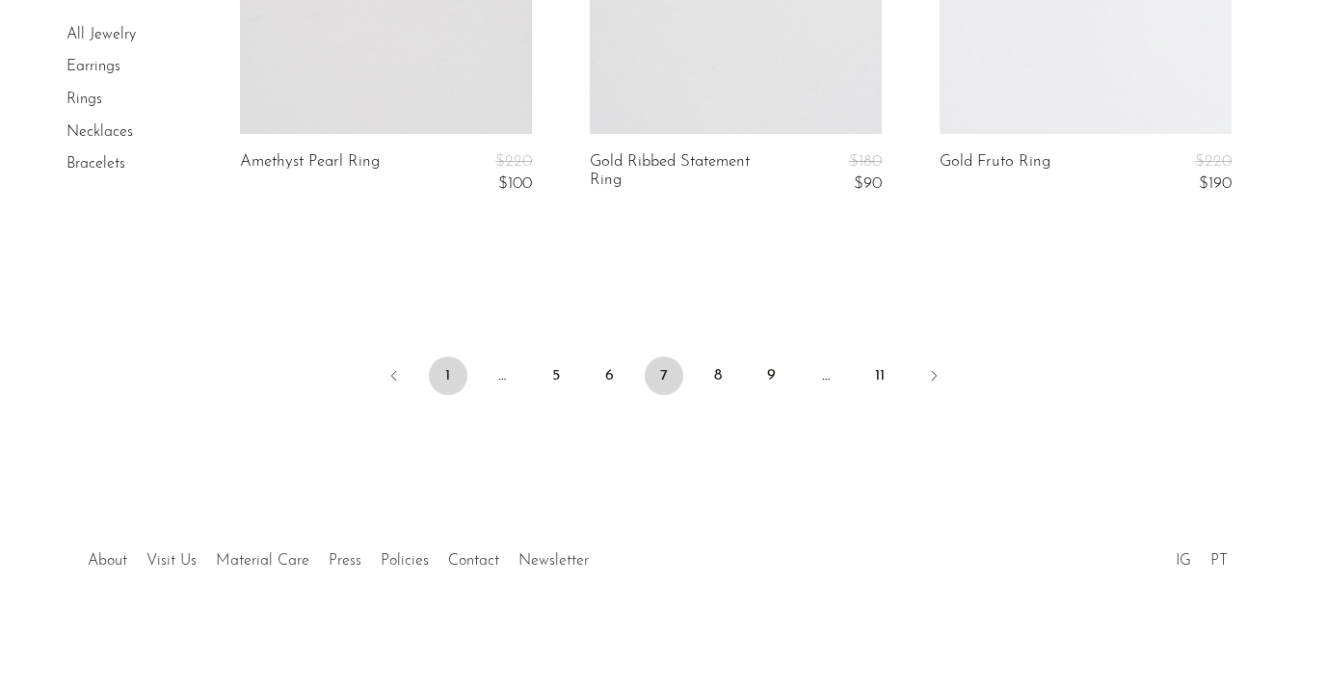
click at [452, 372] on link "1" at bounding box center [448, 376] width 39 height 39
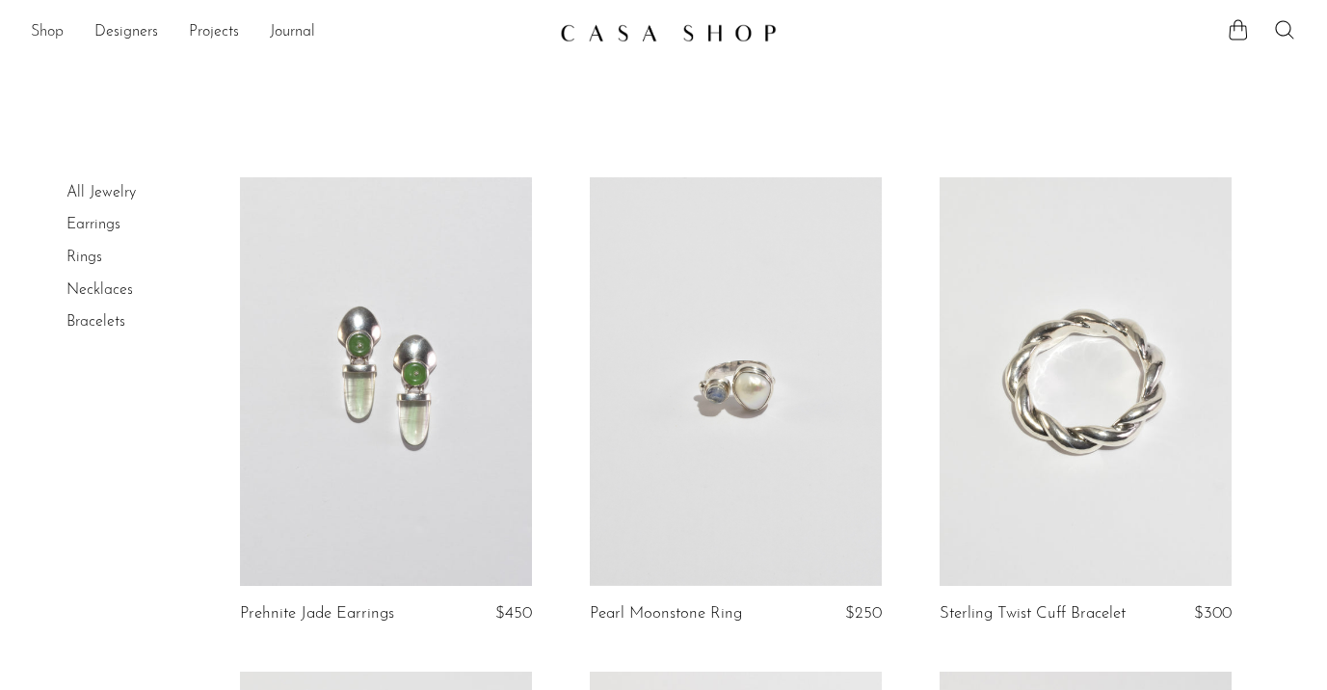
click at [47, 32] on link "Shop" at bounding box center [47, 32] width 33 height 25
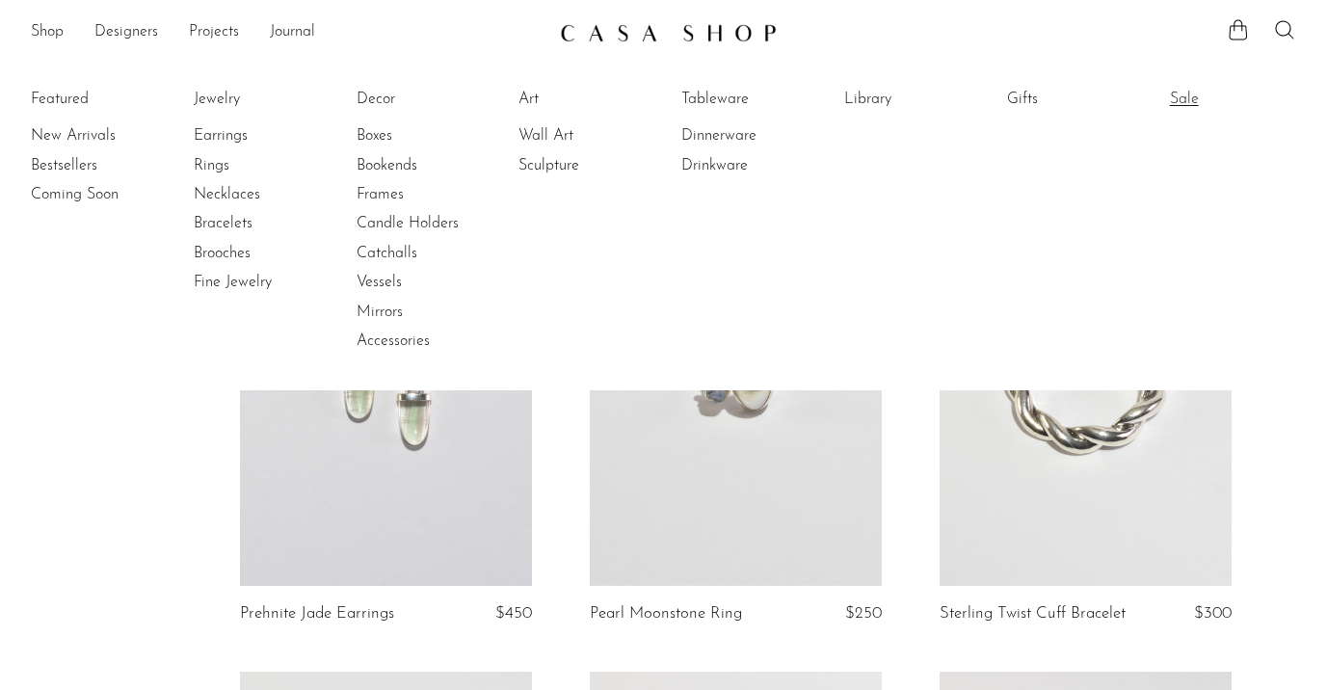
click at [1184, 95] on link "Sale" at bounding box center [1242, 99] width 145 height 21
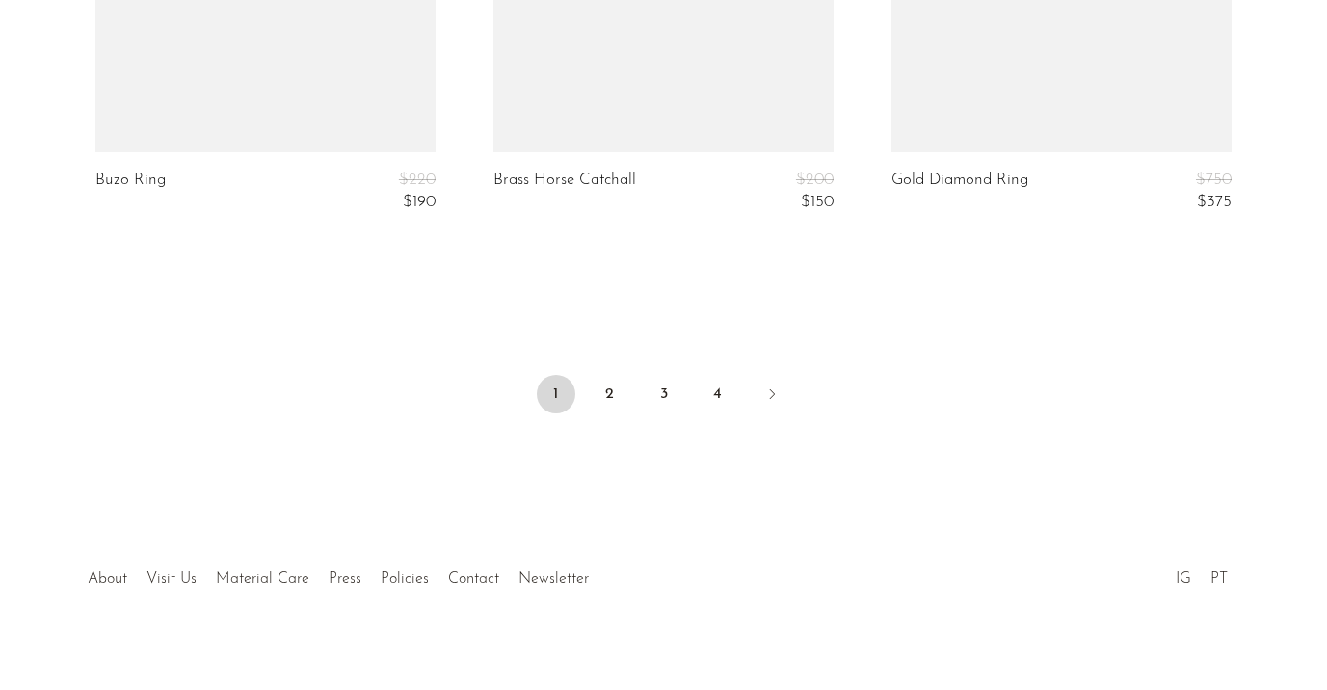
scroll to position [6935, 0]
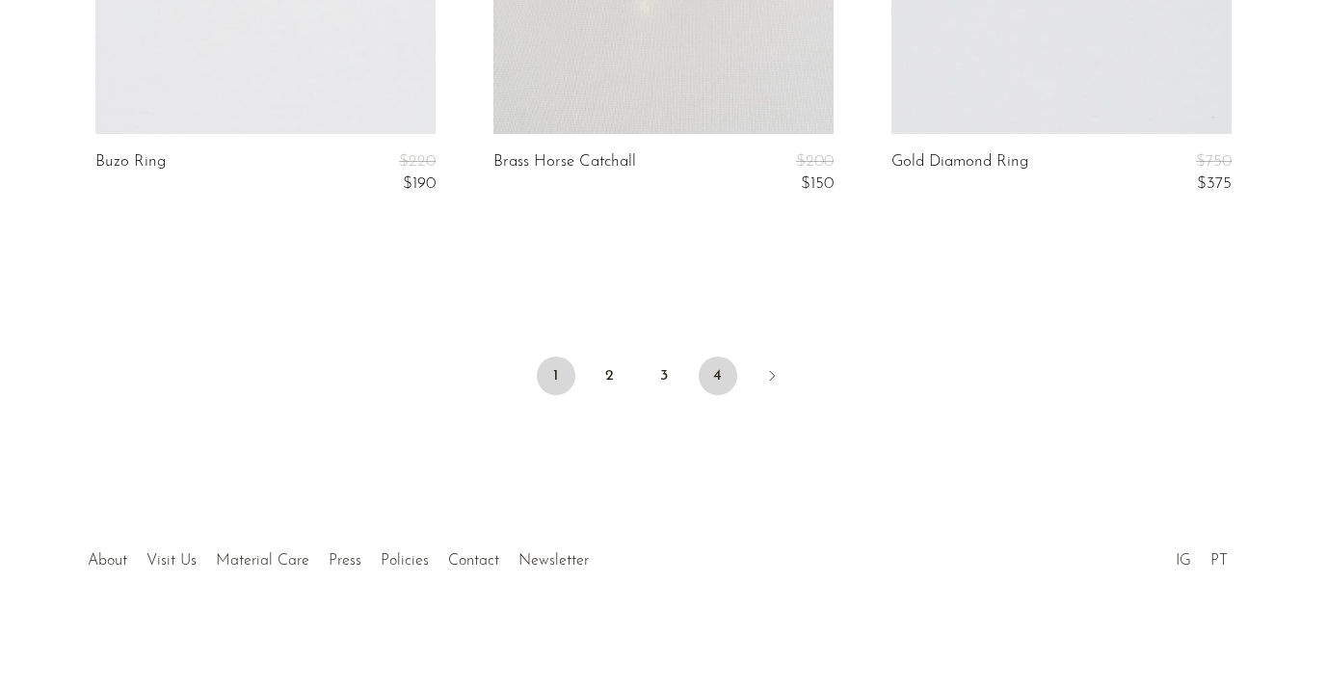
click at [718, 370] on link "4" at bounding box center [718, 376] width 39 height 39
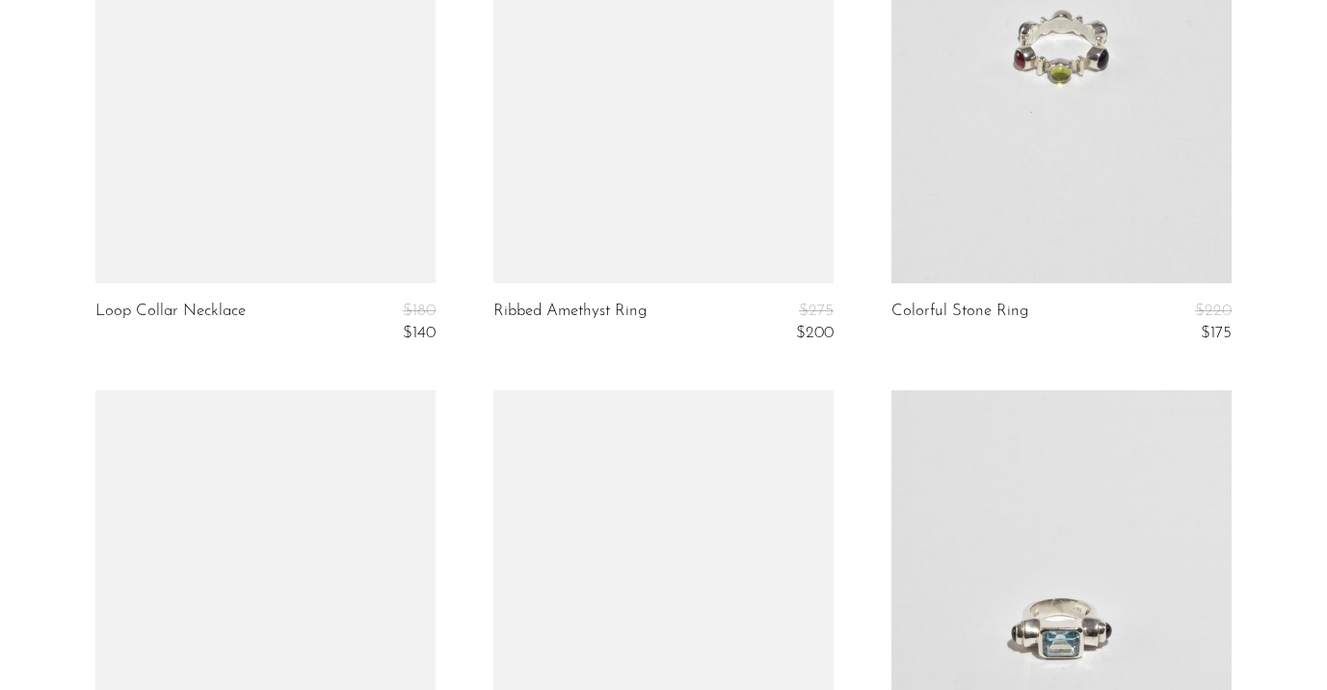
scroll to position [5185, 0]
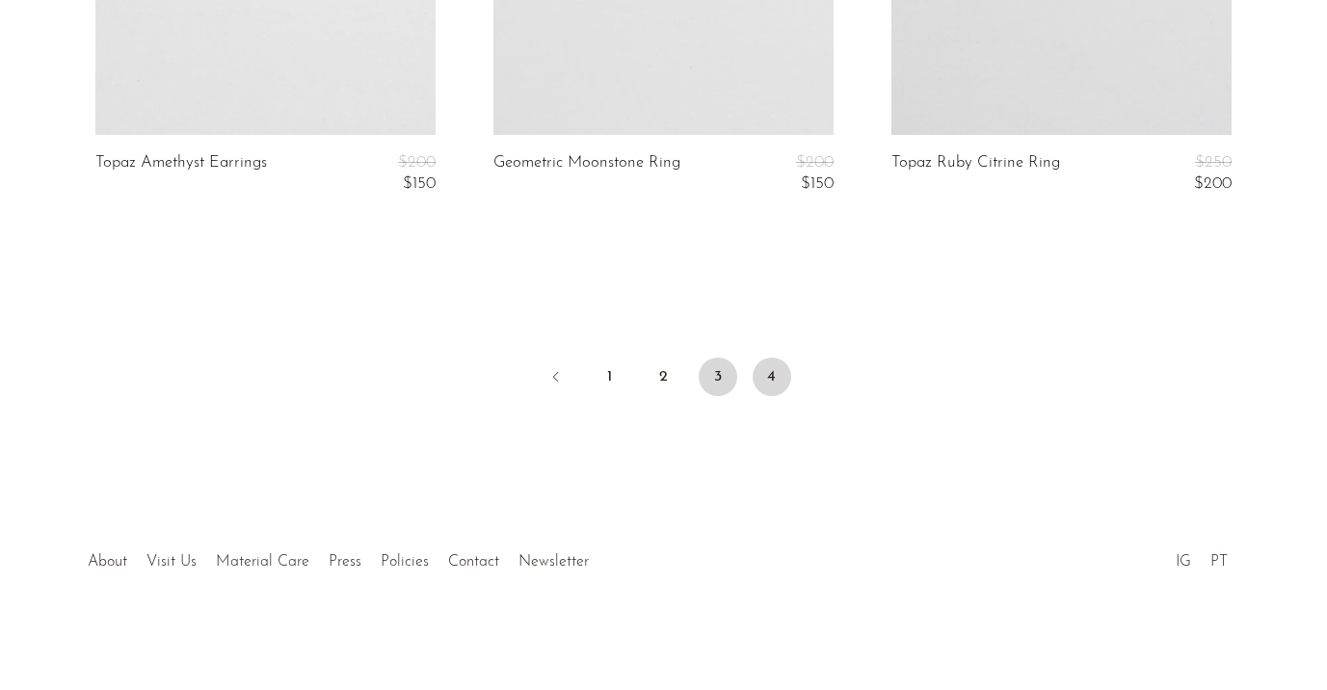
click at [709, 369] on link "3" at bounding box center [718, 377] width 39 height 39
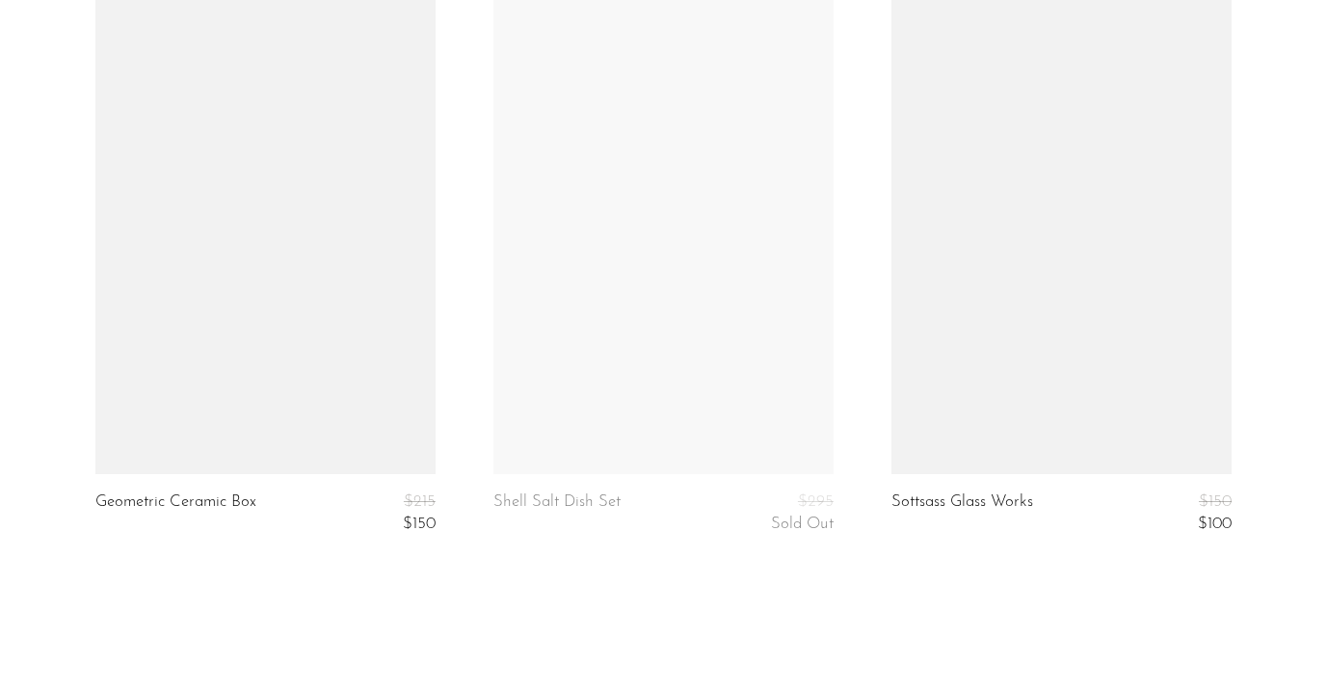
scroll to position [6770, 0]
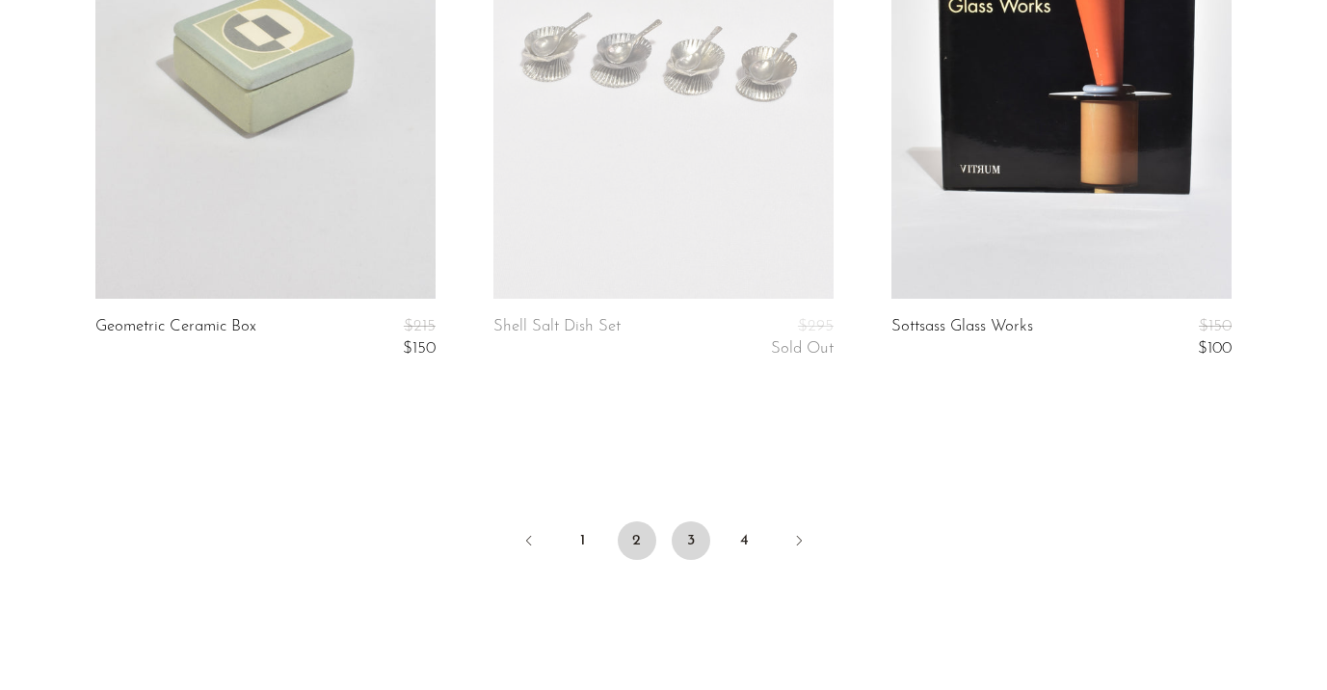
click at [634, 543] on link "2" at bounding box center [637, 540] width 39 height 39
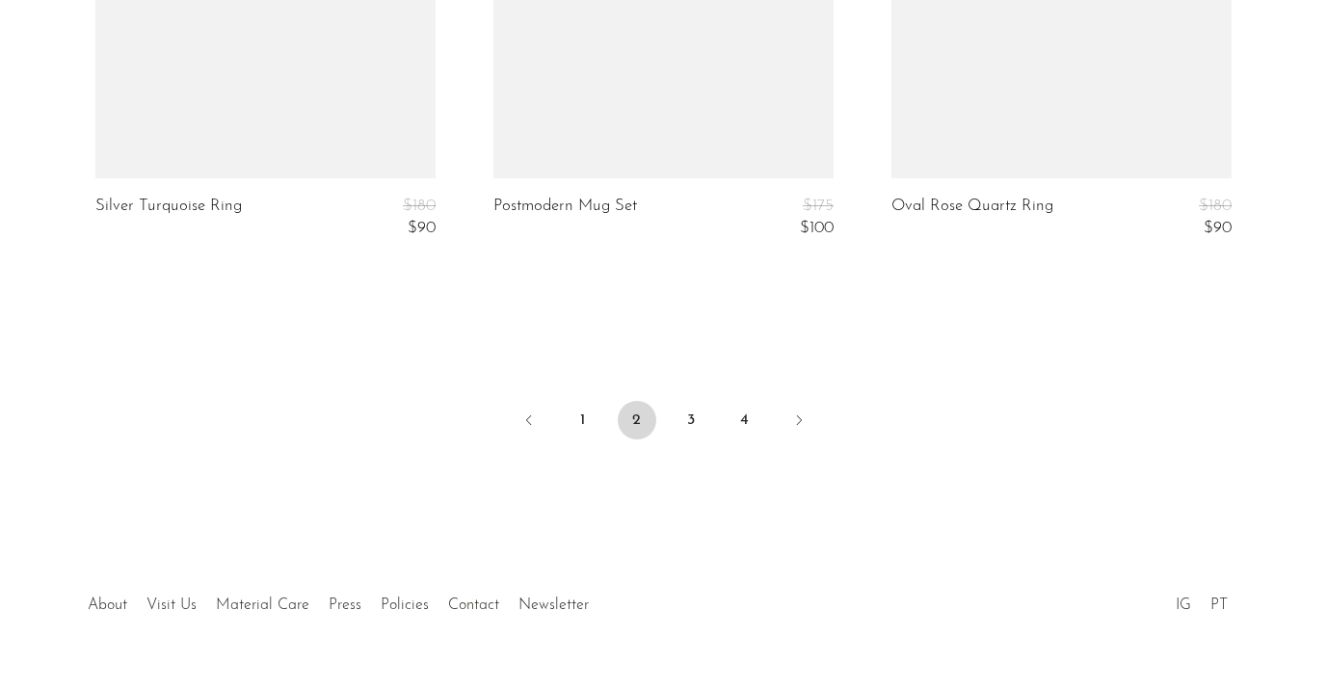
scroll to position [6935, 0]
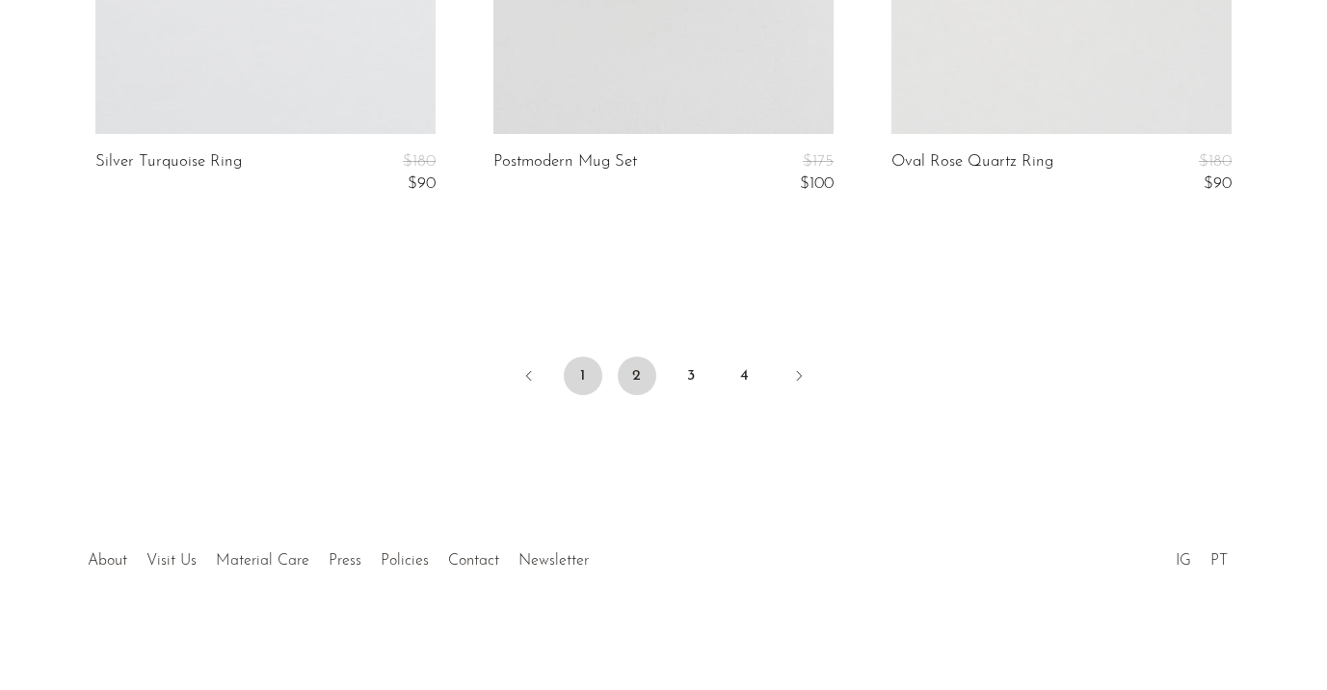
click at [584, 378] on link "1" at bounding box center [583, 376] width 39 height 39
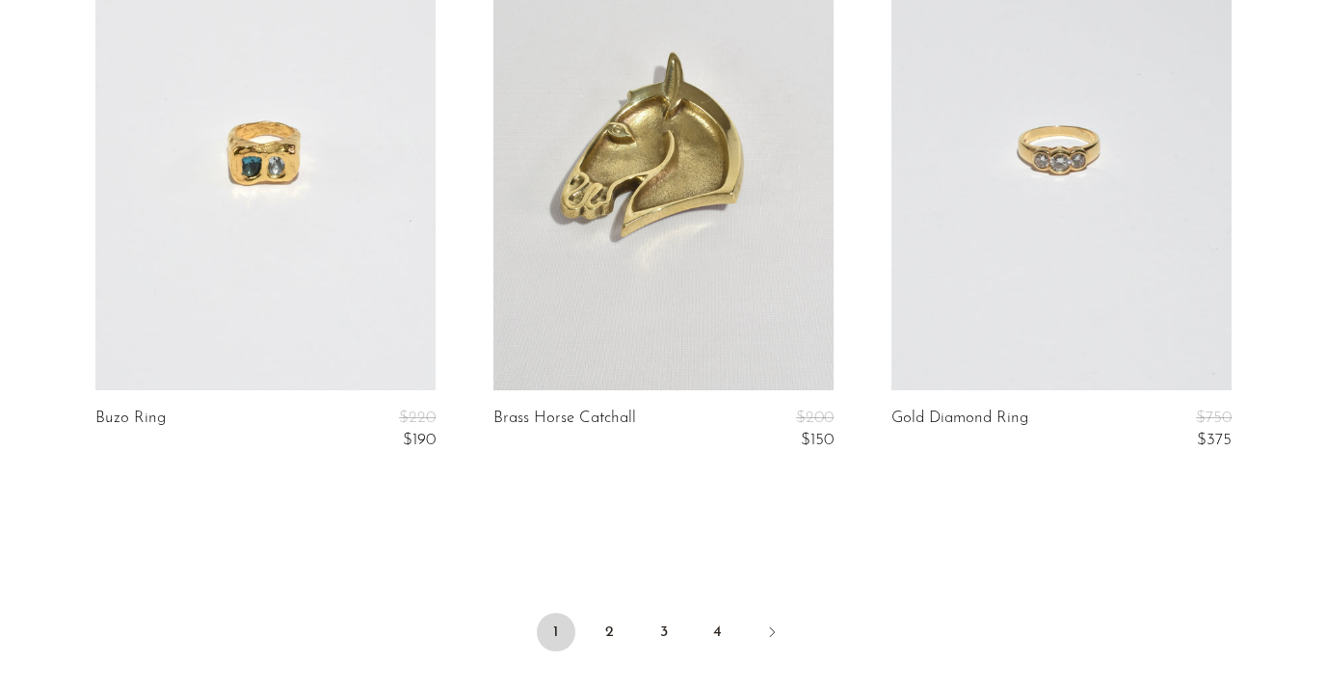
scroll to position [6935, 0]
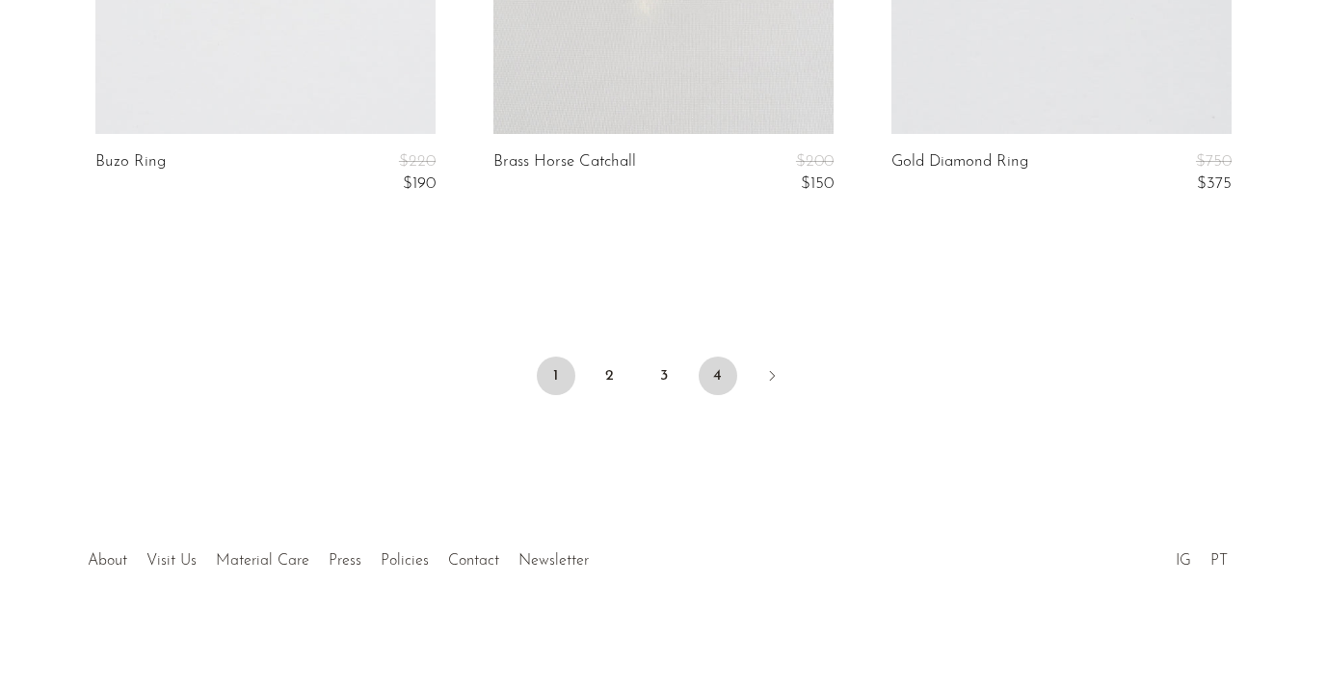
click at [715, 380] on link "4" at bounding box center [718, 376] width 39 height 39
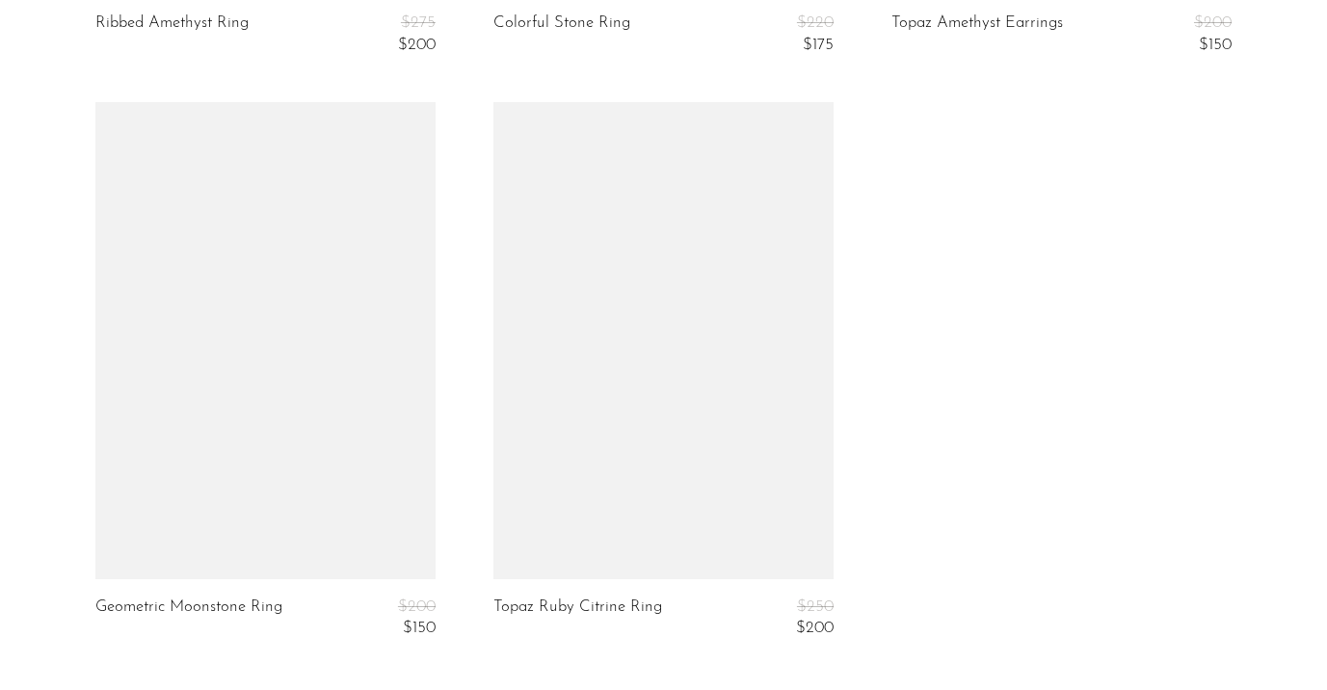
scroll to position [5185, 0]
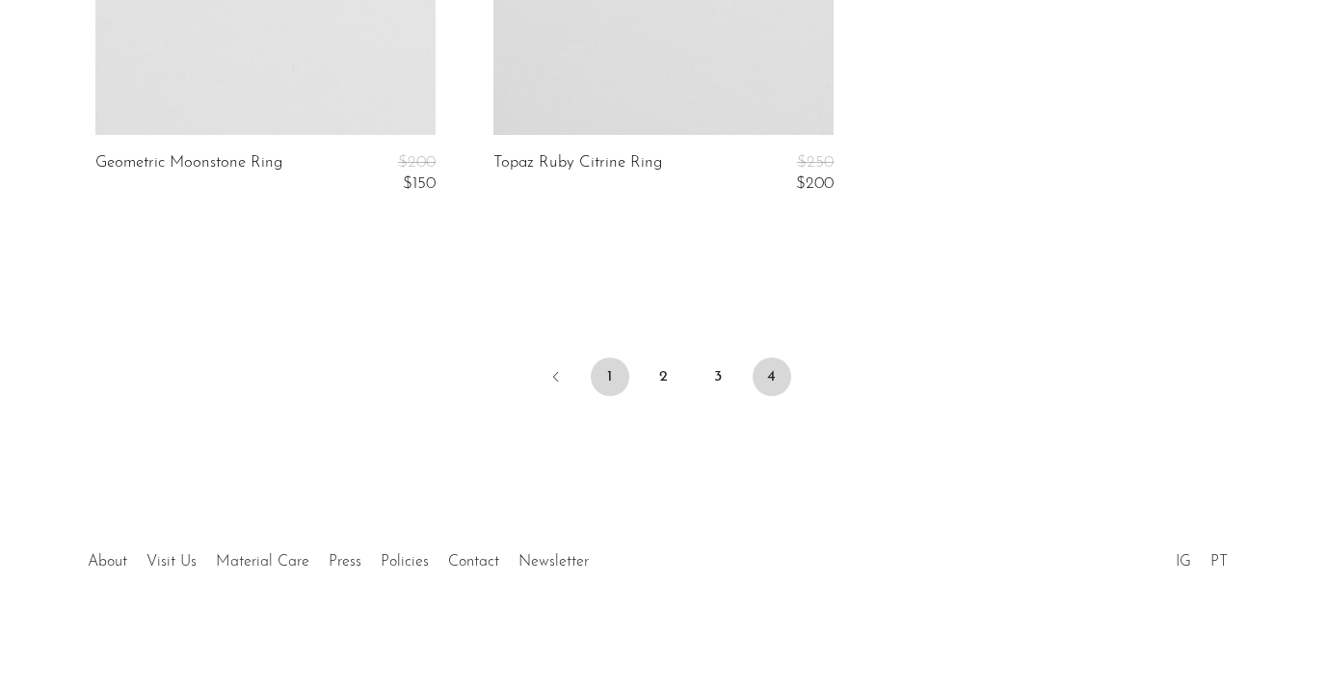
click at [606, 380] on link "1" at bounding box center [610, 377] width 39 height 39
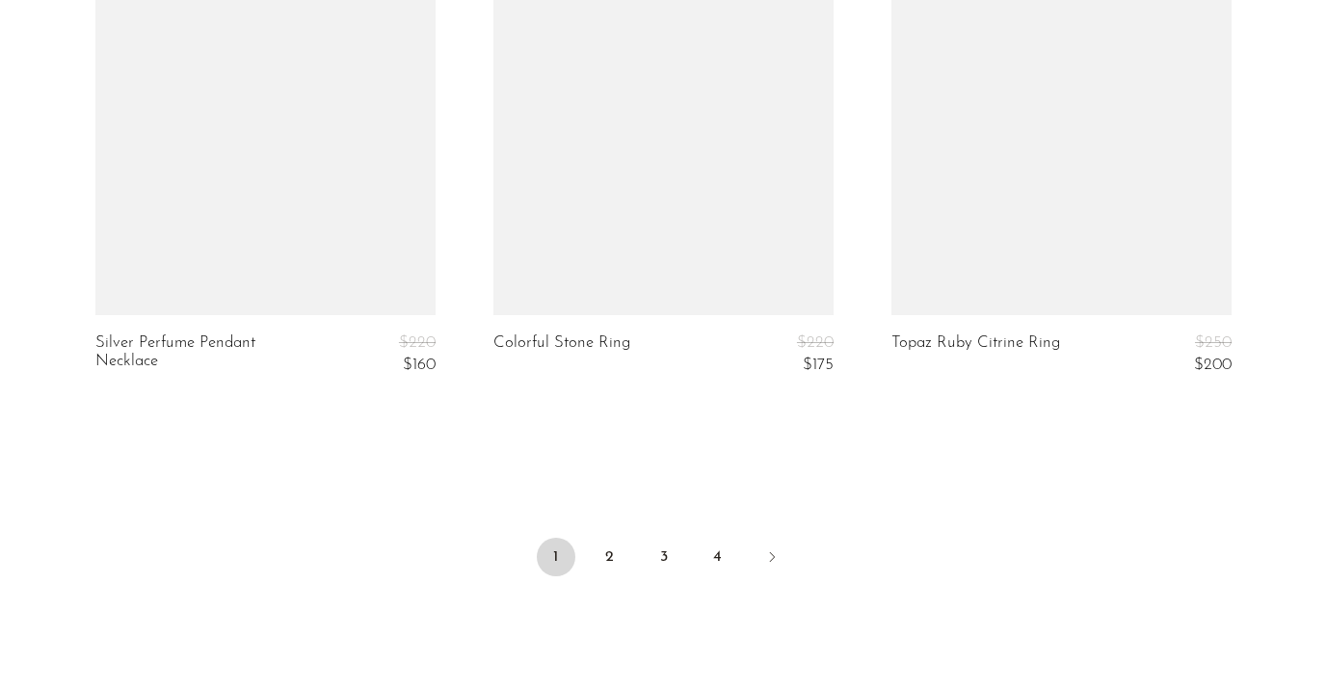
scroll to position [6935, 0]
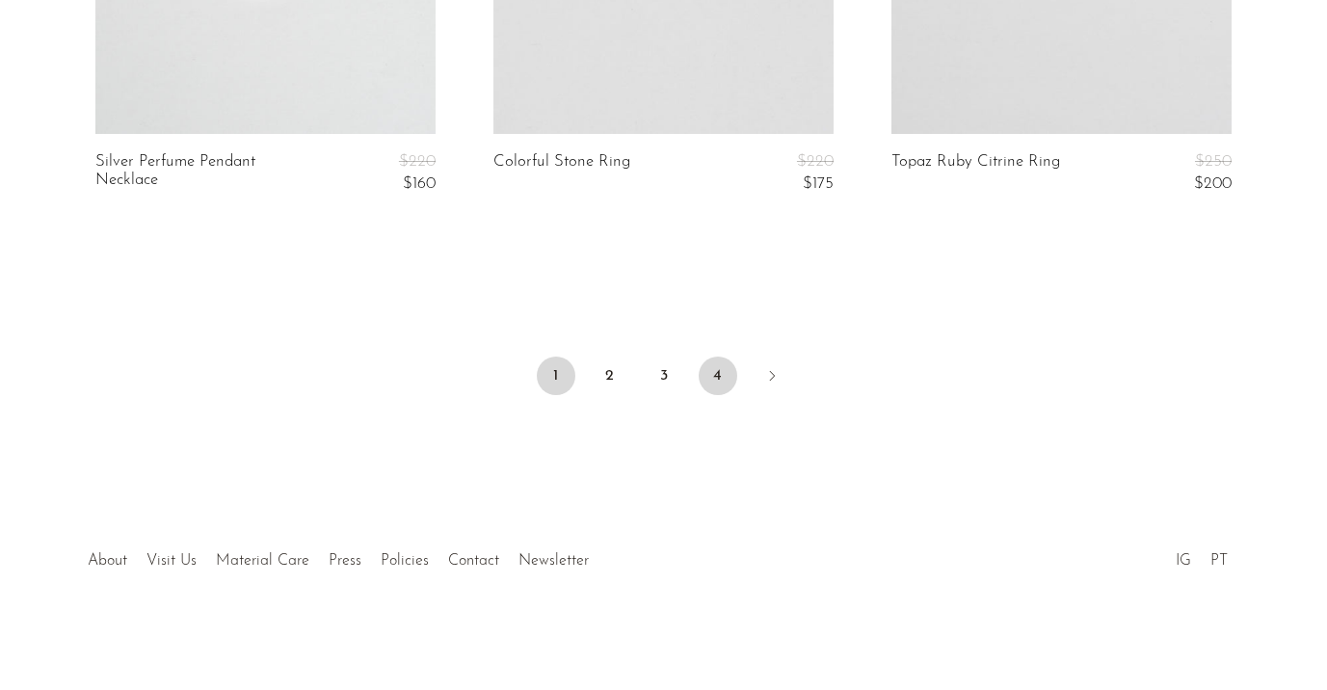
click at [709, 368] on link "4" at bounding box center [718, 376] width 39 height 39
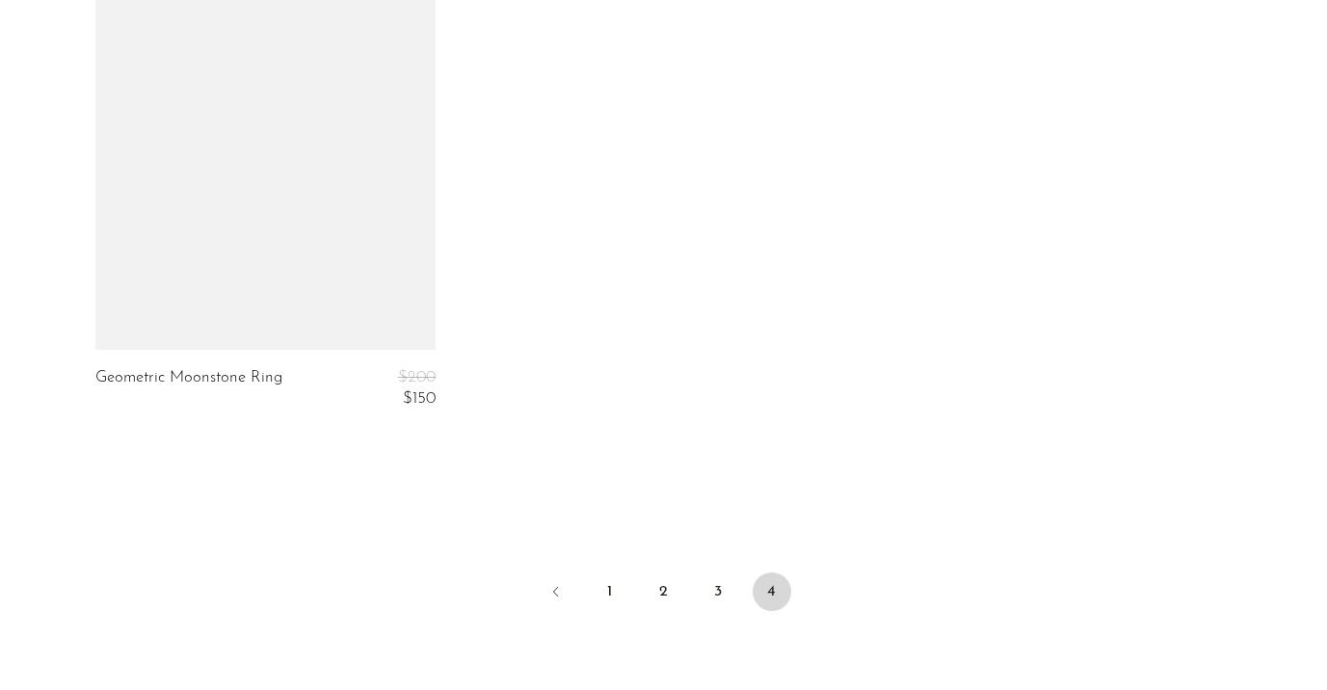
scroll to position [4978, 0]
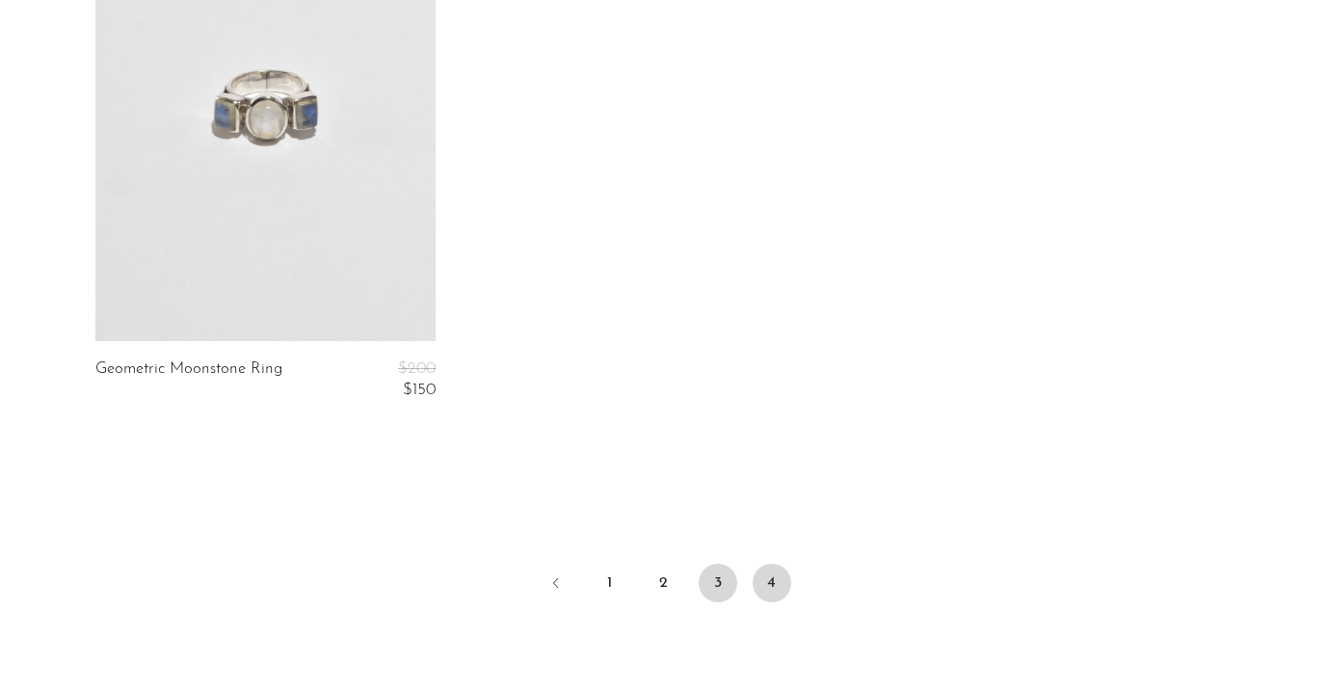
click at [719, 567] on link "3" at bounding box center [718, 583] width 39 height 39
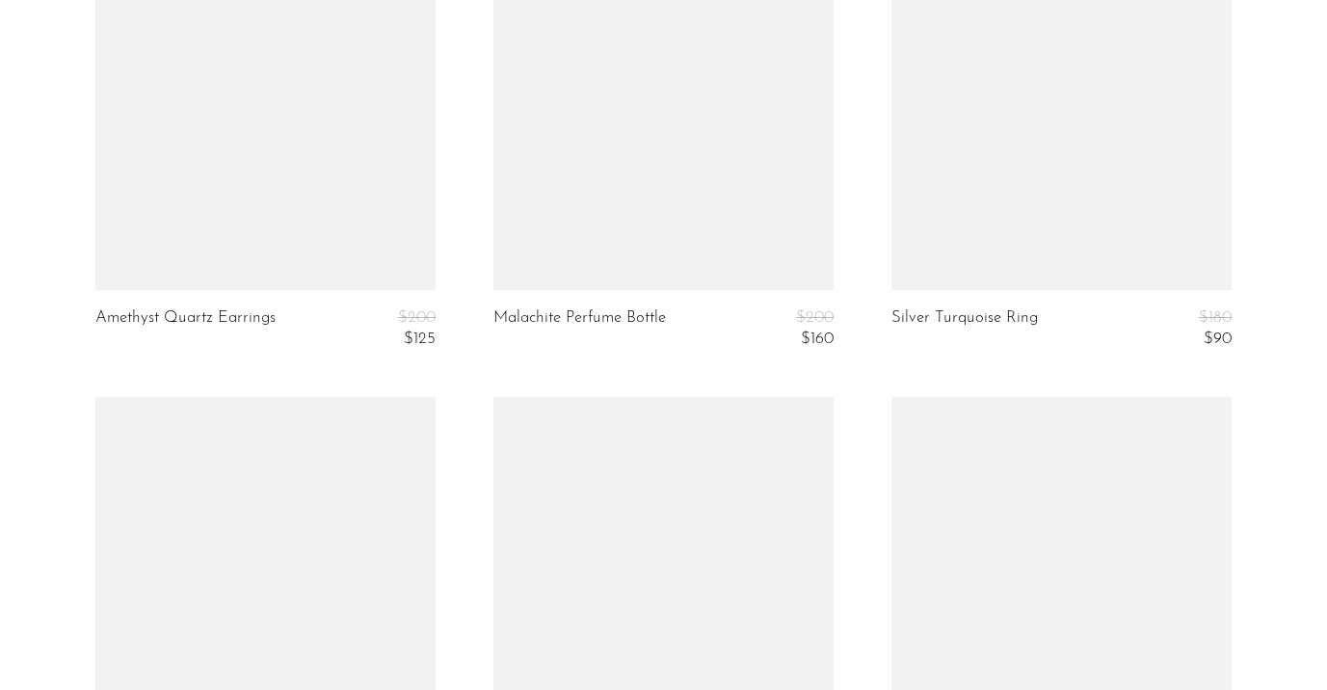
scroll to position [5047, 0]
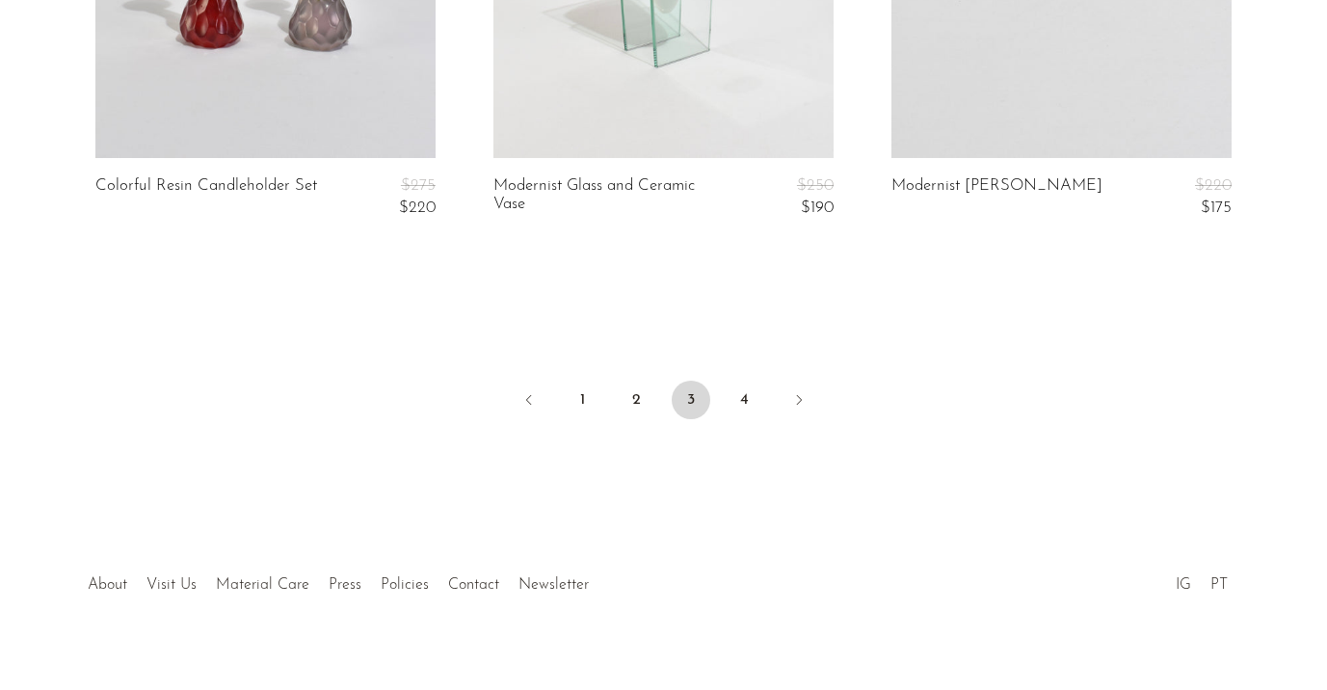
scroll to position [6935, 0]
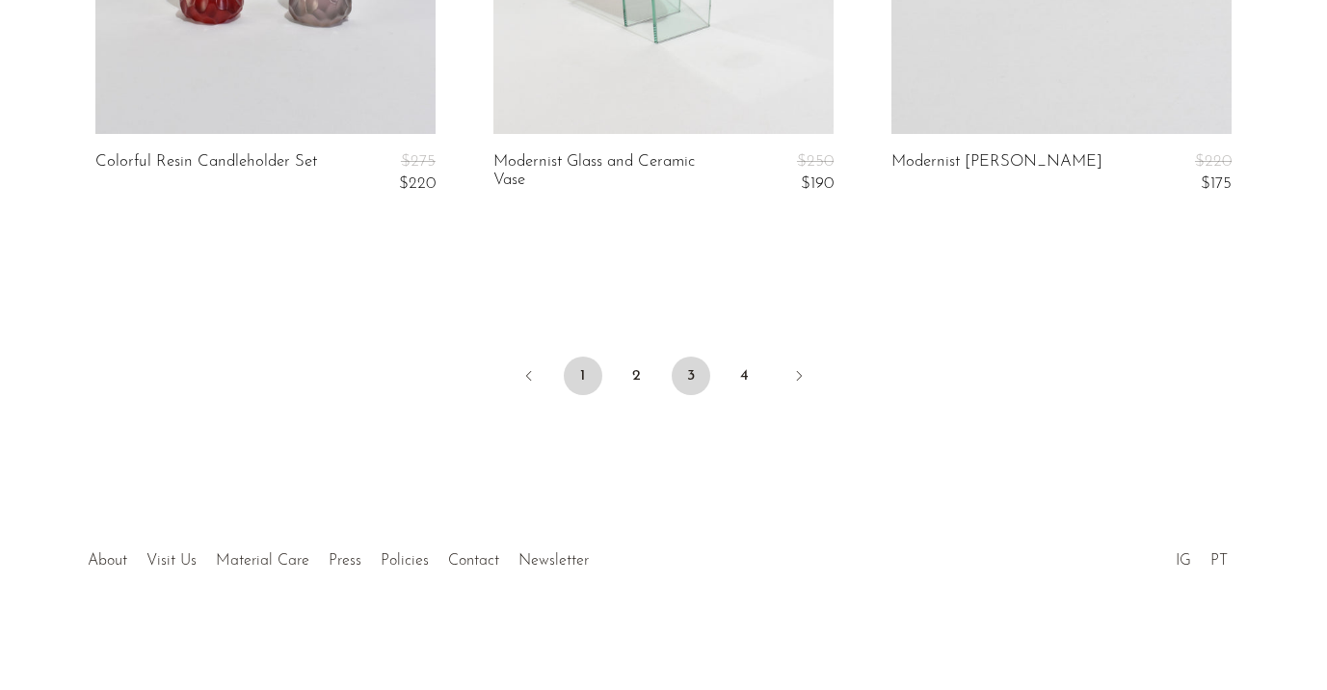
click at [577, 367] on link "1" at bounding box center [583, 376] width 39 height 39
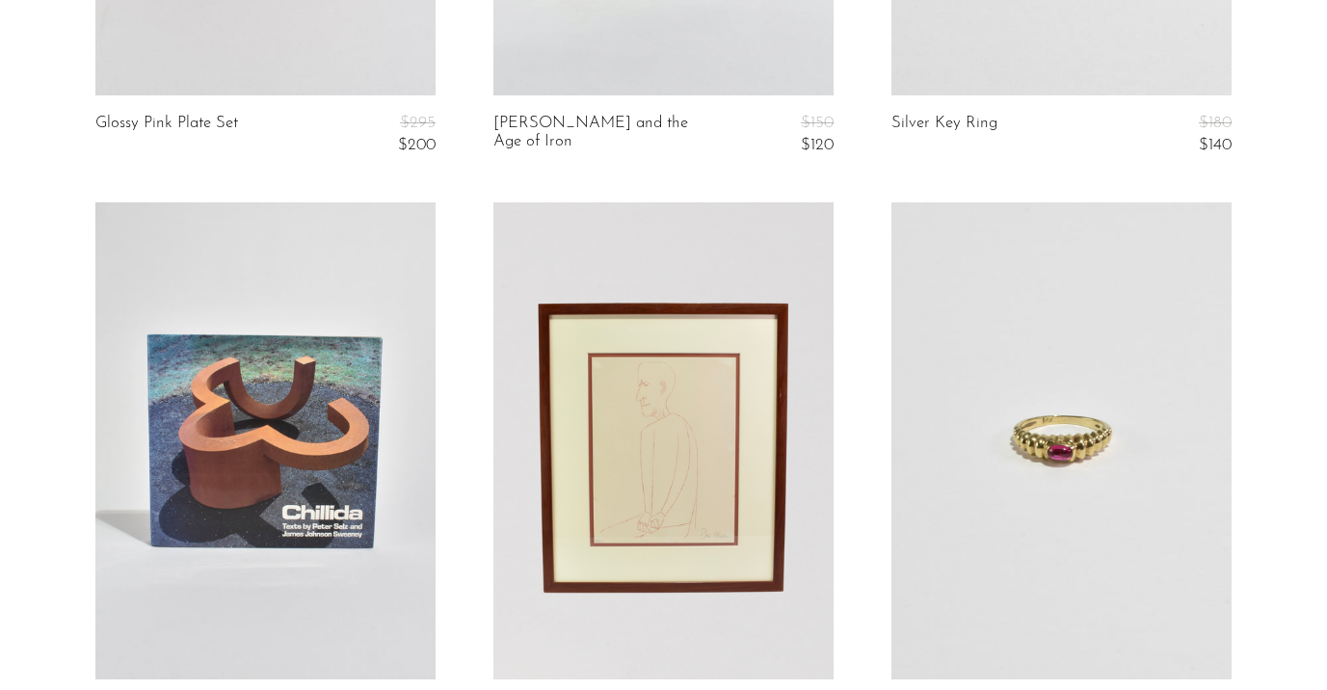
scroll to position [1247, 0]
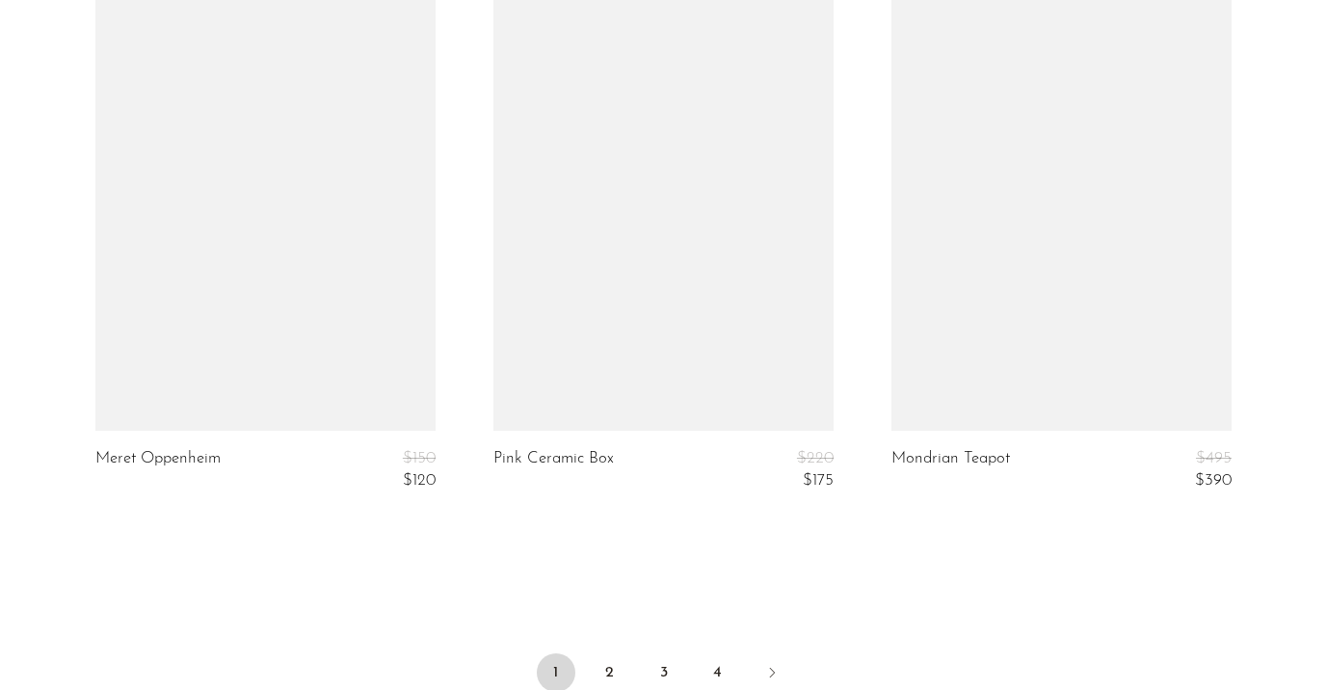
scroll to position [6935, 0]
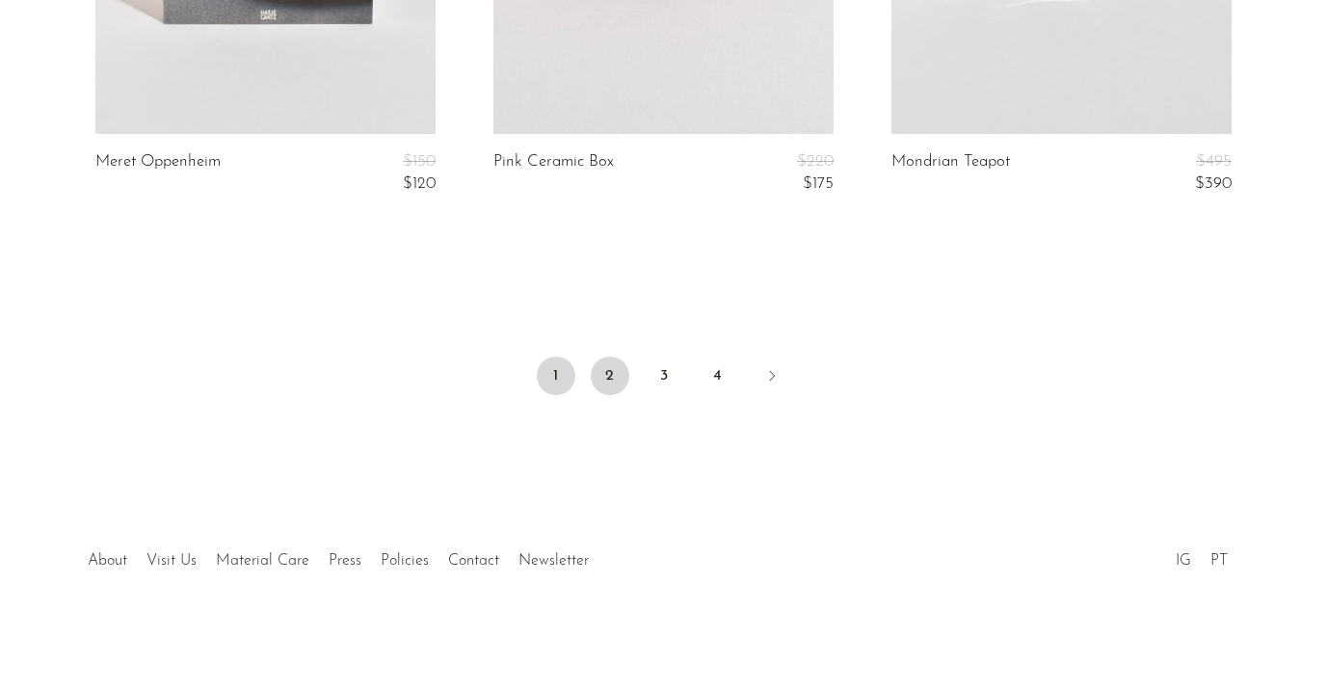
click at [618, 367] on link "2" at bounding box center [610, 376] width 39 height 39
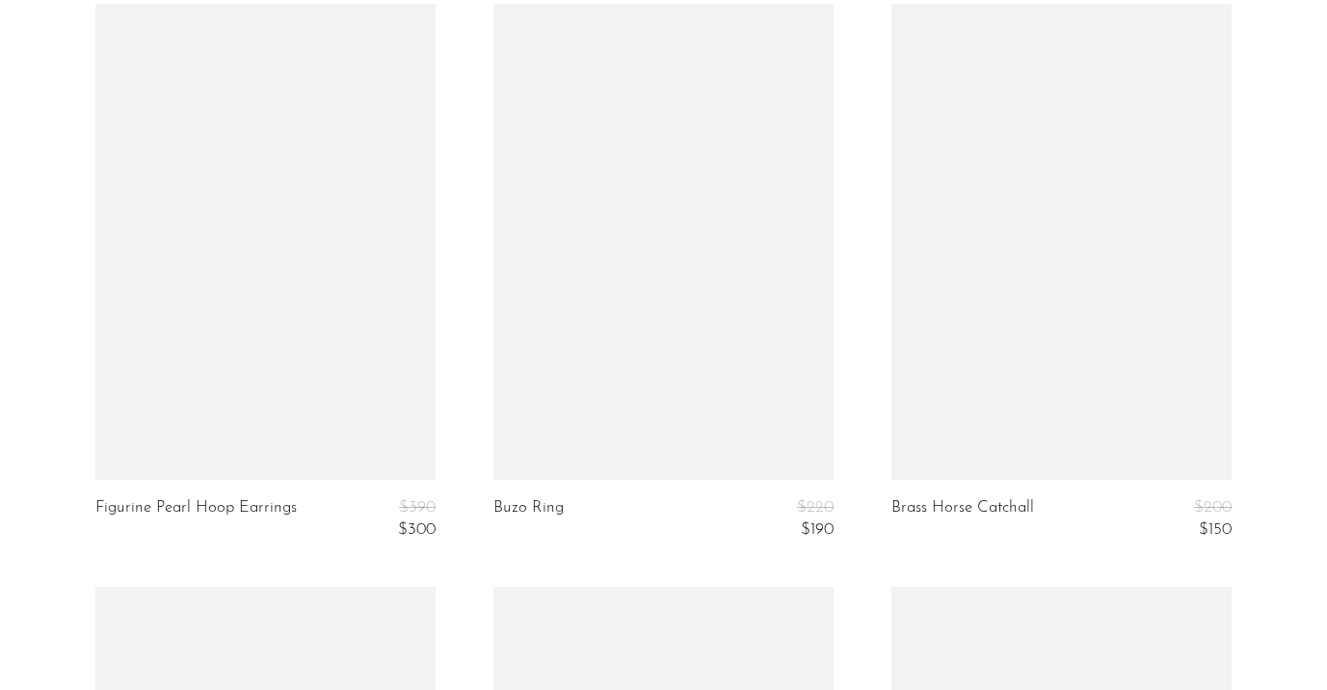
scroll to position [6935, 0]
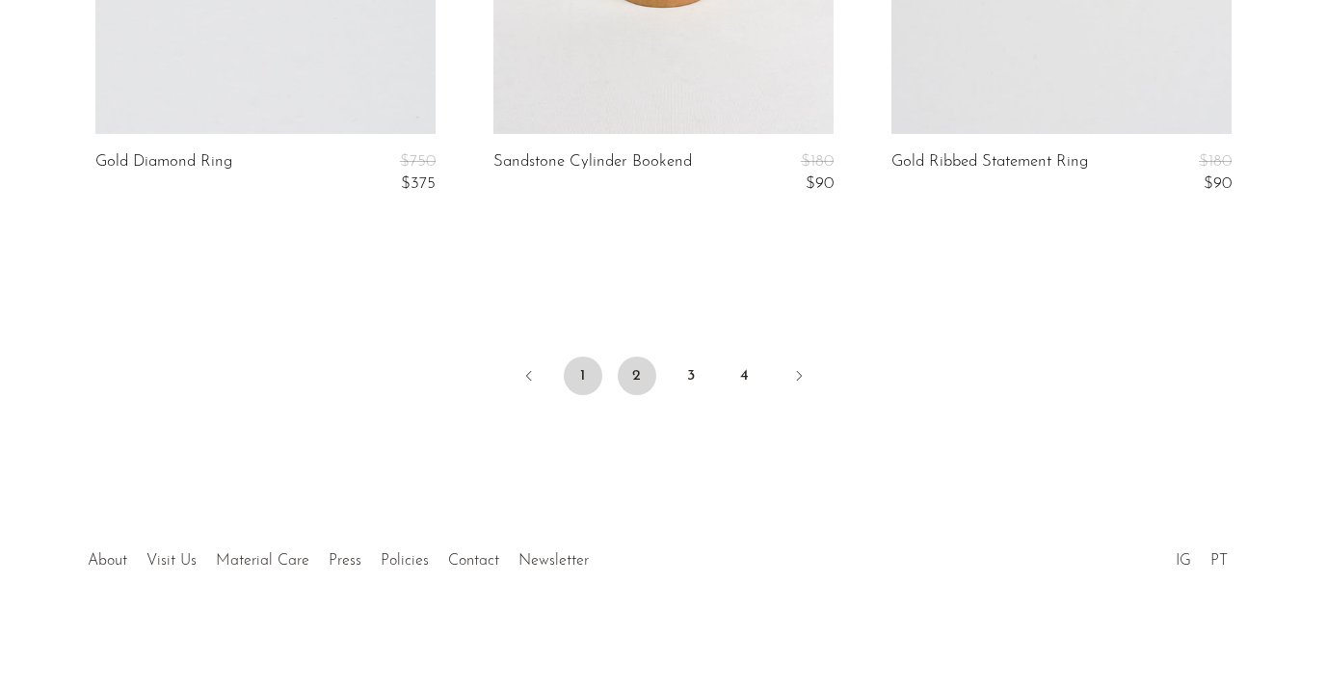
click at [584, 376] on link "1" at bounding box center [583, 376] width 39 height 39
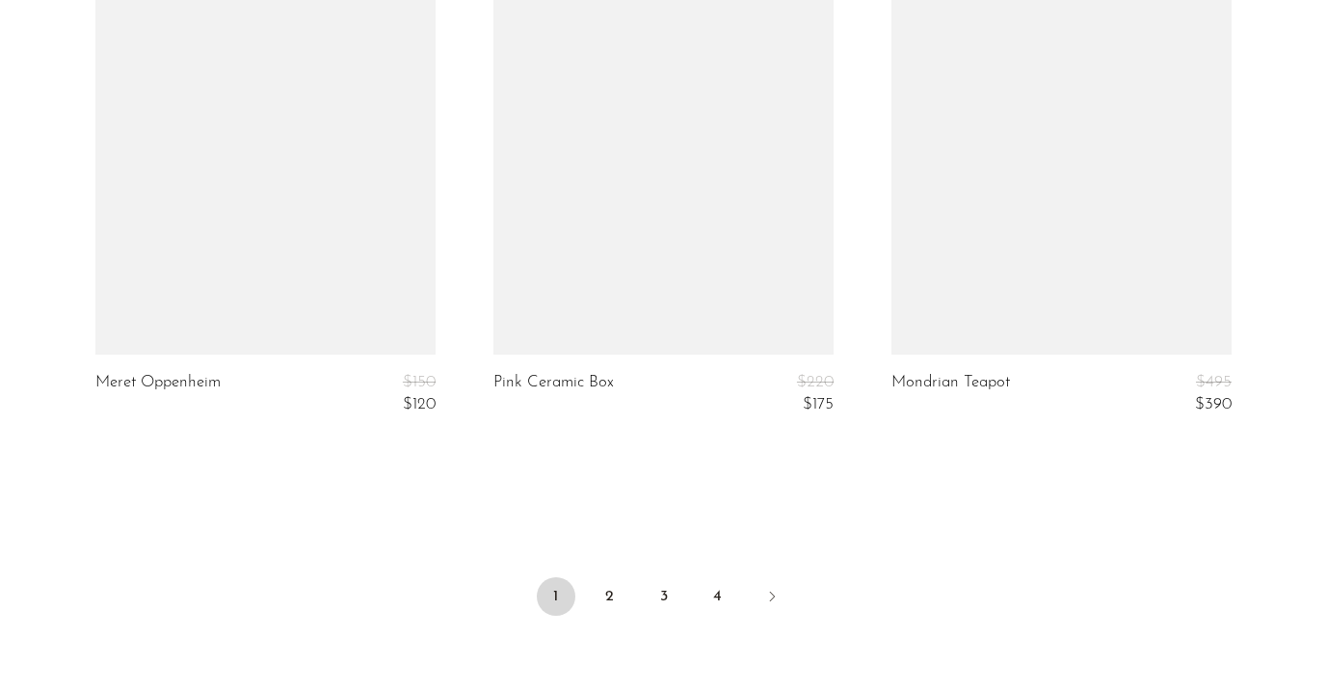
scroll to position [6733, 0]
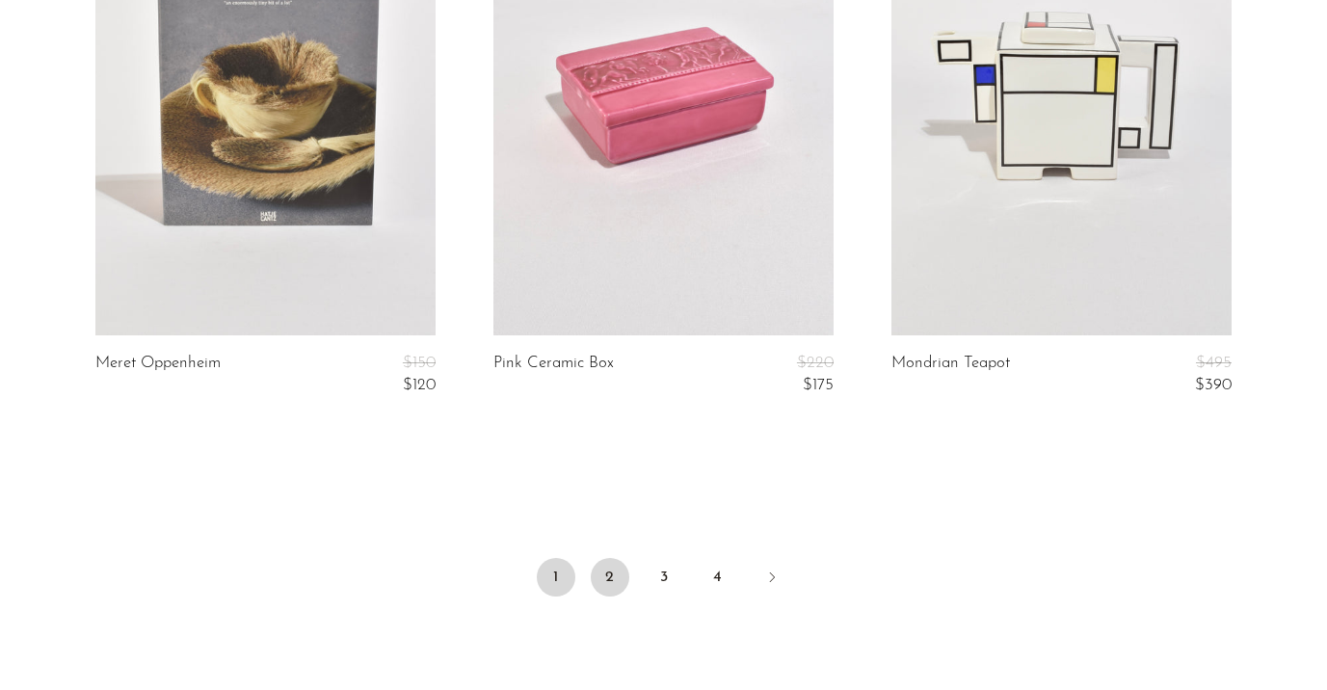
click at [607, 589] on link "2" at bounding box center [610, 577] width 39 height 39
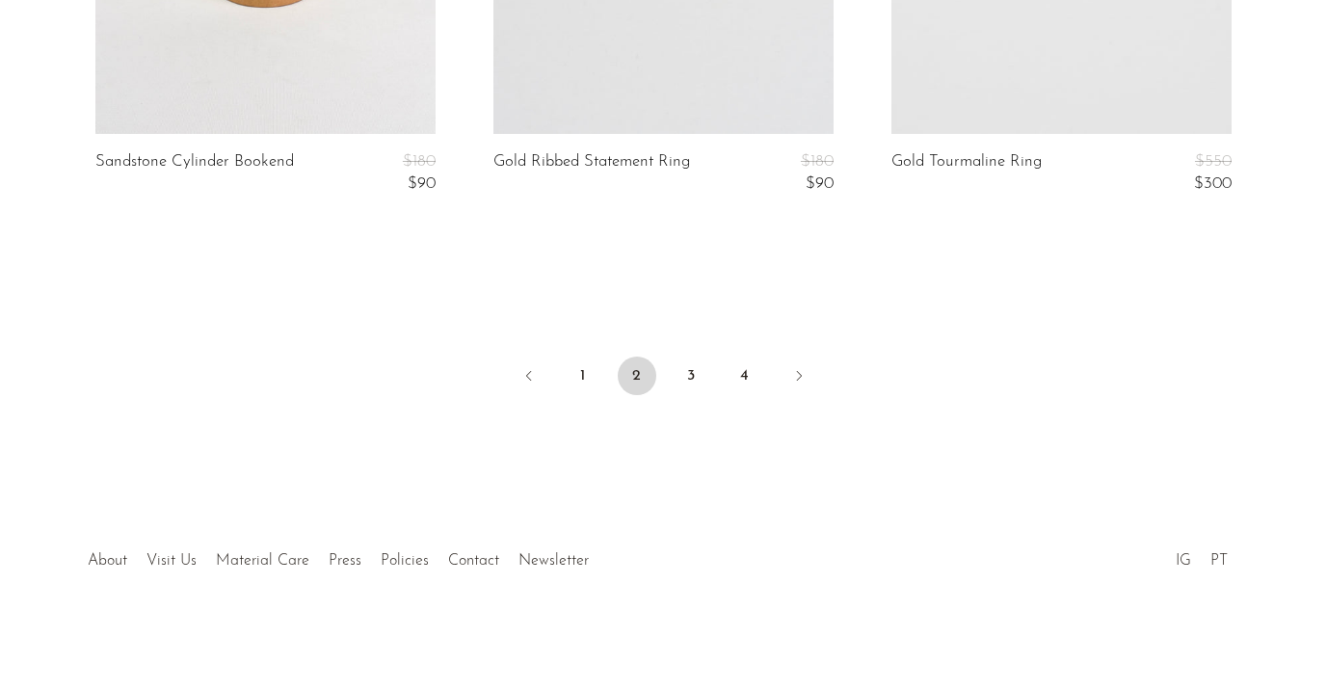
scroll to position [6680, 0]
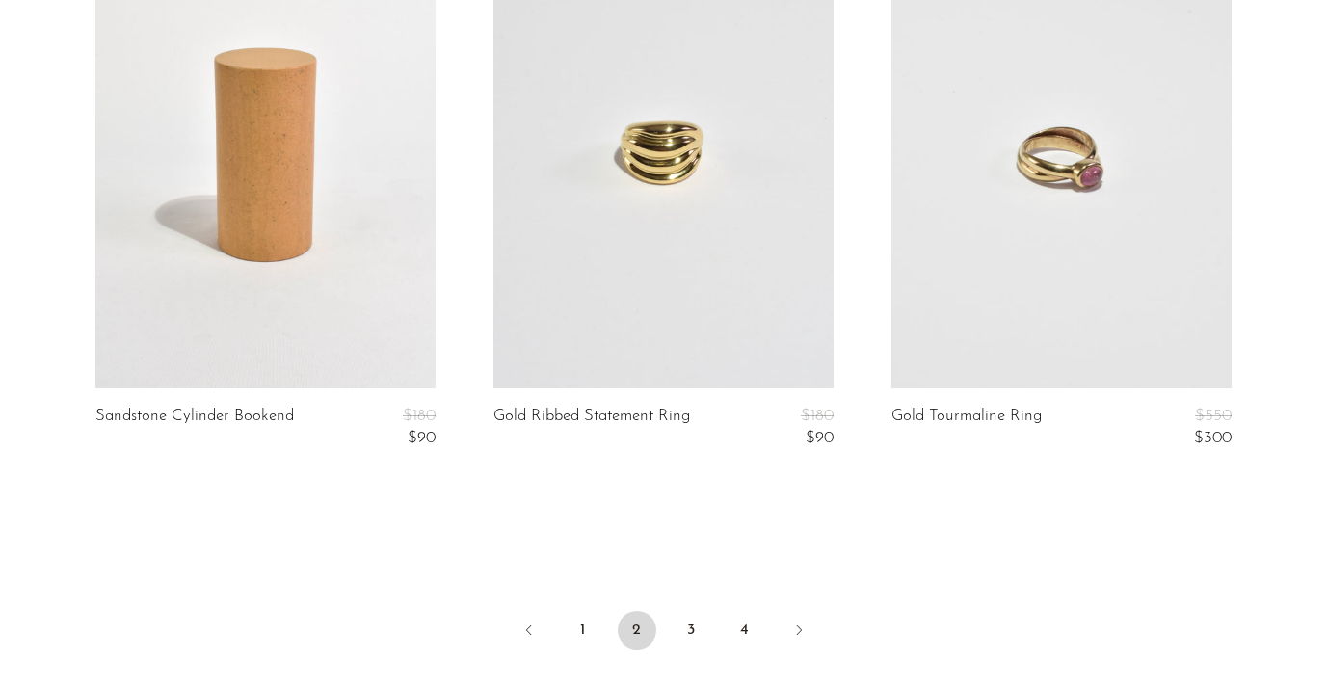
click at [714, 615] on ul "1 2 3 4" at bounding box center [664, 632] width 1234 height 58
click at [684, 637] on link "3" at bounding box center [691, 630] width 39 height 39
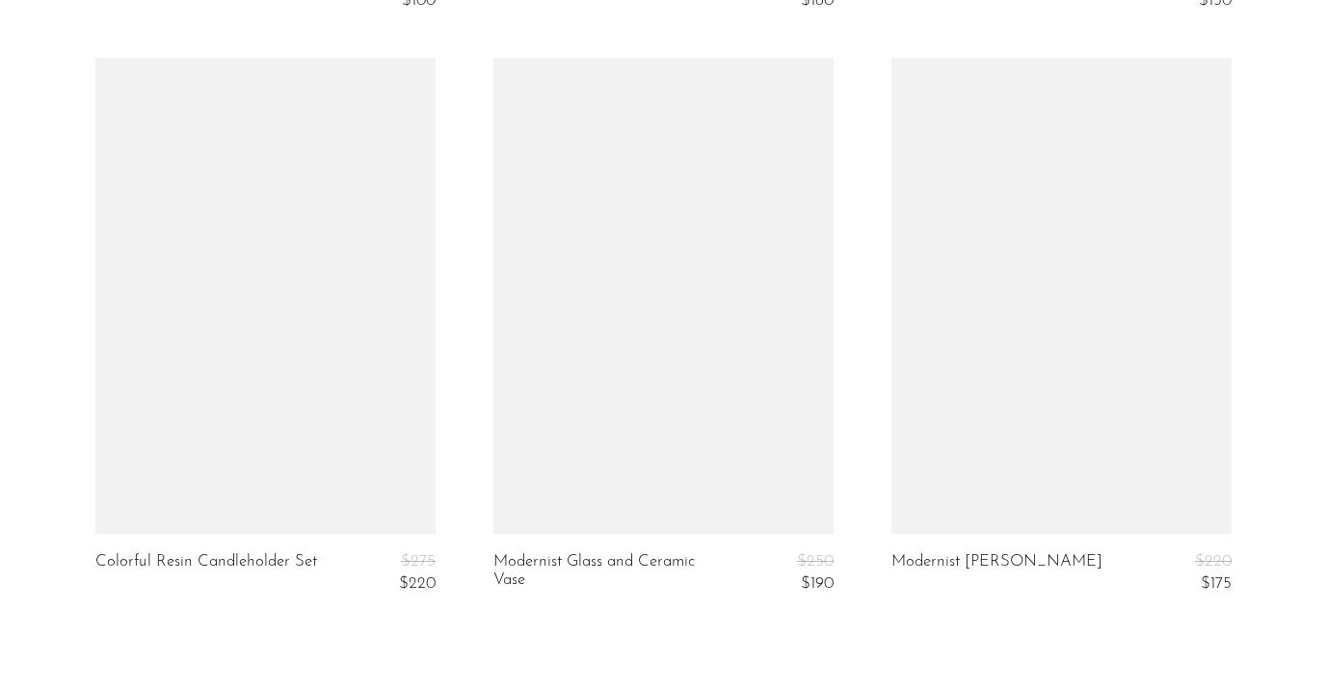
scroll to position [6721, 0]
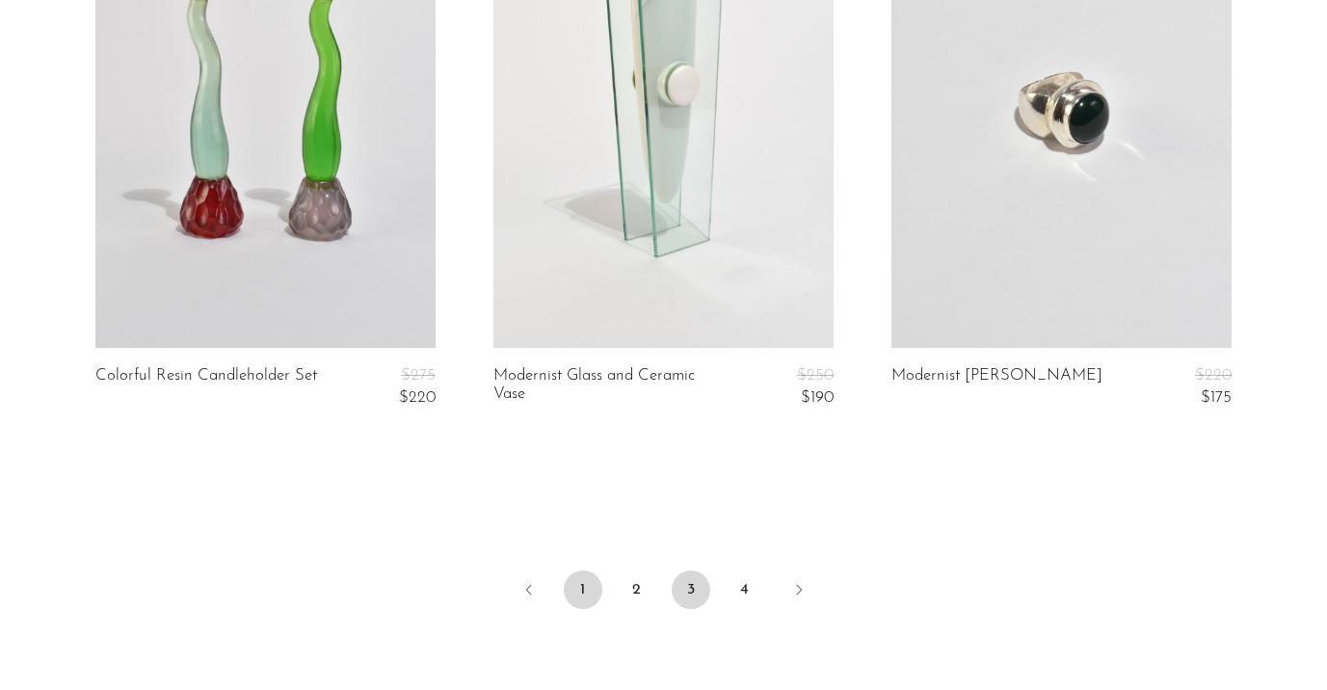
click at [577, 587] on link "1" at bounding box center [583, 589] width 39 height 39
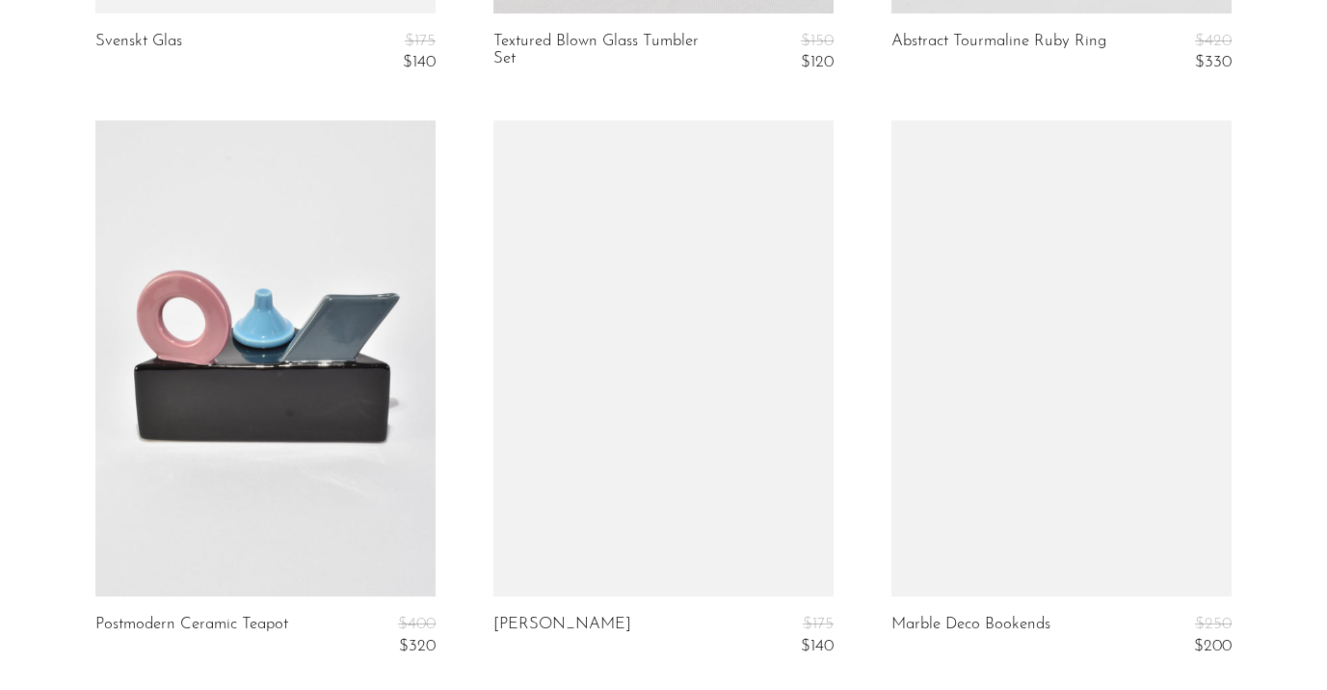
scroll to position [6014, 0]
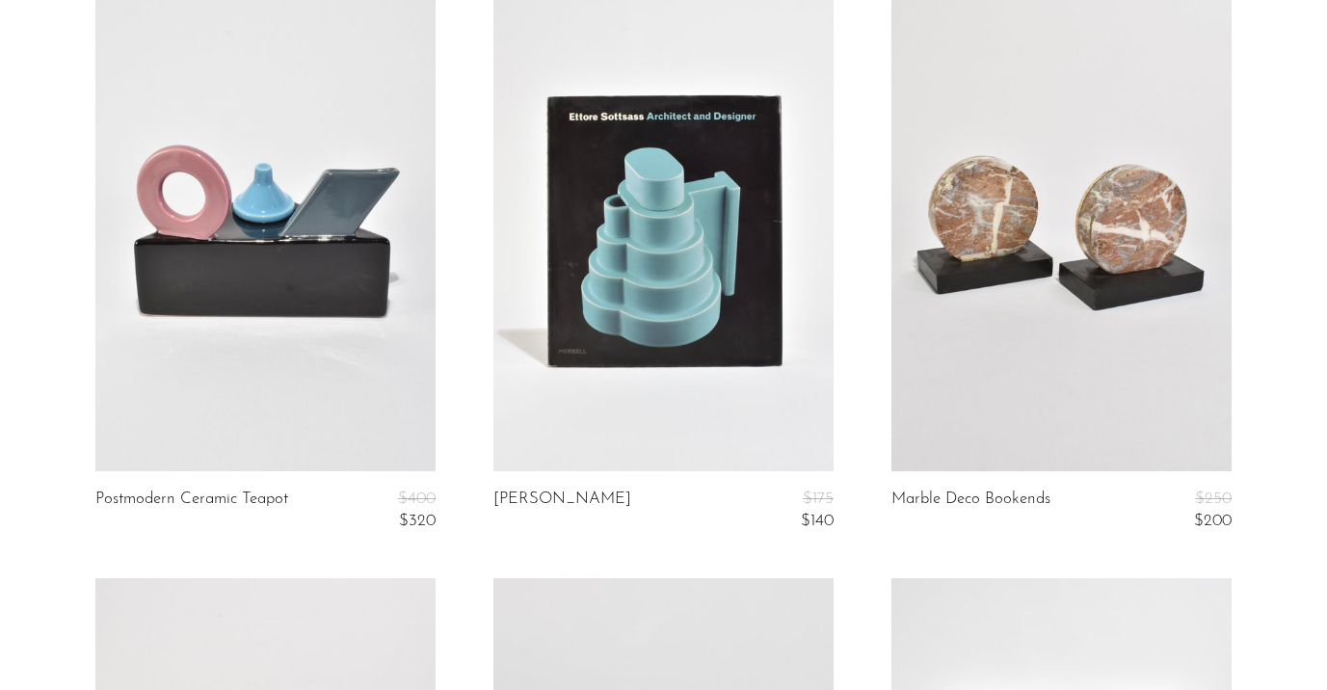
click at [1039, 314] on link at bounding box center [1061, 233] width 340 height 476
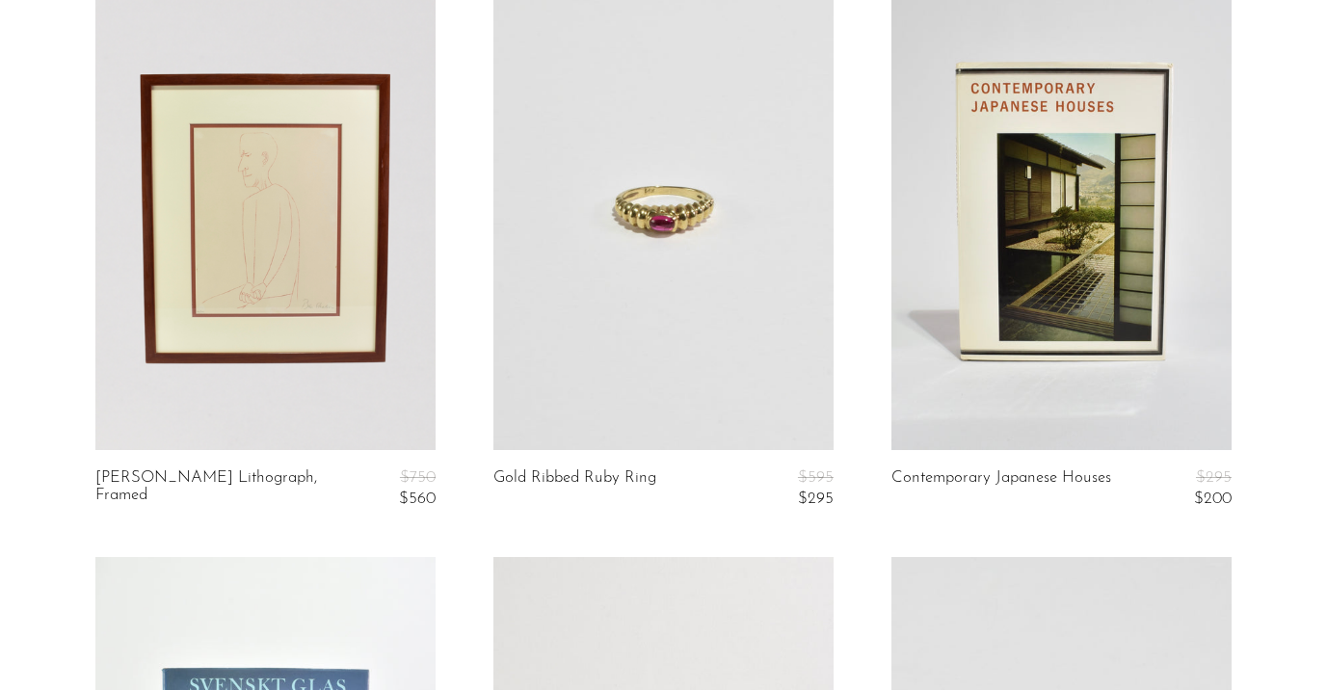
scroll to position [4883, 0]
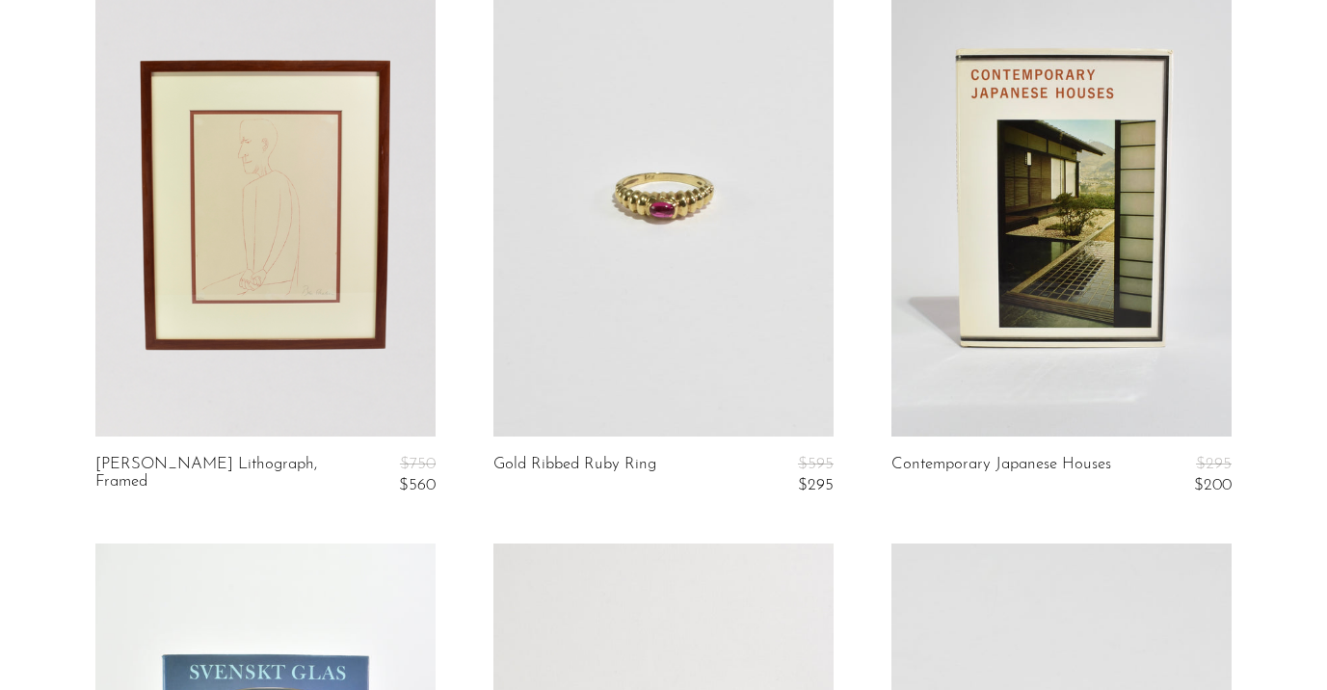
click at [743, 270] on link at bounding box center [663, 198] width 340 height 476
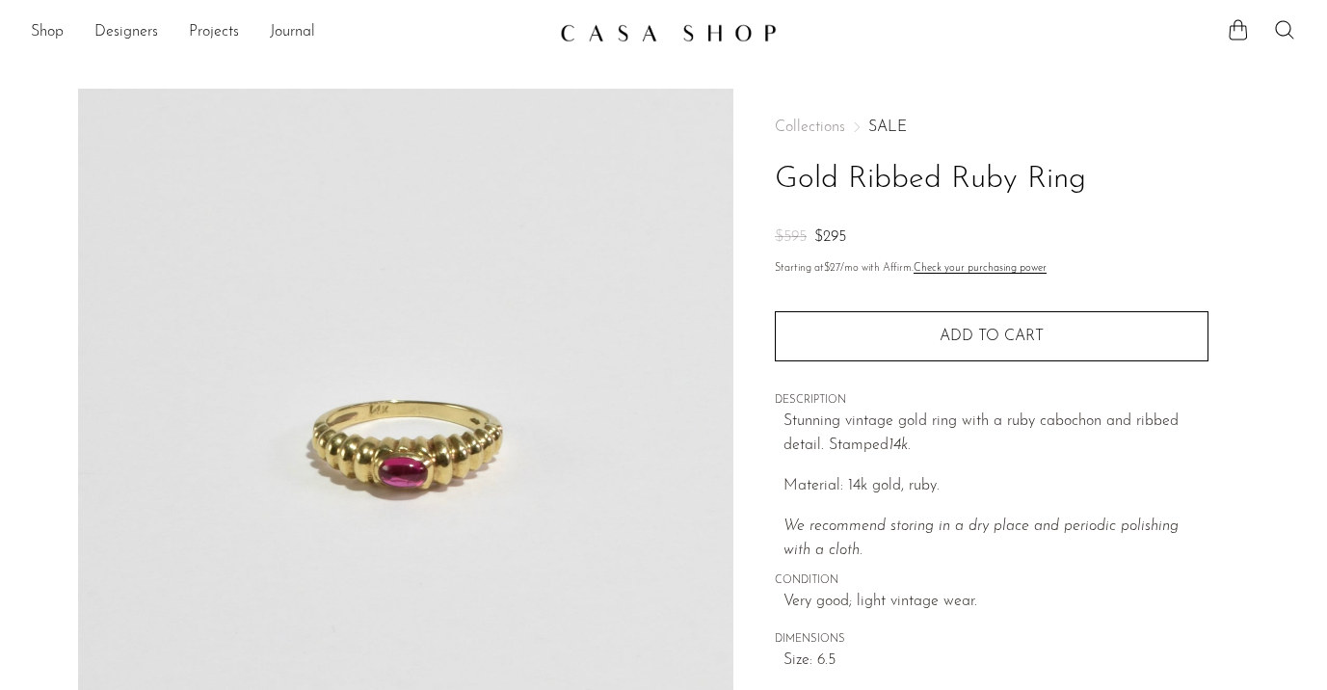
click at [877, 118] on div "Collections SALE Gold Ribbed Ruby Ring $595 $295 Starting at $27 /mo with Affir…" at bounding box center [992, 416] width 434 height 655
click at [885, 124] on link "SALE" at bounding box center [887, 126] width 39 height 15
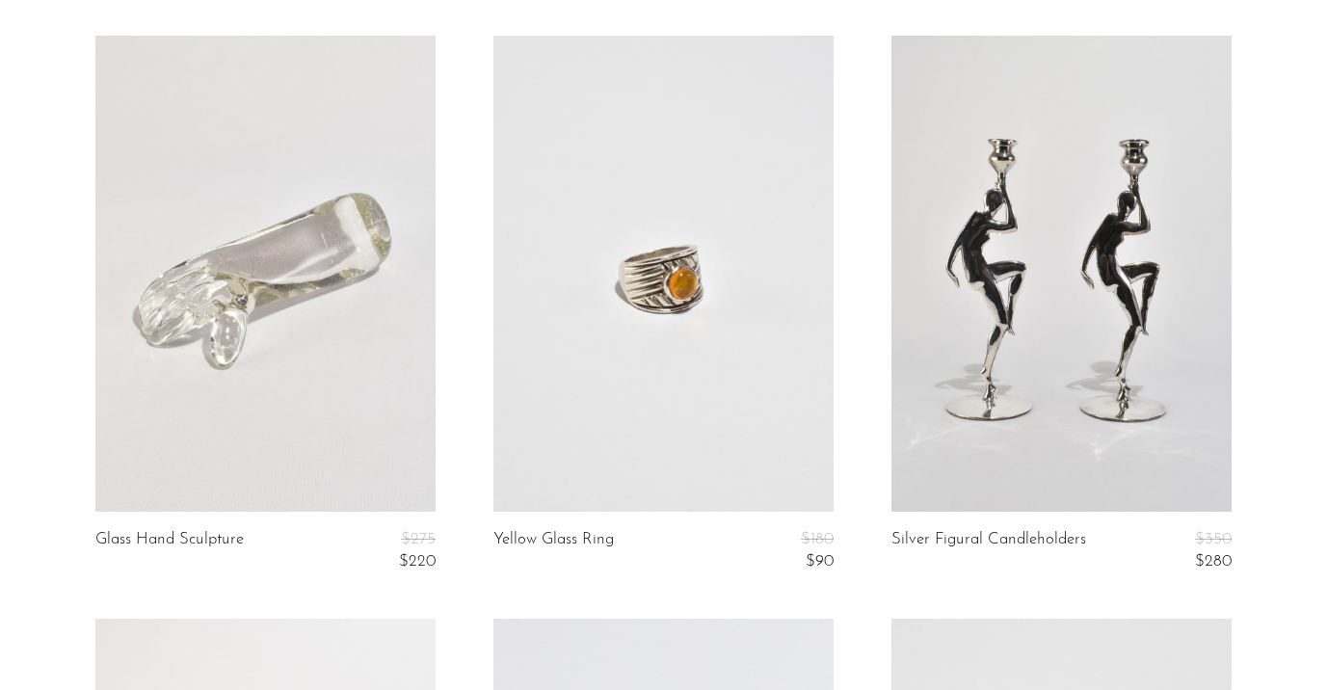
scroll to position [415, 0]
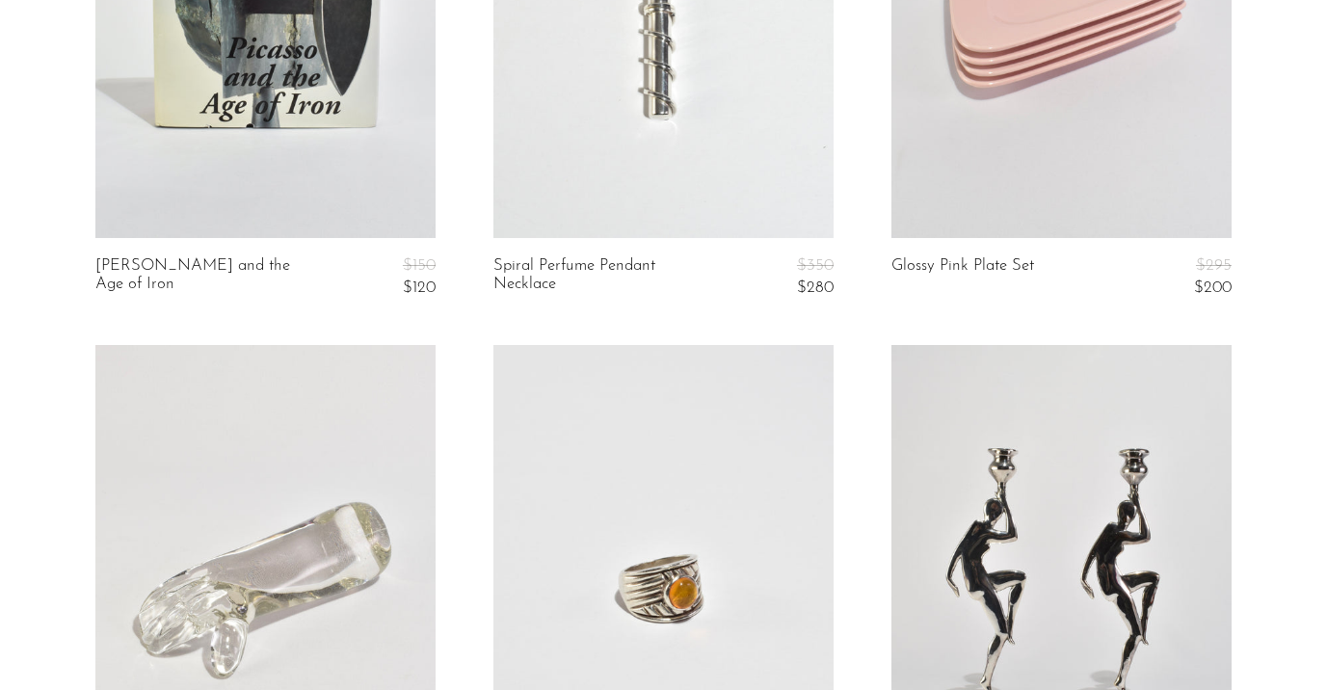
click at [744, 150] on link at bounding box center [663, 0] width 340 height 476
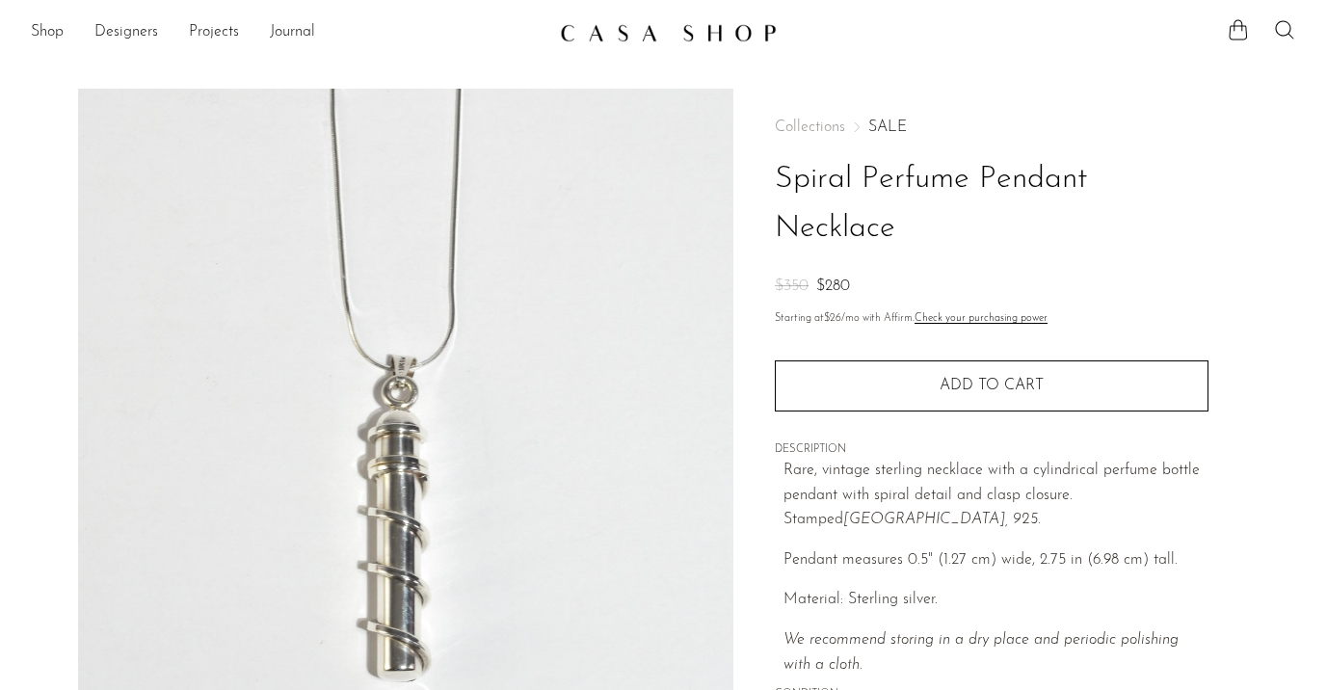
click at [885, 125] on link "SALE" at bounding box center [887, 126] width 39 height 15
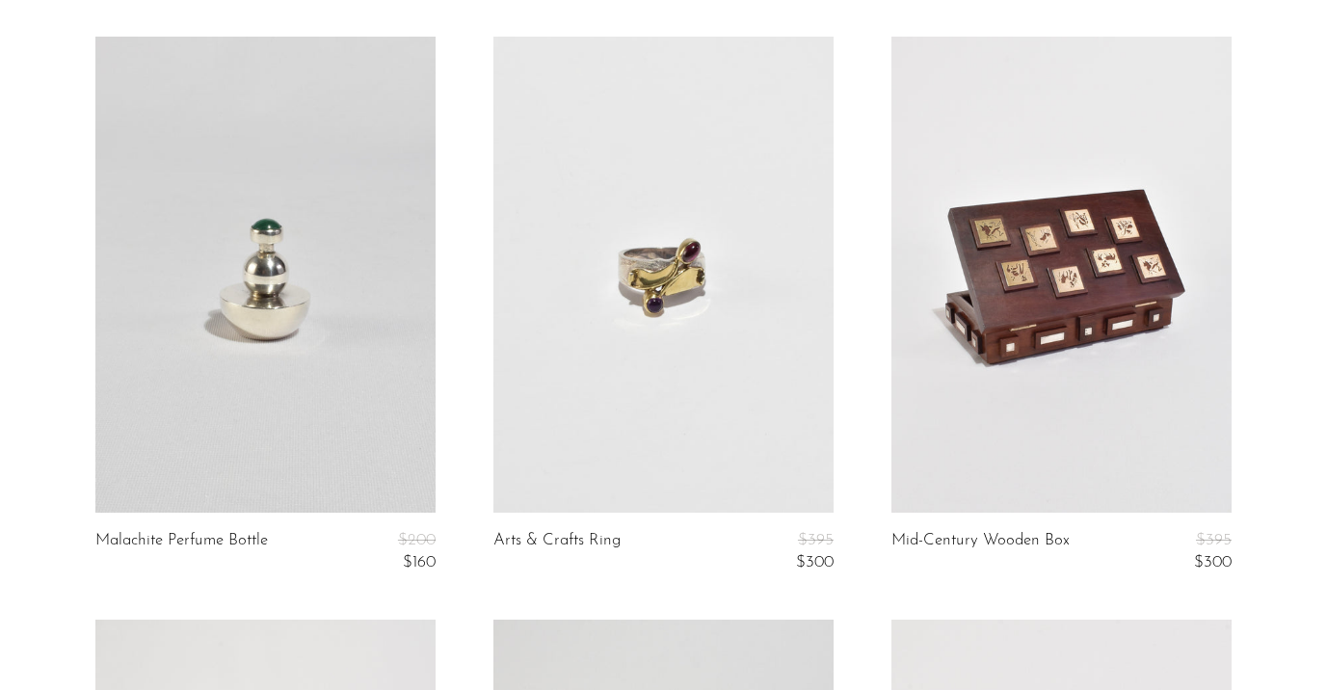
scroll to position [2614, 0]
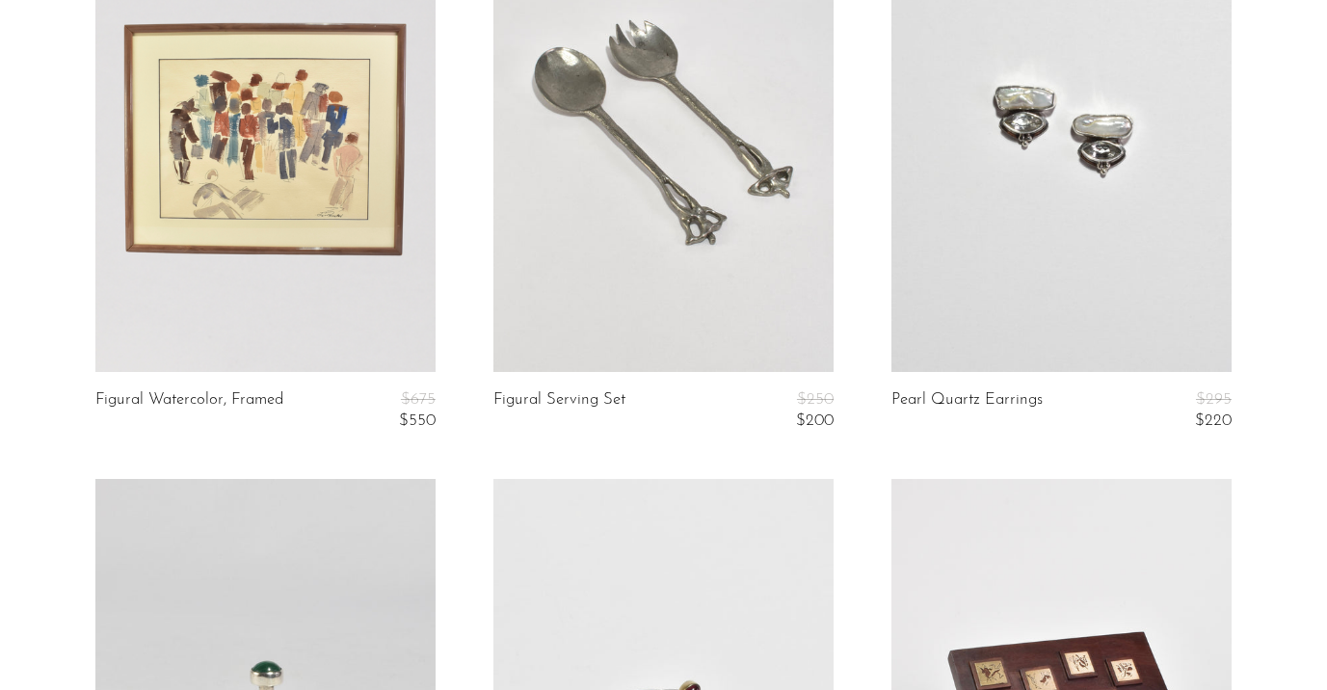
click at [303, 176] on link at bounding box center [265, 134] width 340 height 476
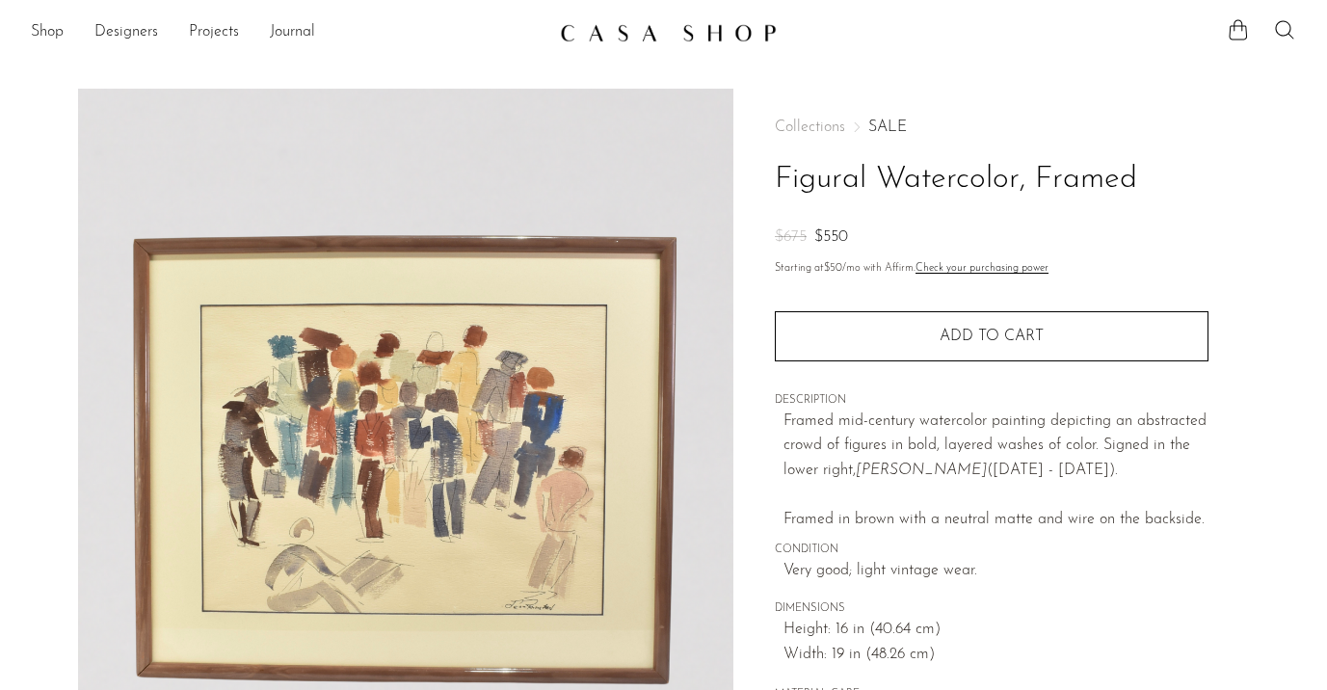
click at [882, 120] on link "SALE" at bounding box center [887, 126] width 39 height 15
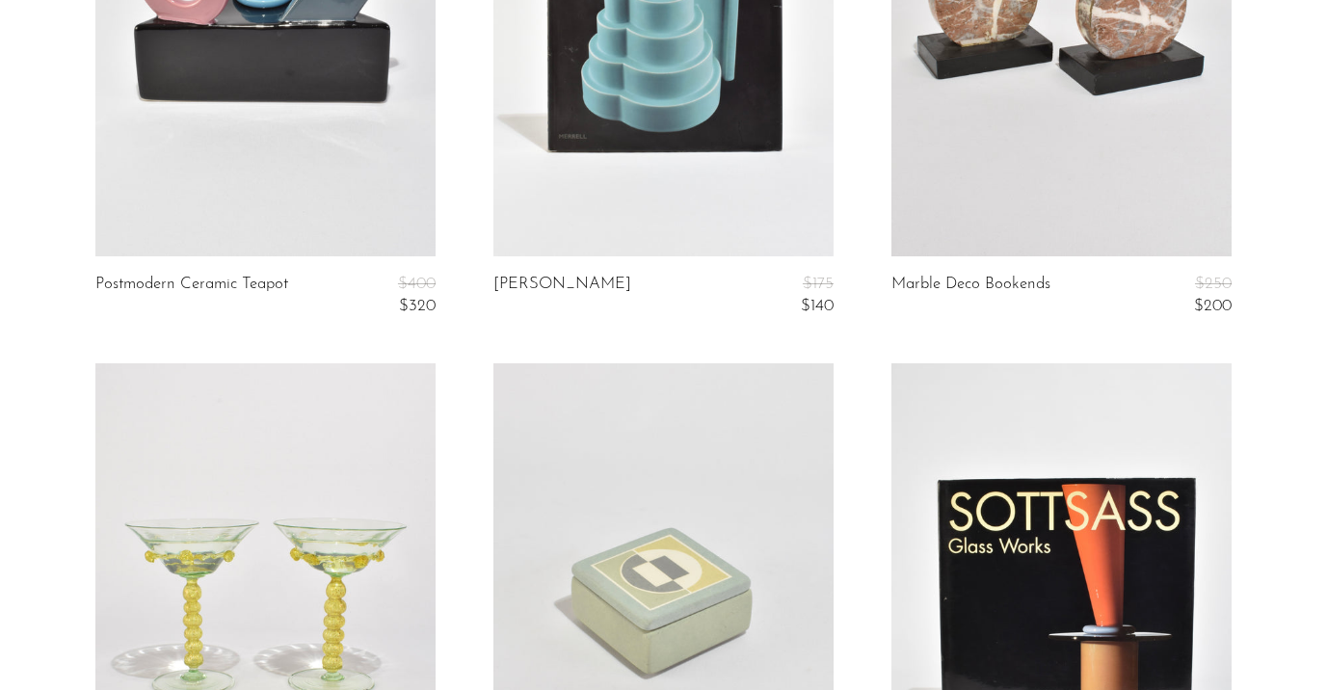
scroll to position [6057, 0]
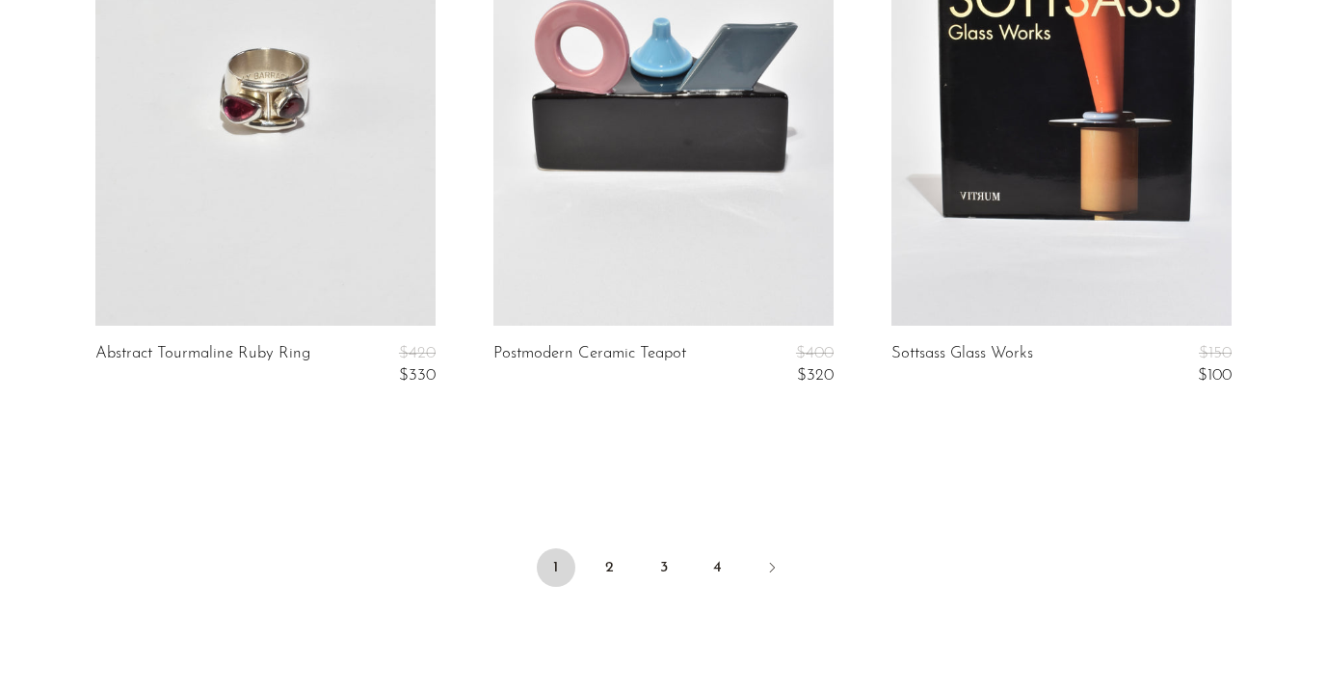
scroll to position [6935, 0]
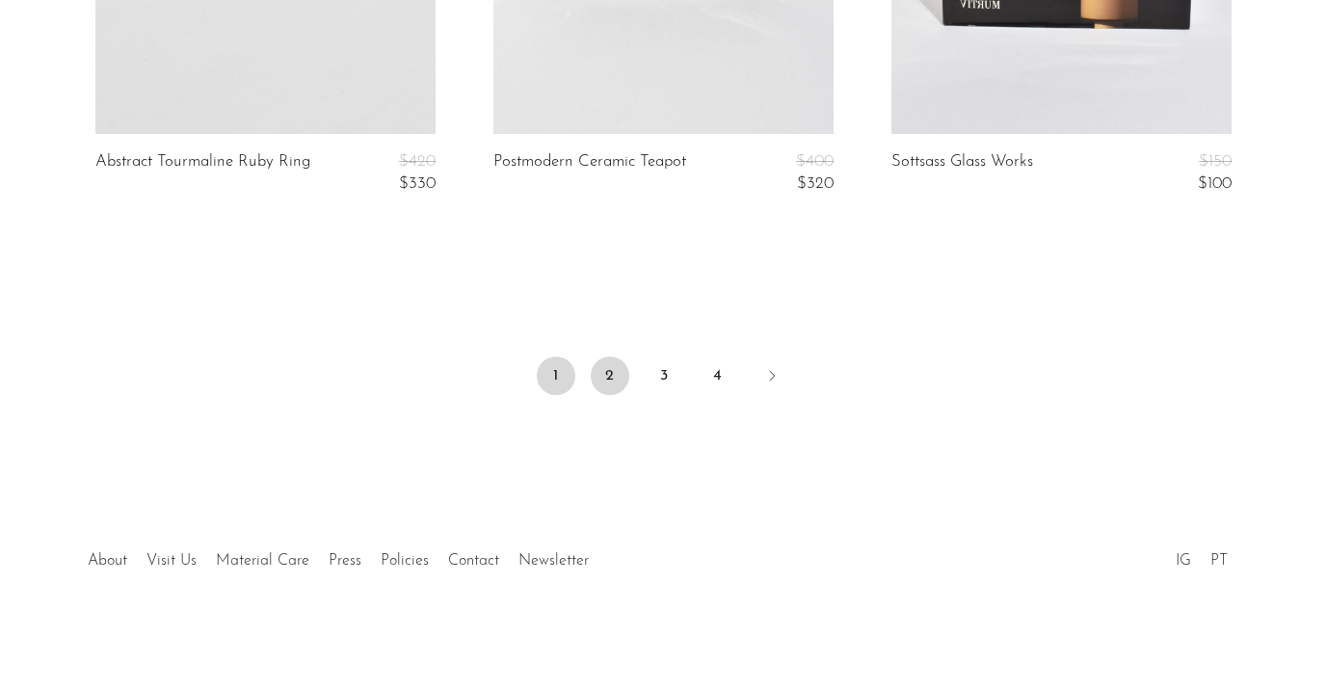
click at [615, 361] on link "2" at bounding box center [610, 376] width 39 height 39
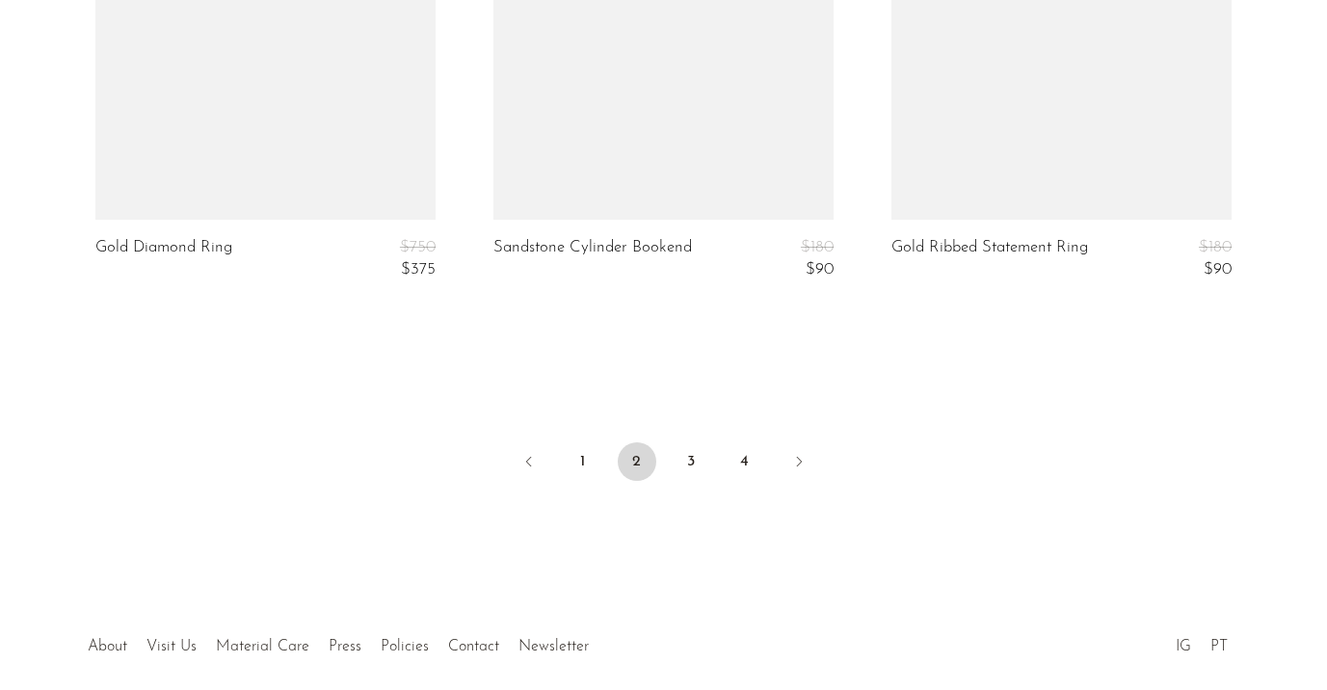
scroll to position [6935, 0]
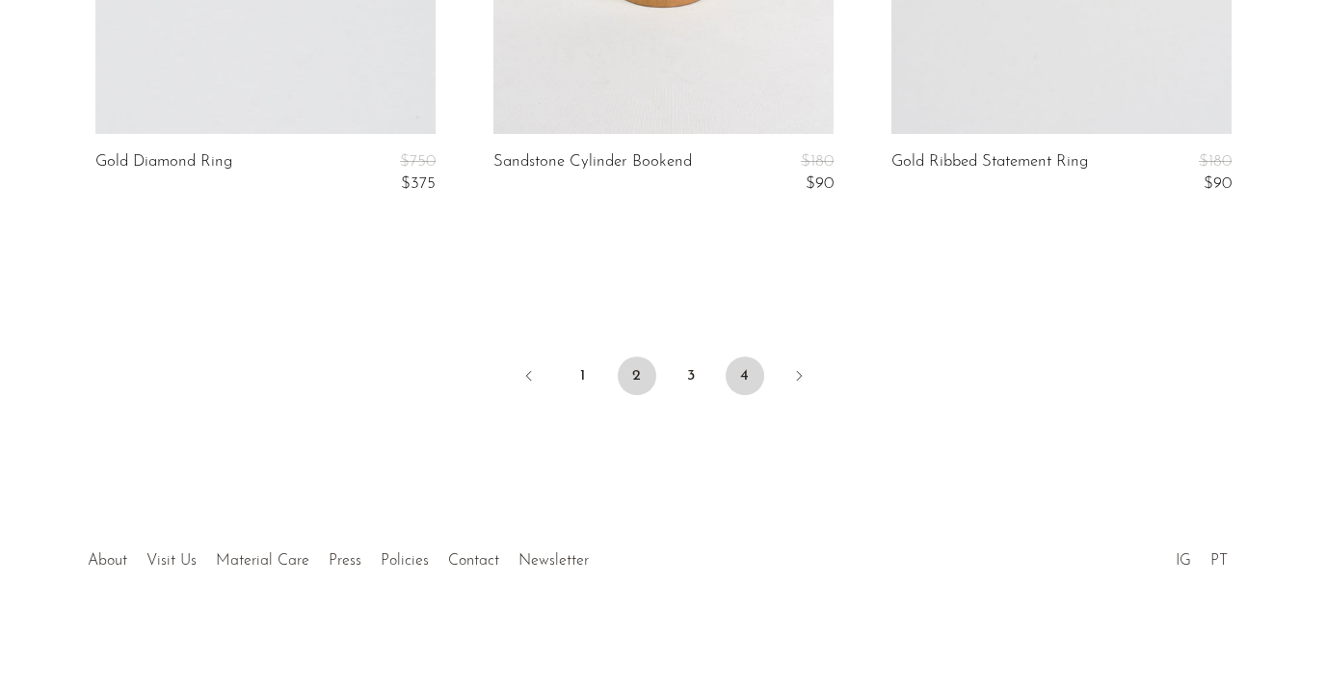
click at [735, 367] on link "4" at bounding box center [745, 376] width 39 height 39
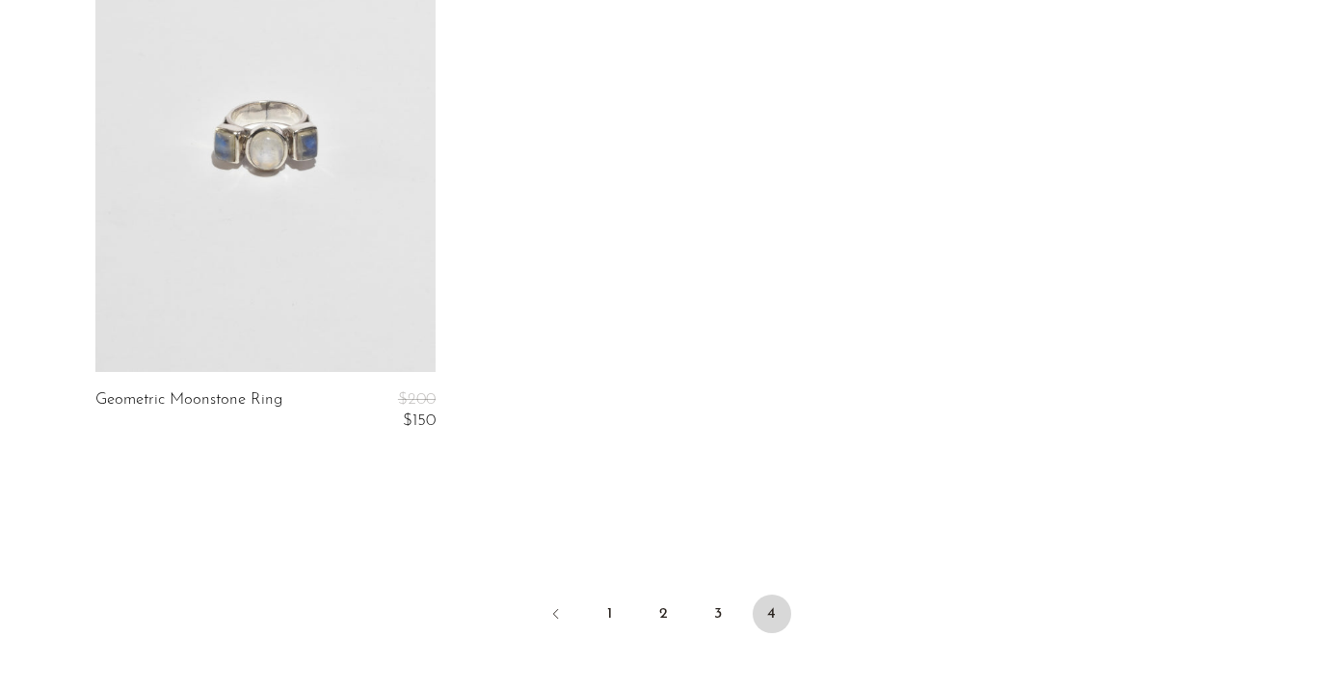
scroll to position [5185, 0]
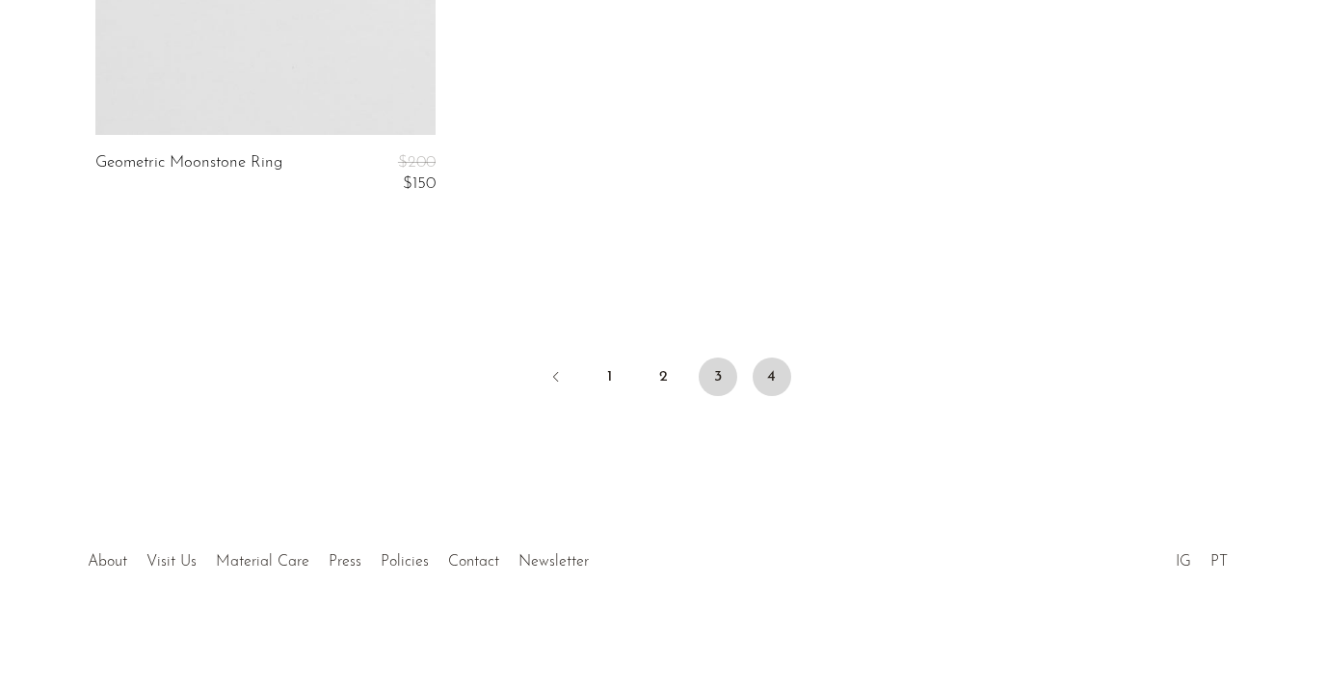
click at [719, 372] on link "3" at bounding box center [718, 377] width 39 height 39
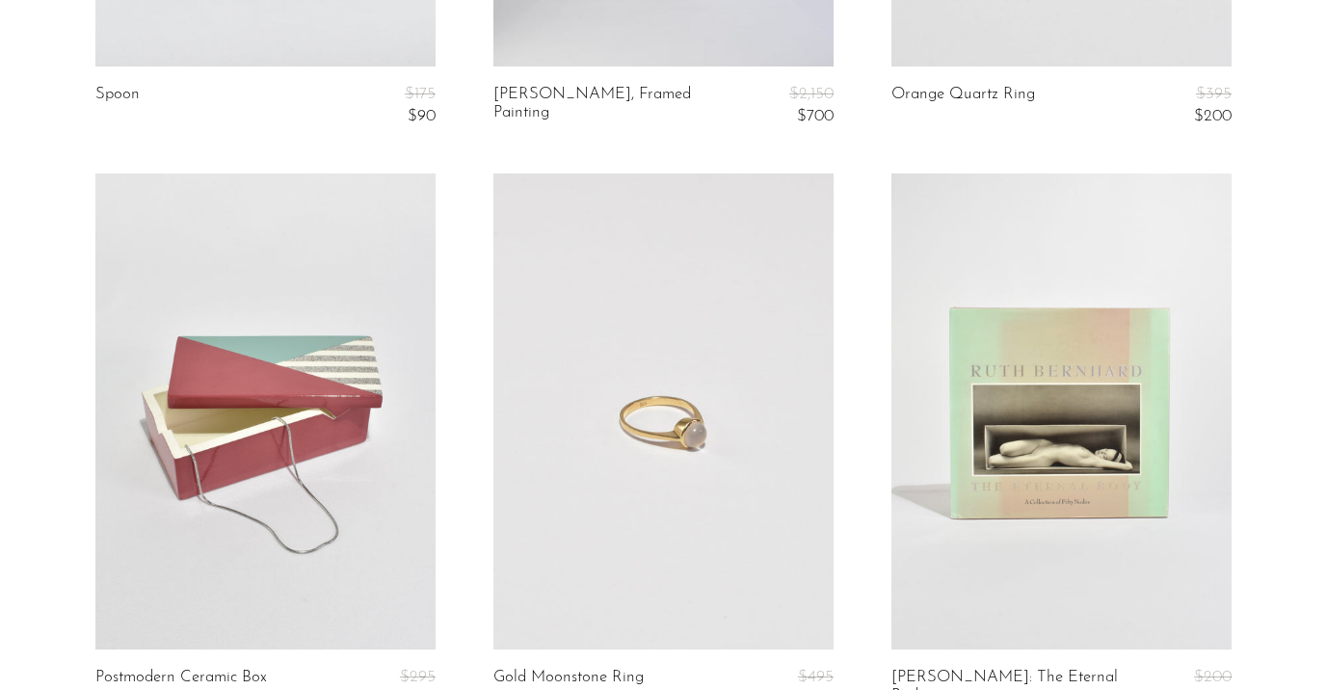
scroll to position [4359, 0]
